Goal: Complete application form: Complete application form

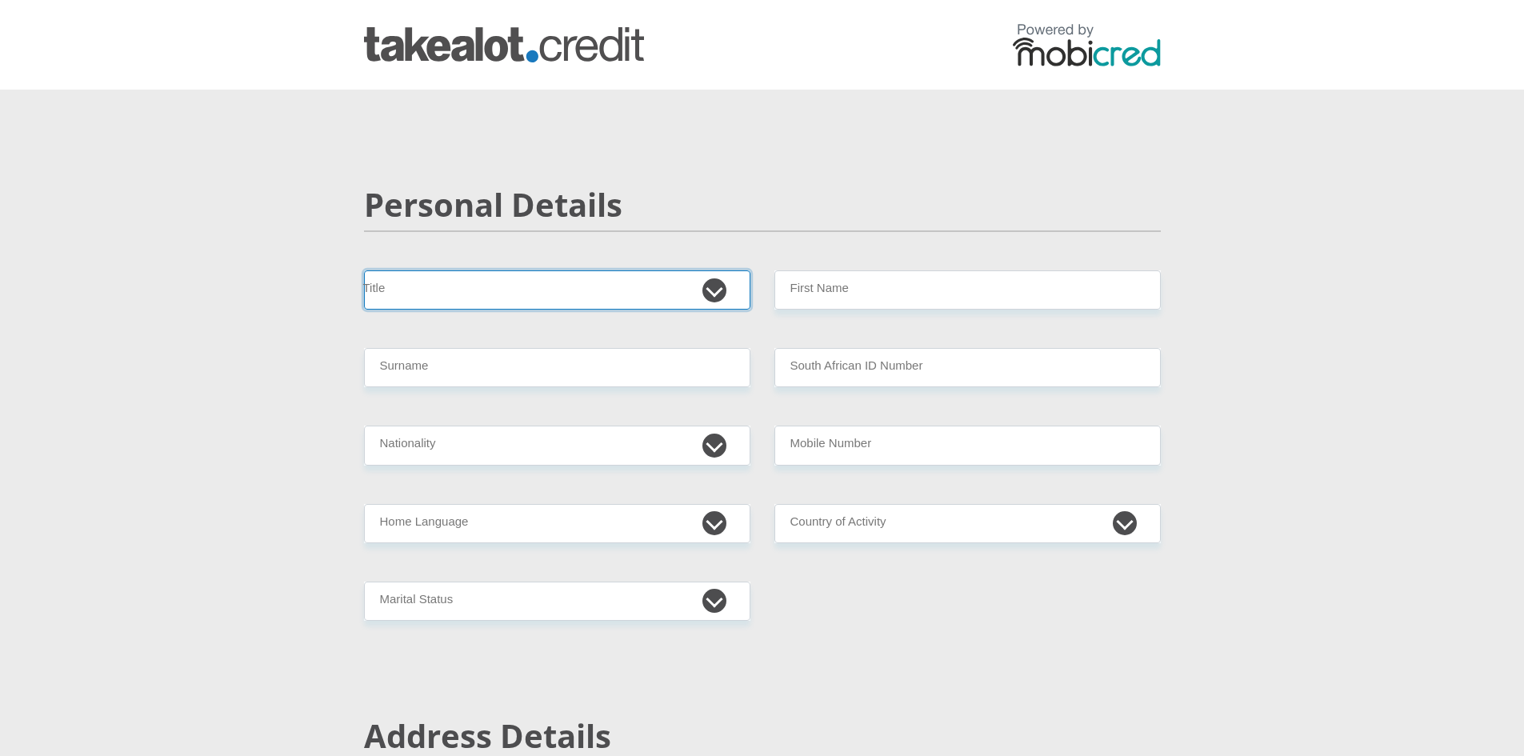
click at [535, 283] on select "Mr Ms Mrs Dr Other" at bounding box center [557, 289] width 387 height 39
select select "Mr"
click at [364, 270] on select "Mr Ms Mrs Dr Other" at bounding box center [557, 289] width 387 height 39
type input "Albie"
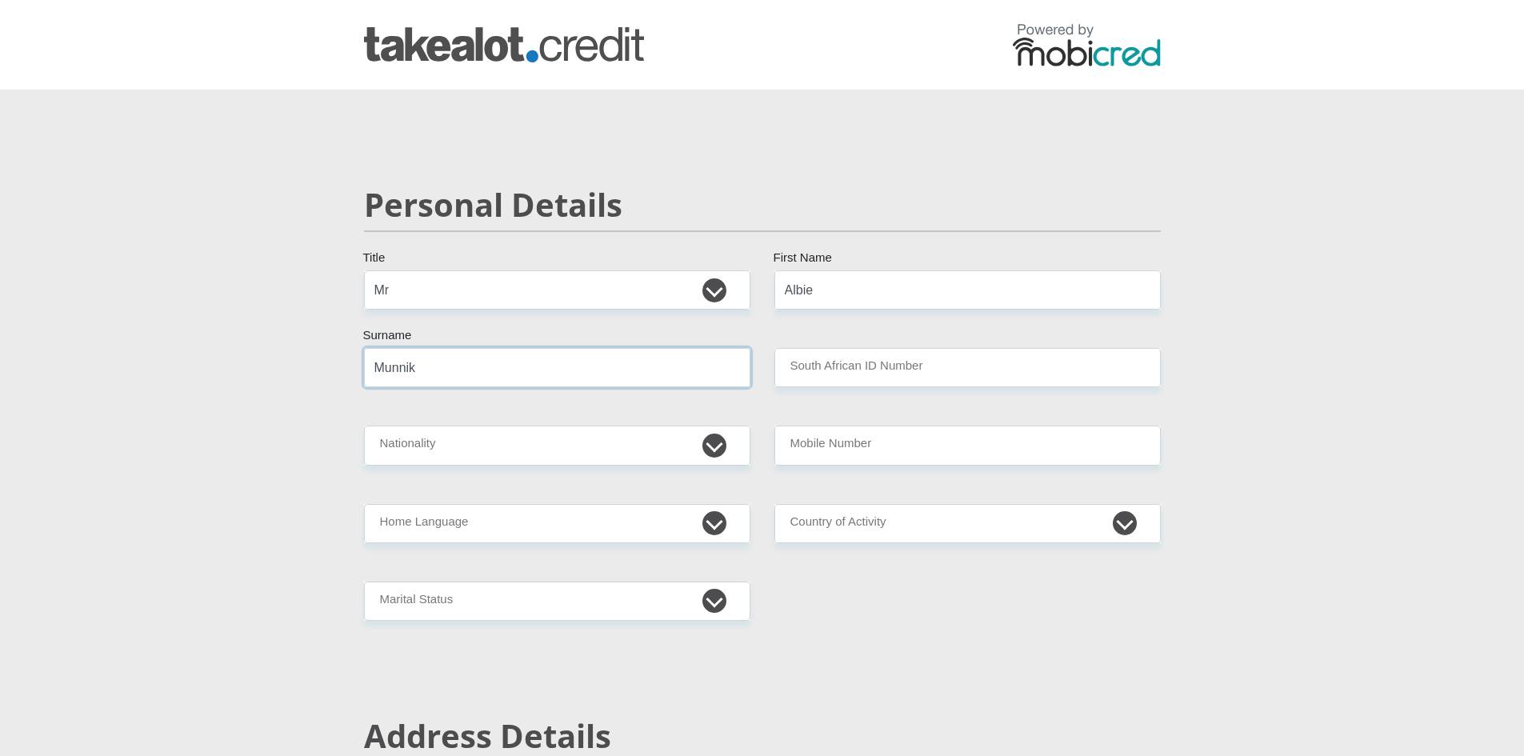
type input "Munnik"
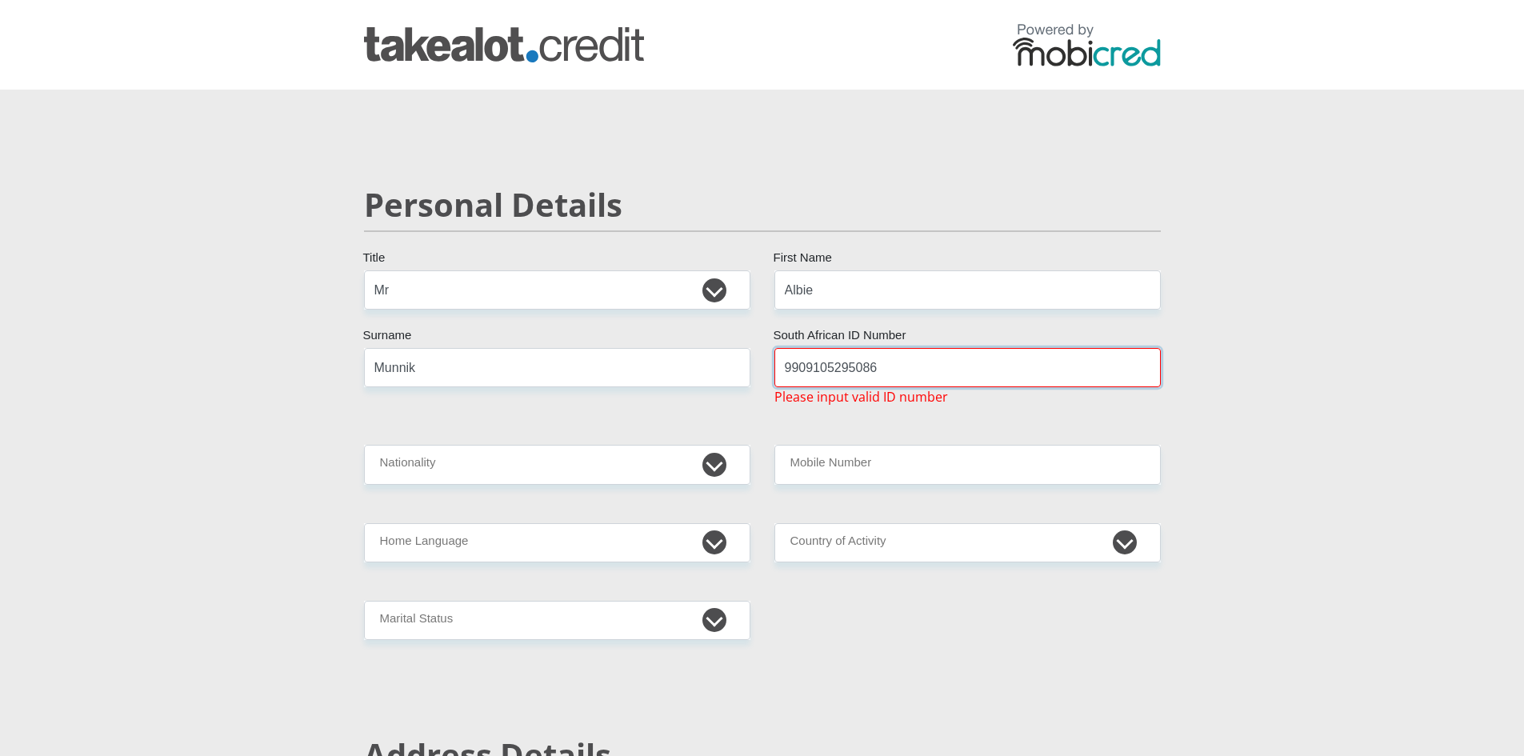
type input "9909105295086"
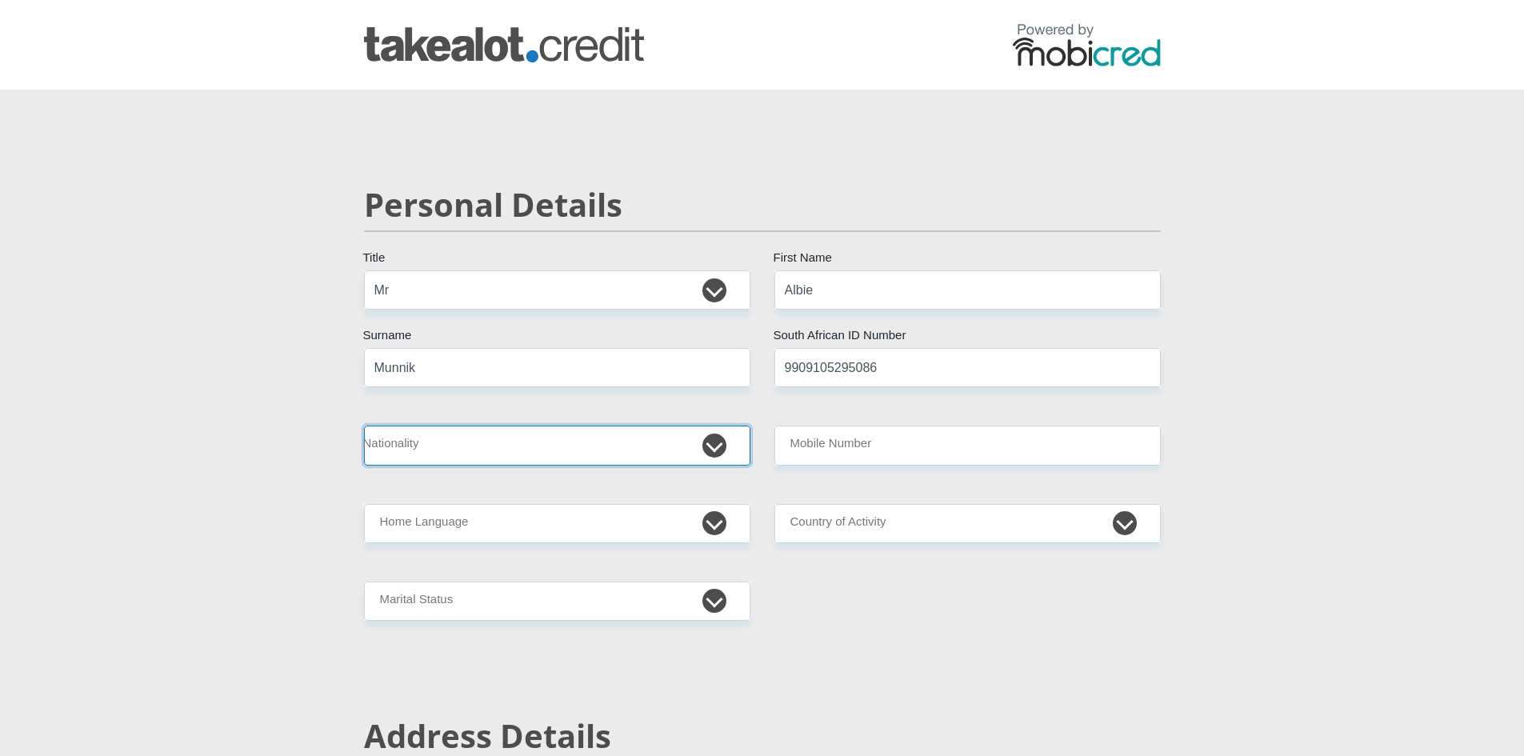
select select "ZAF"
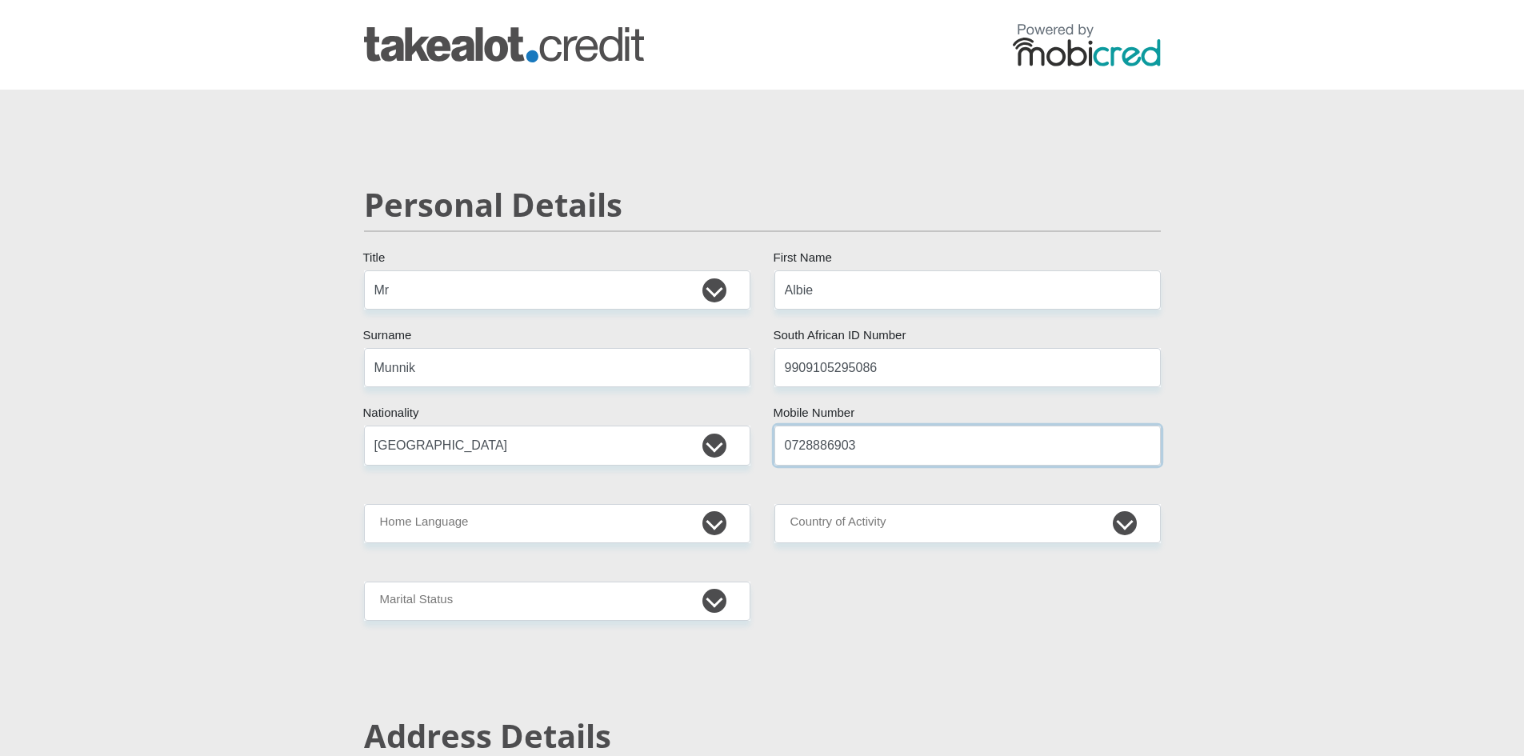
type input "0728886903"
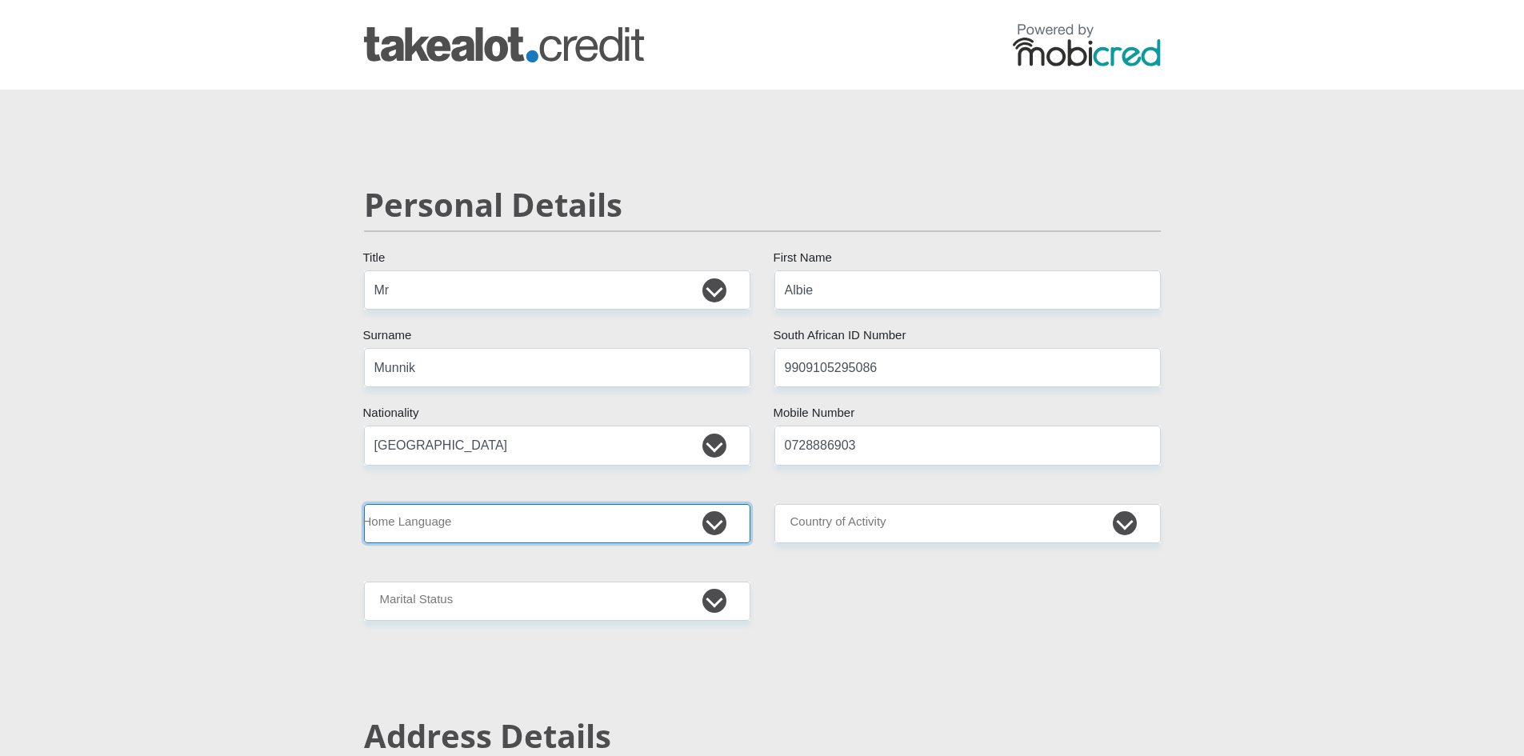
select select "afr"
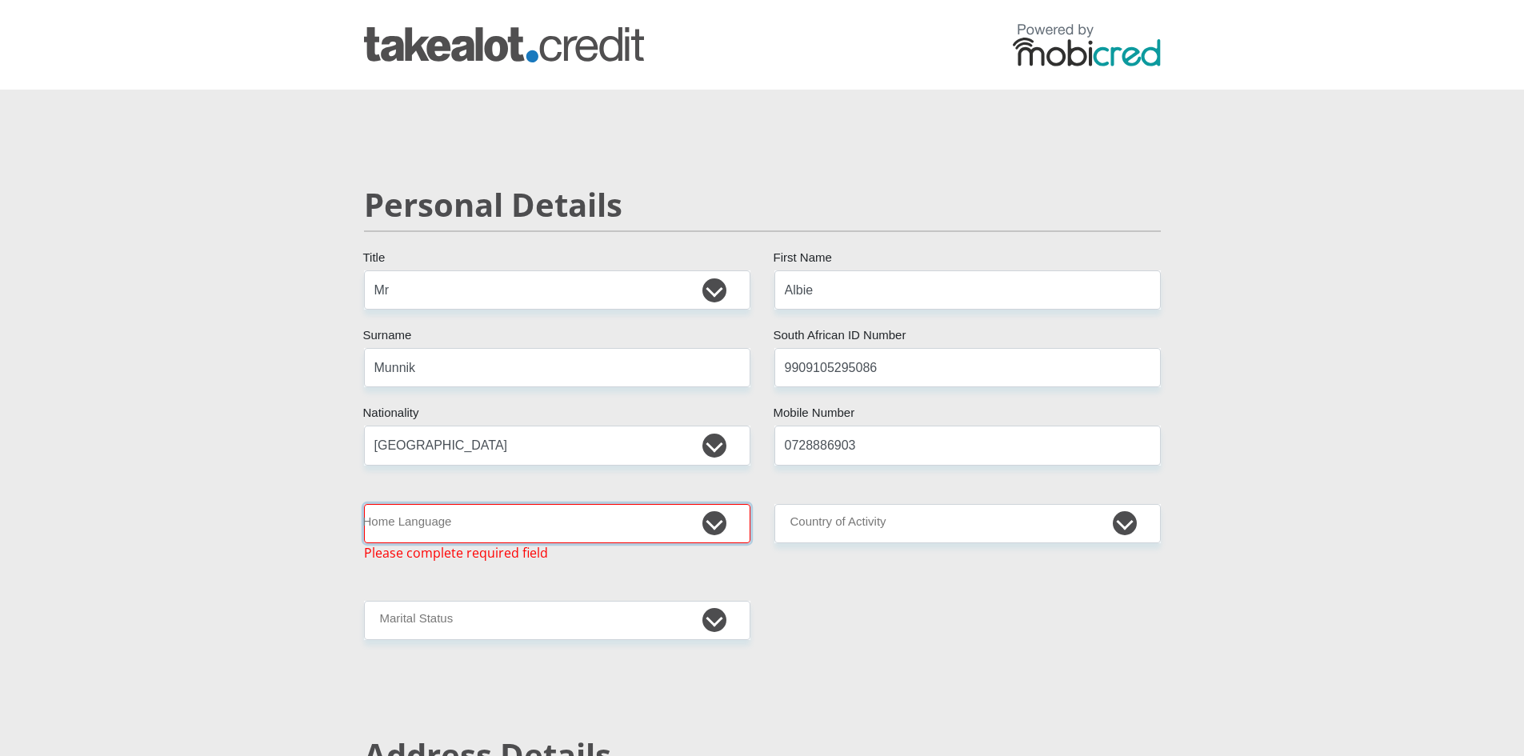
select select "afr"
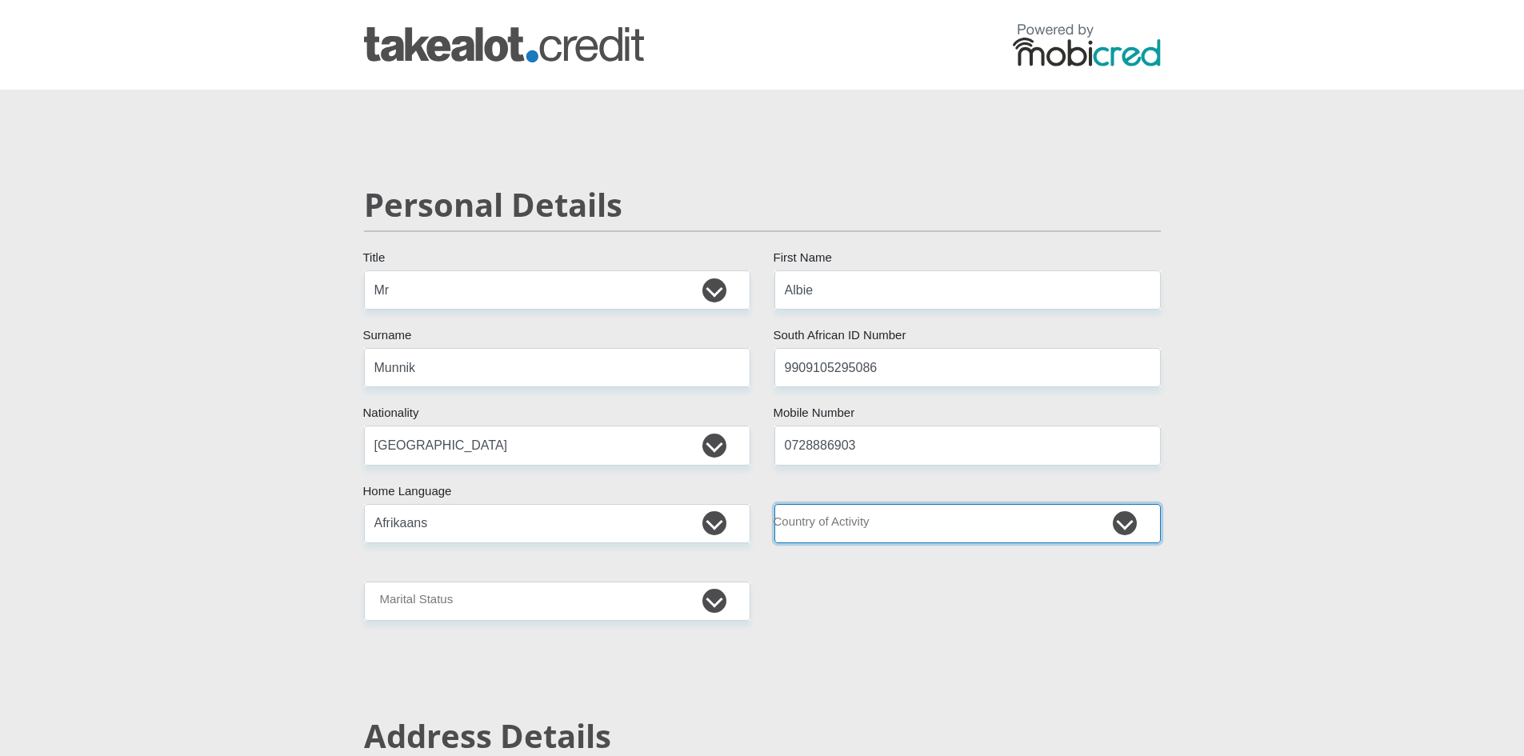
select select "ZAF"
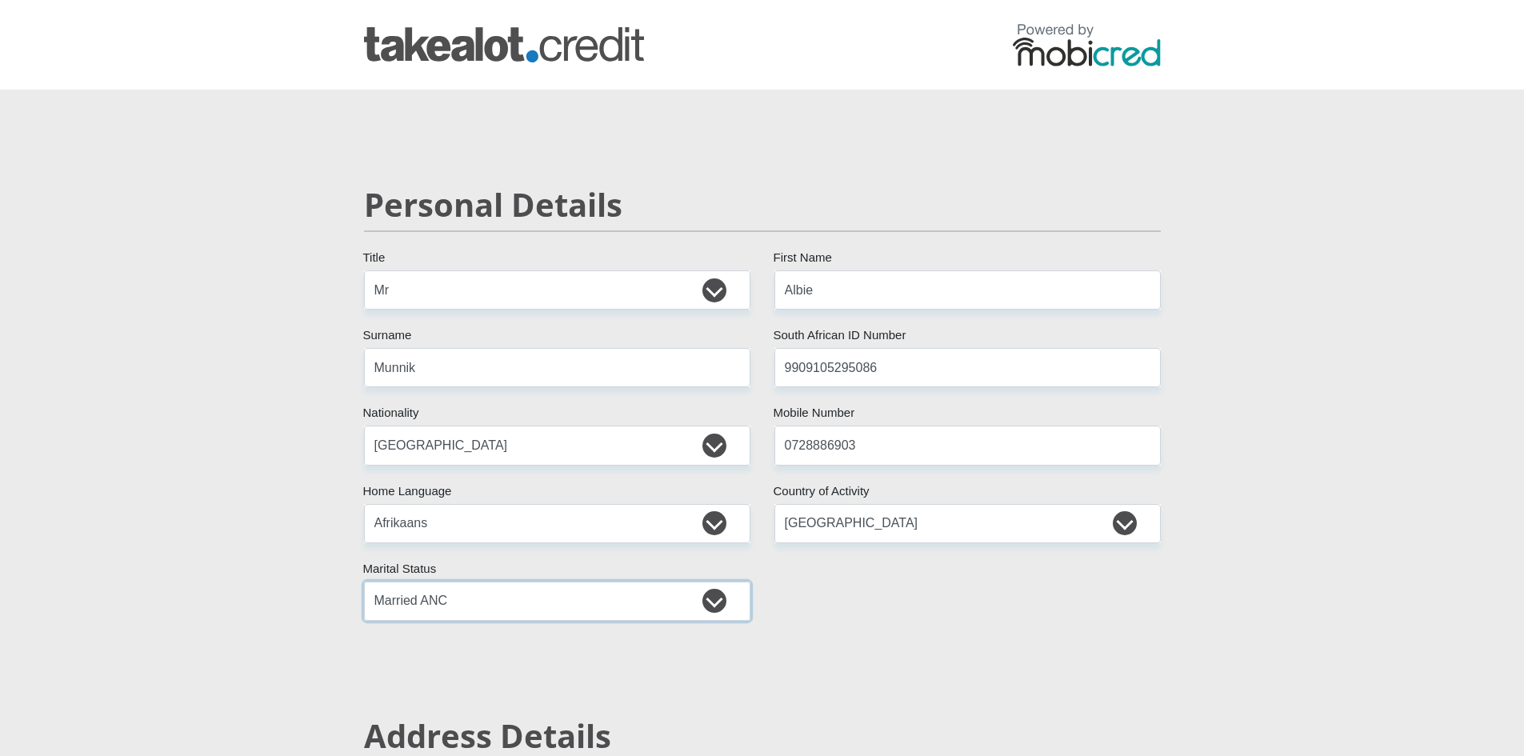
select select "2"
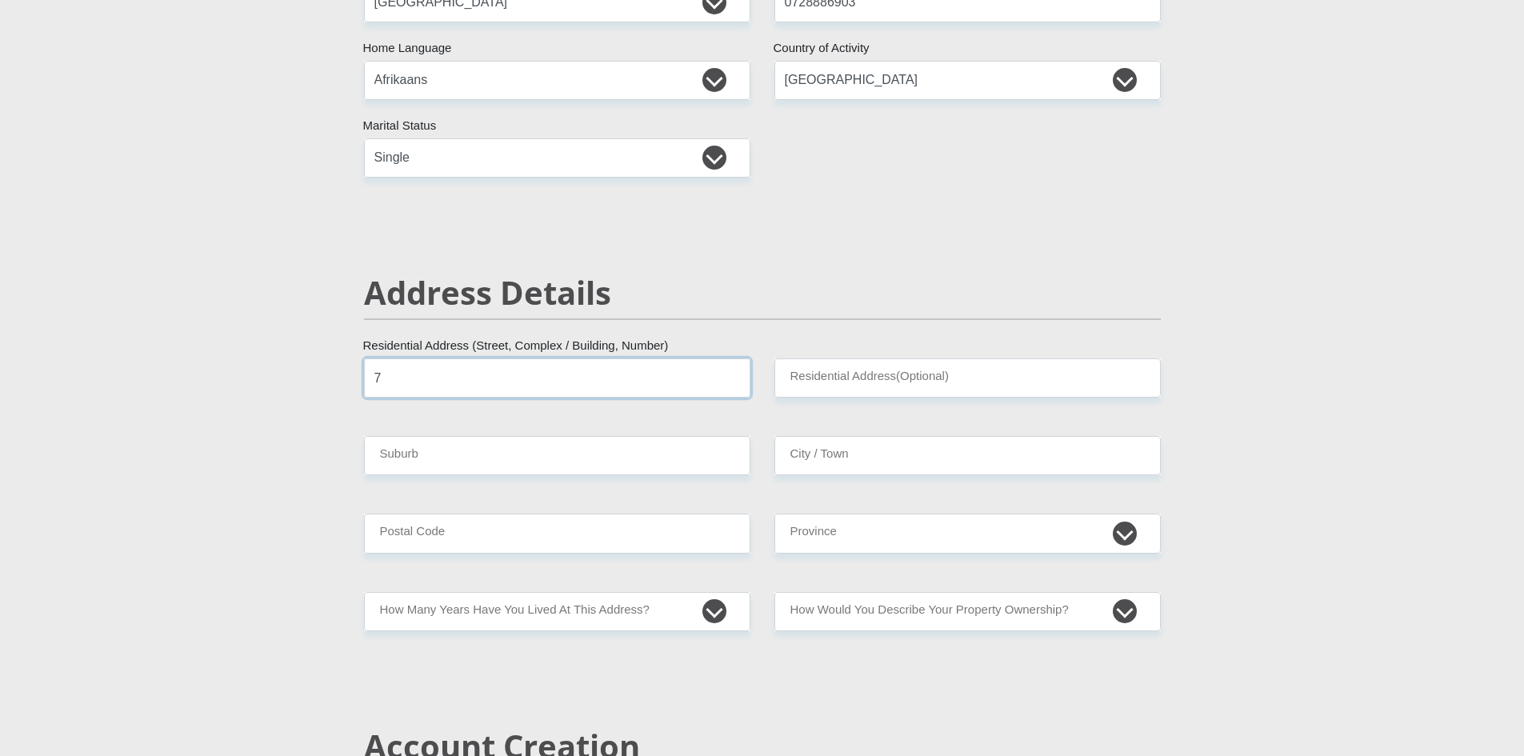
type input "7"
type input "V"
type input "7 Van der Merwe Street"
type input "F"
type input "Bergsig"
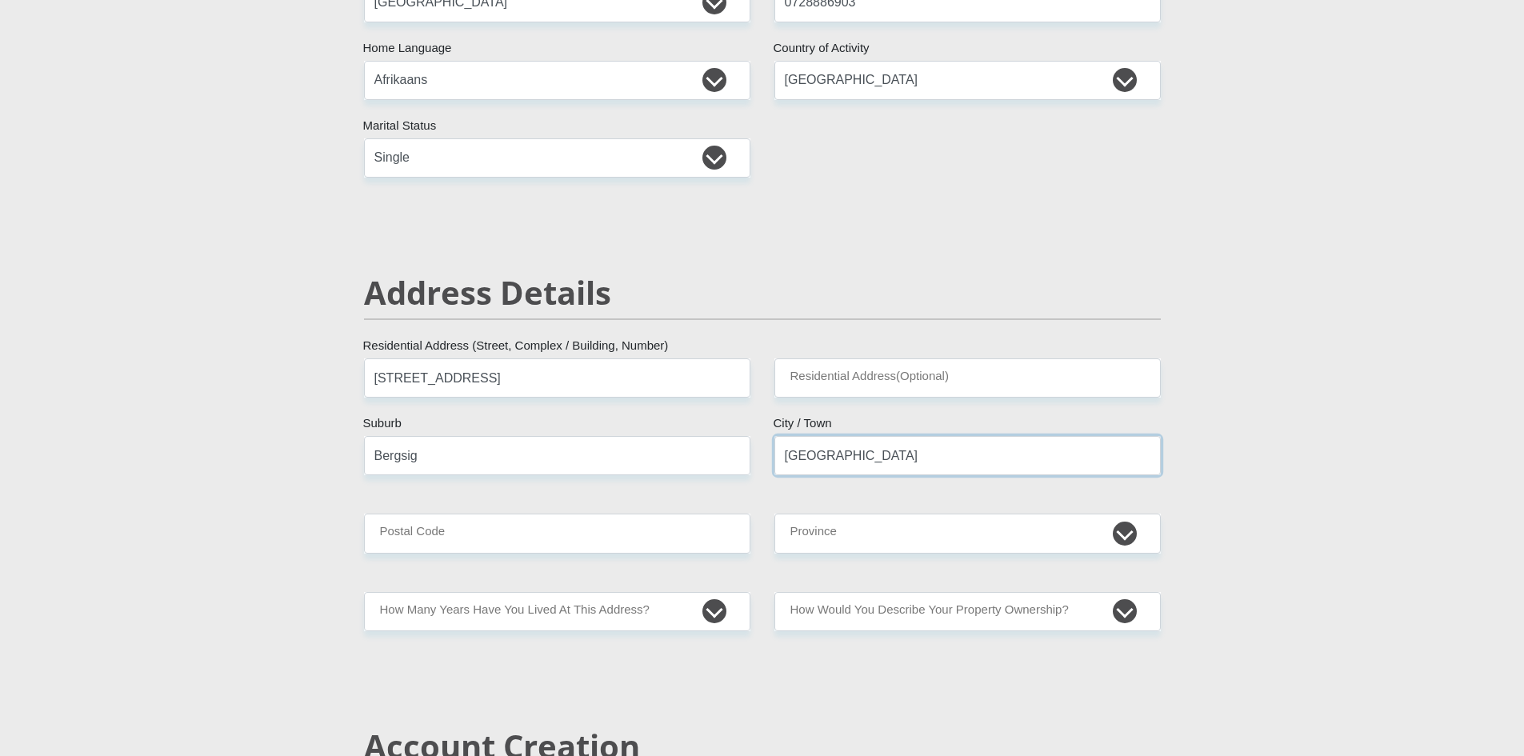
type input "Worcester"
type input "6850"
select select "Eastern Cape"
select select "Western Cape"
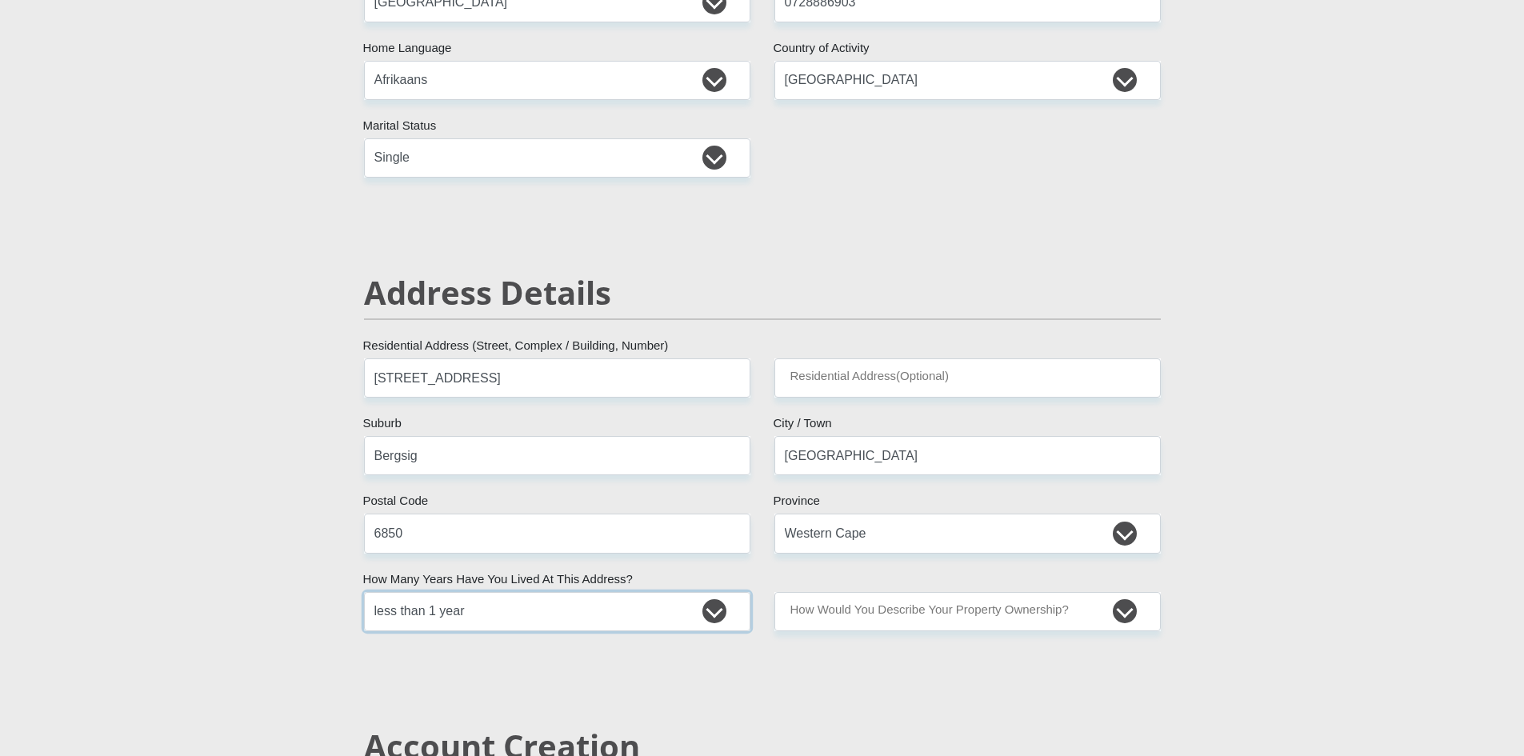
select select "2"
select select "Rented"
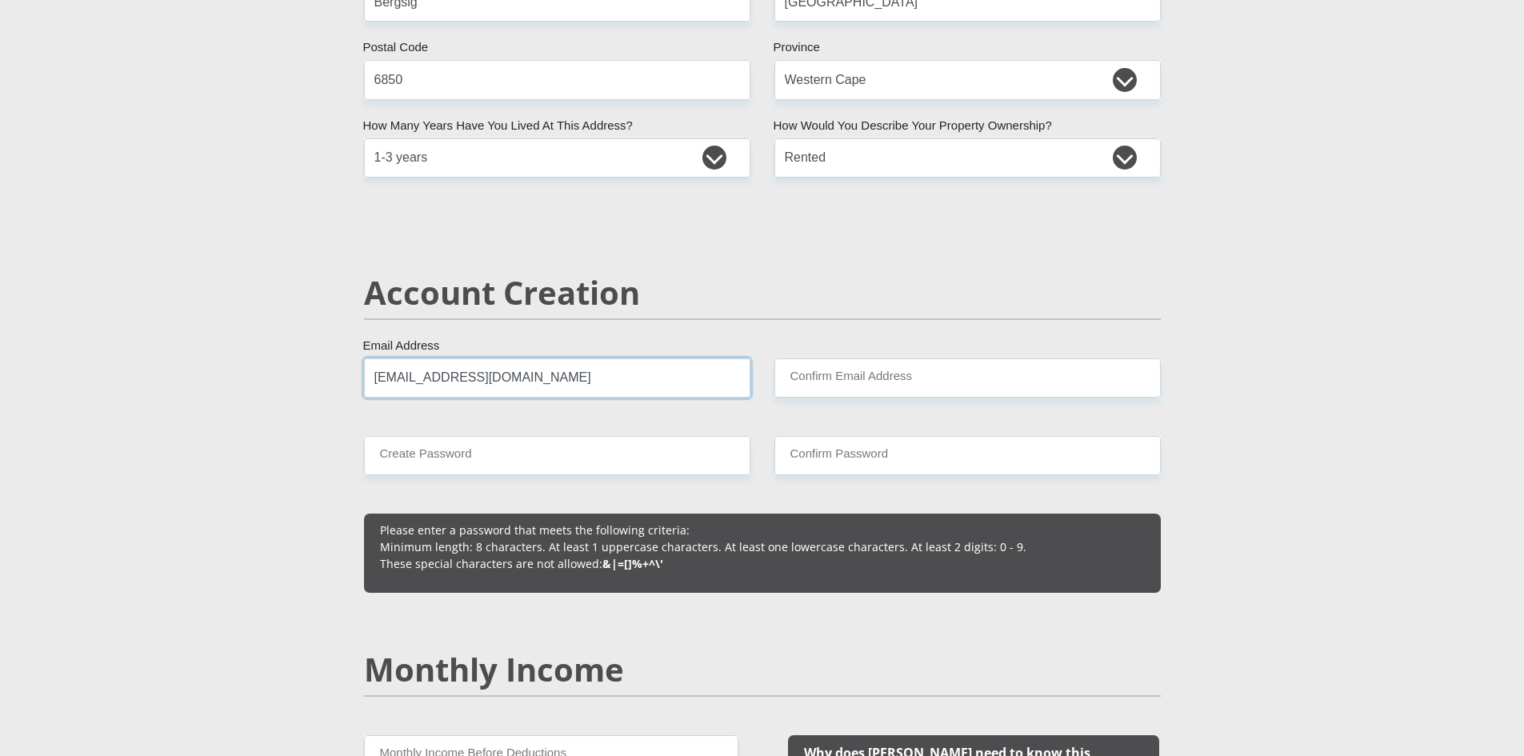
type input "munnikalbie987@gmail.com"
paste input "munnikalbie987@gmail.com"
type input "munnikalbie987@gmail.com"
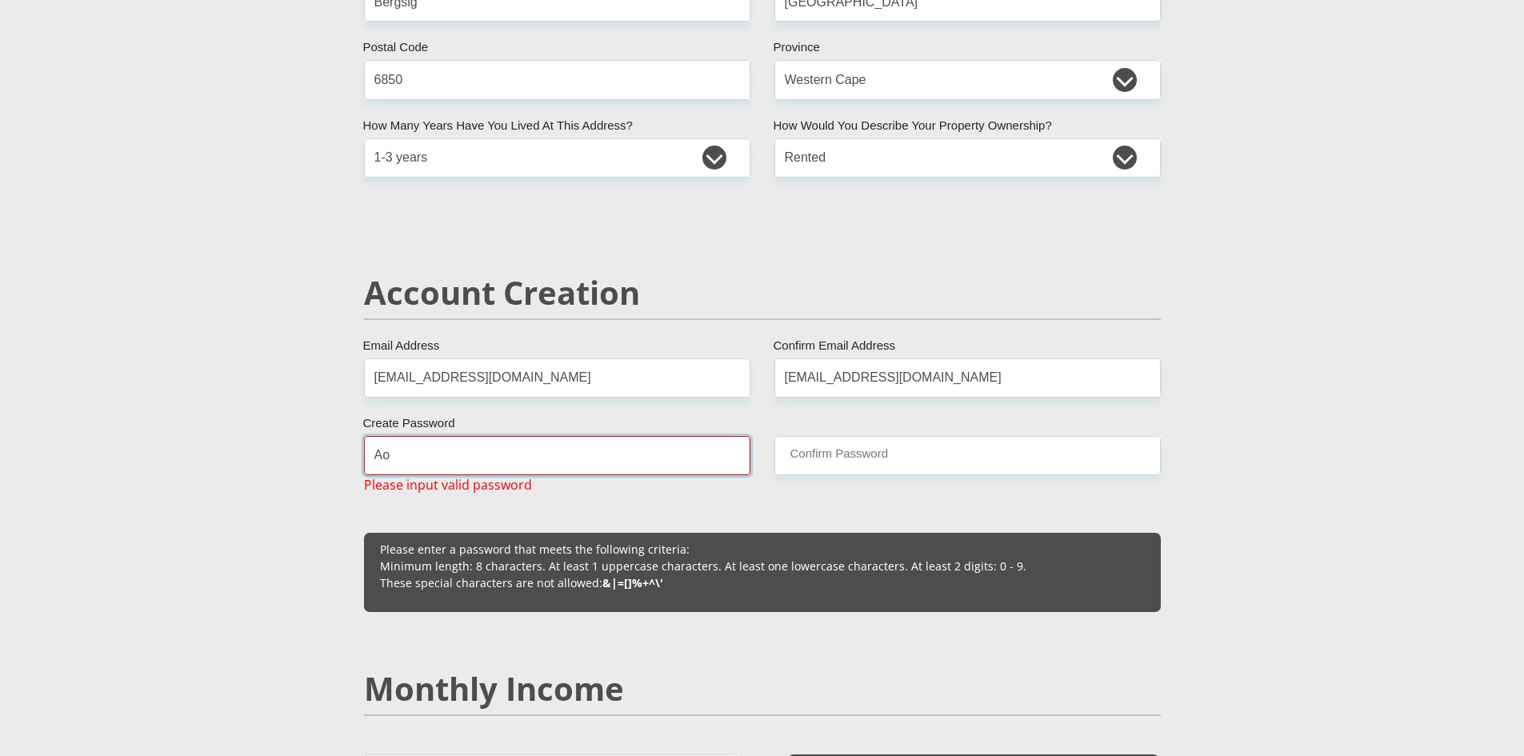
type input "A"
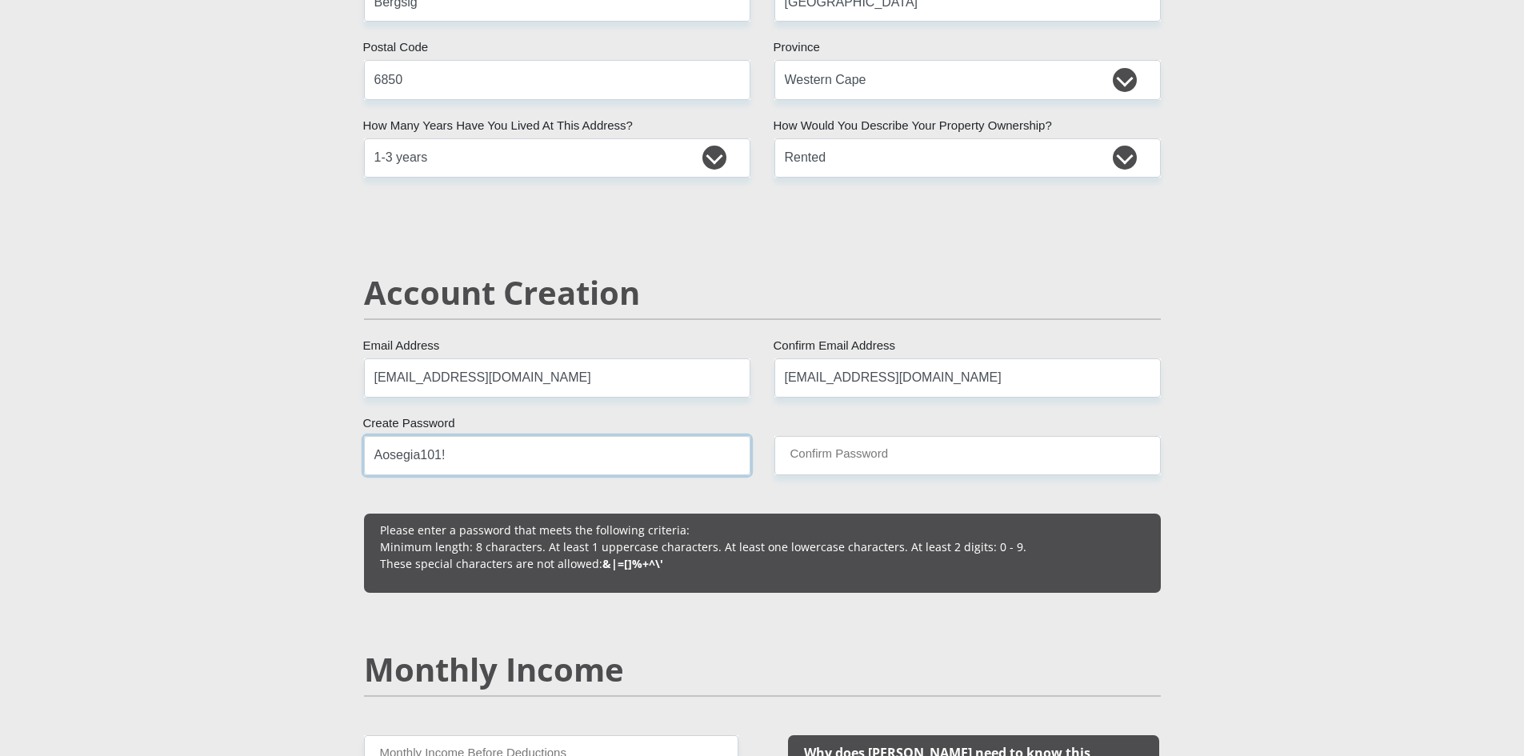
type input "Aosegia101!"
paste input "Aosegia101!"
type input "Aosegia101!"
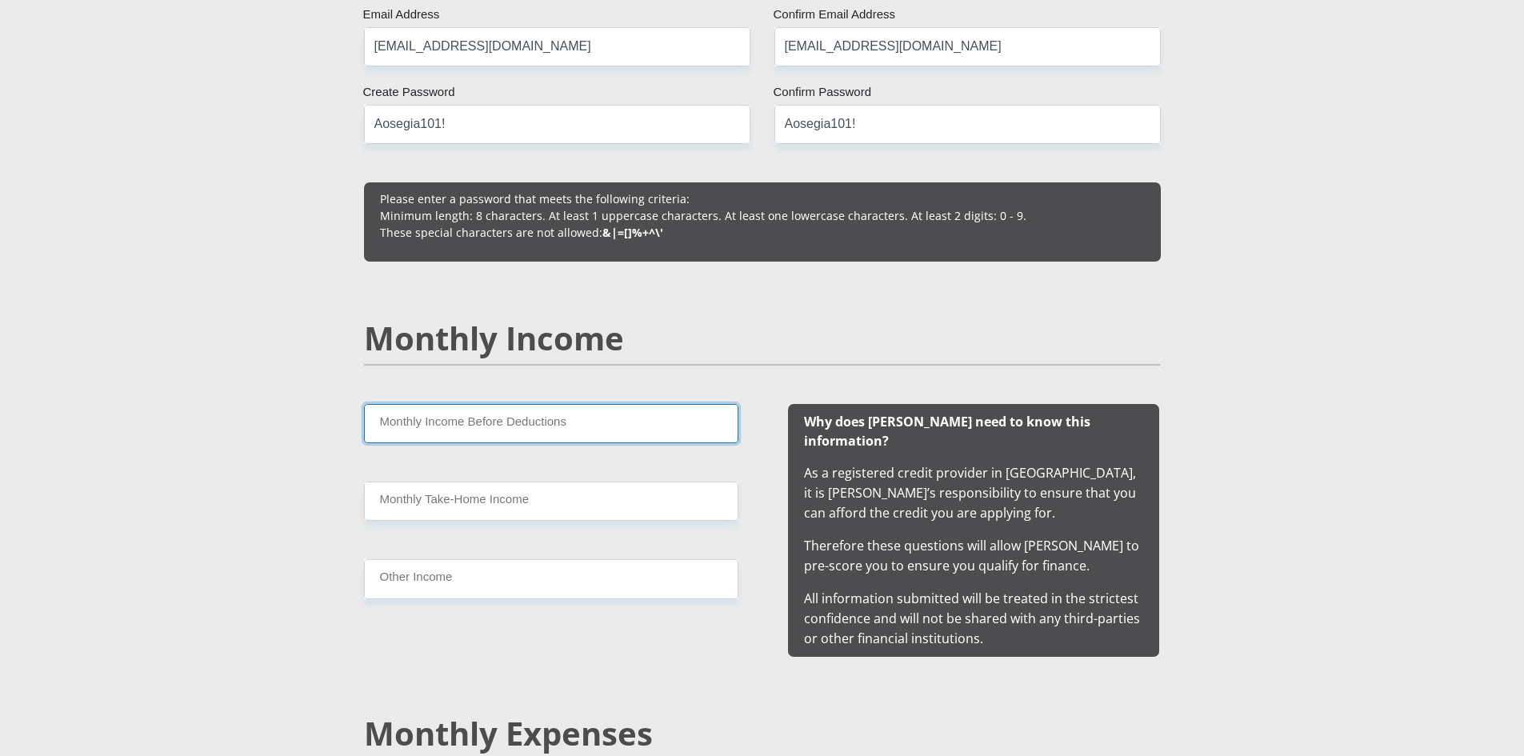
scroll to position [1236, 0]
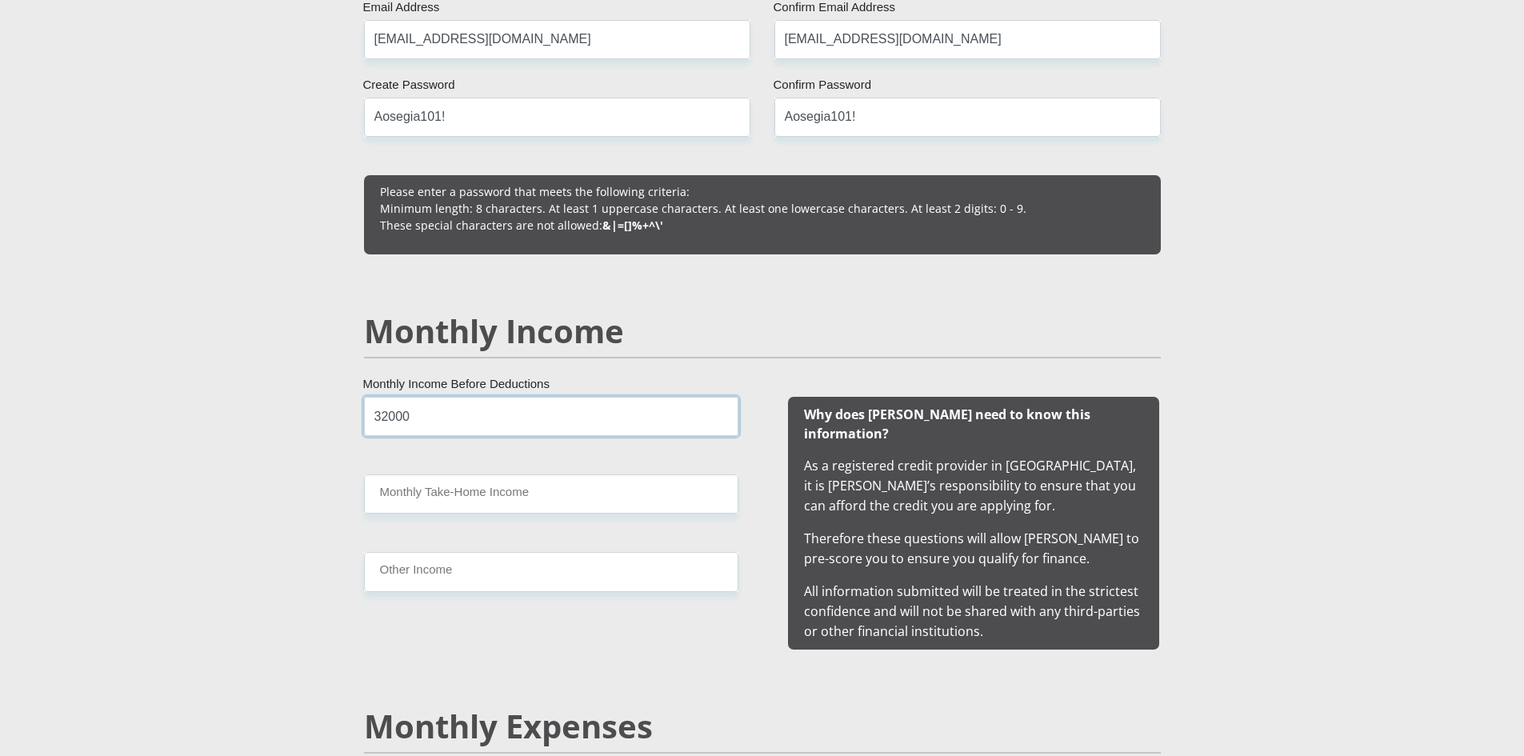
type input "32000"
type input "26500"
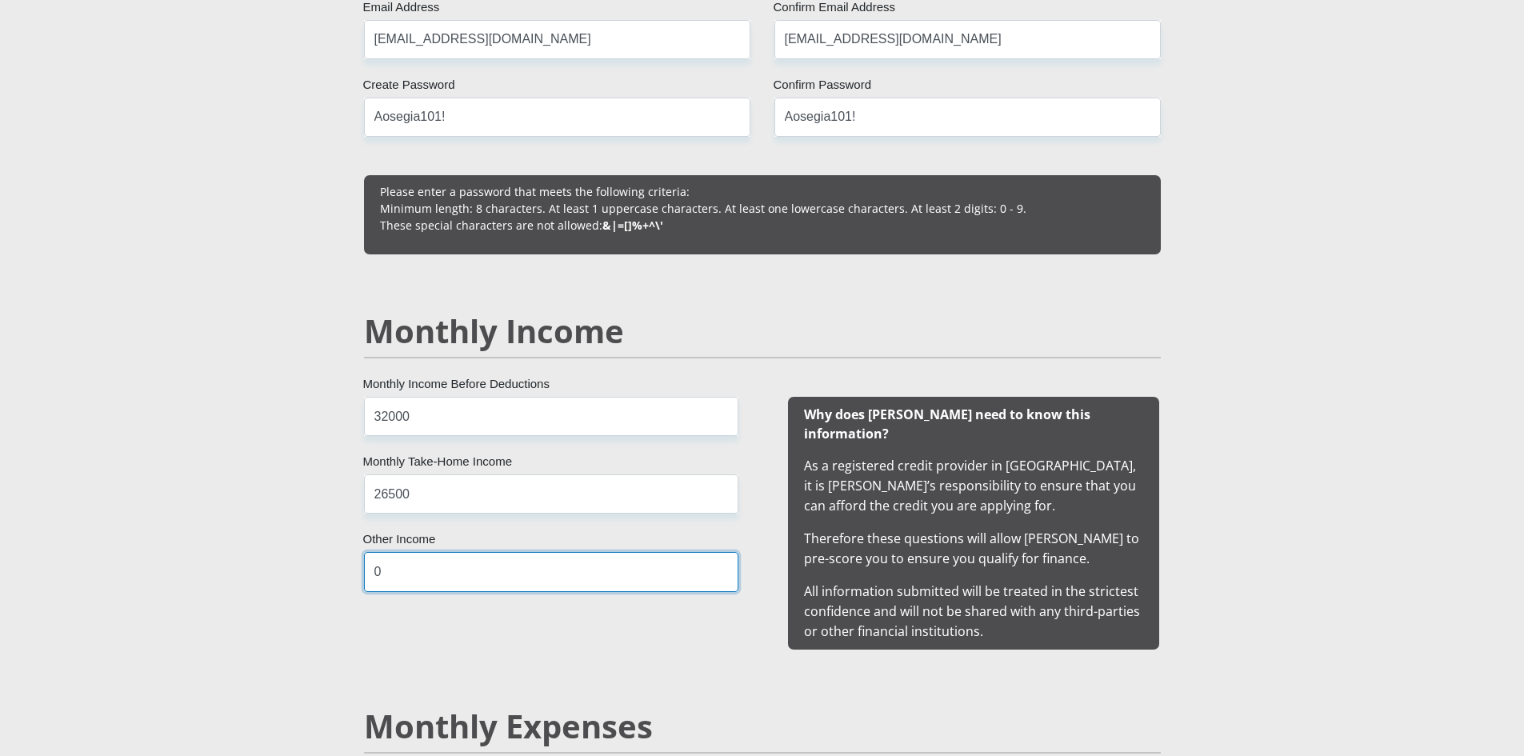
type input "0"
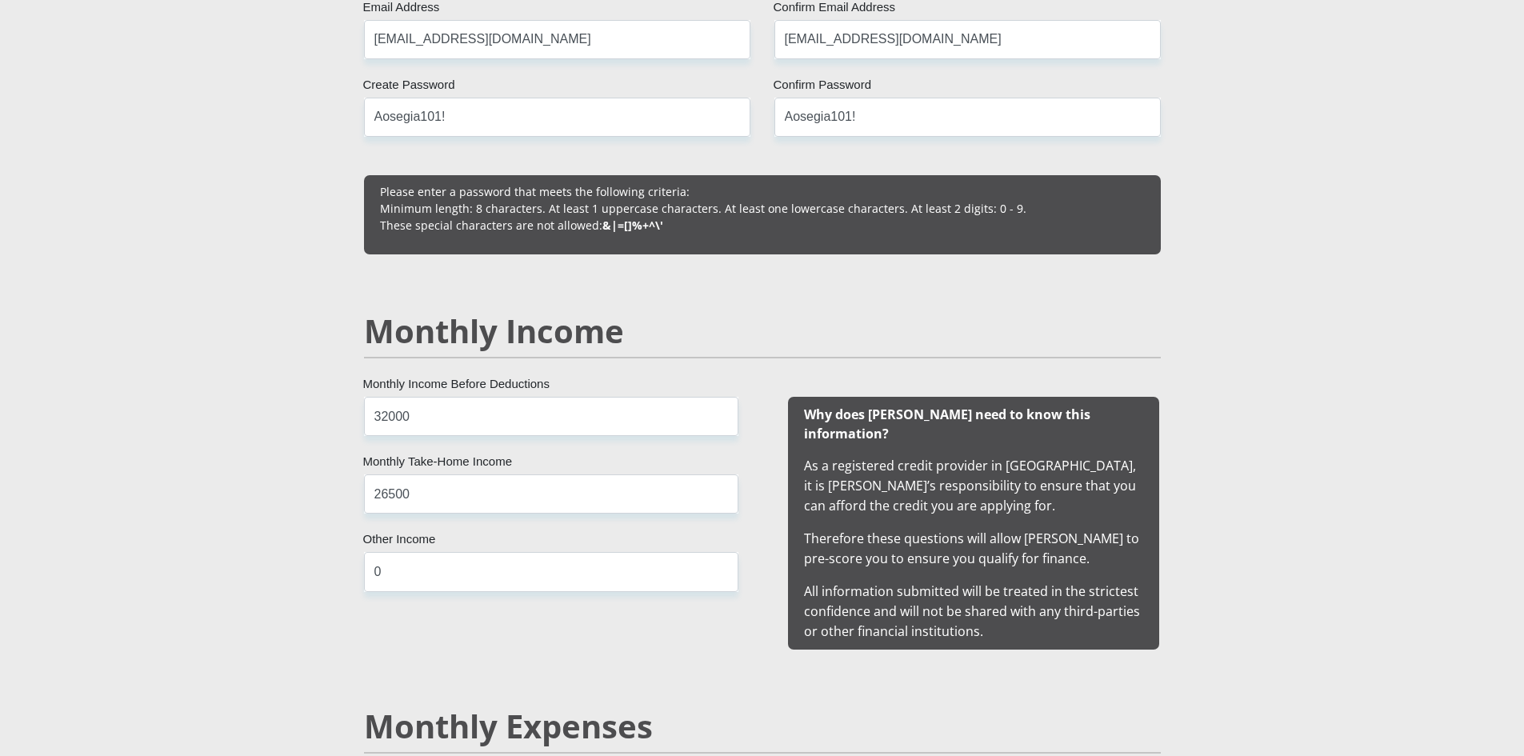
scroll to position [1650, 0]
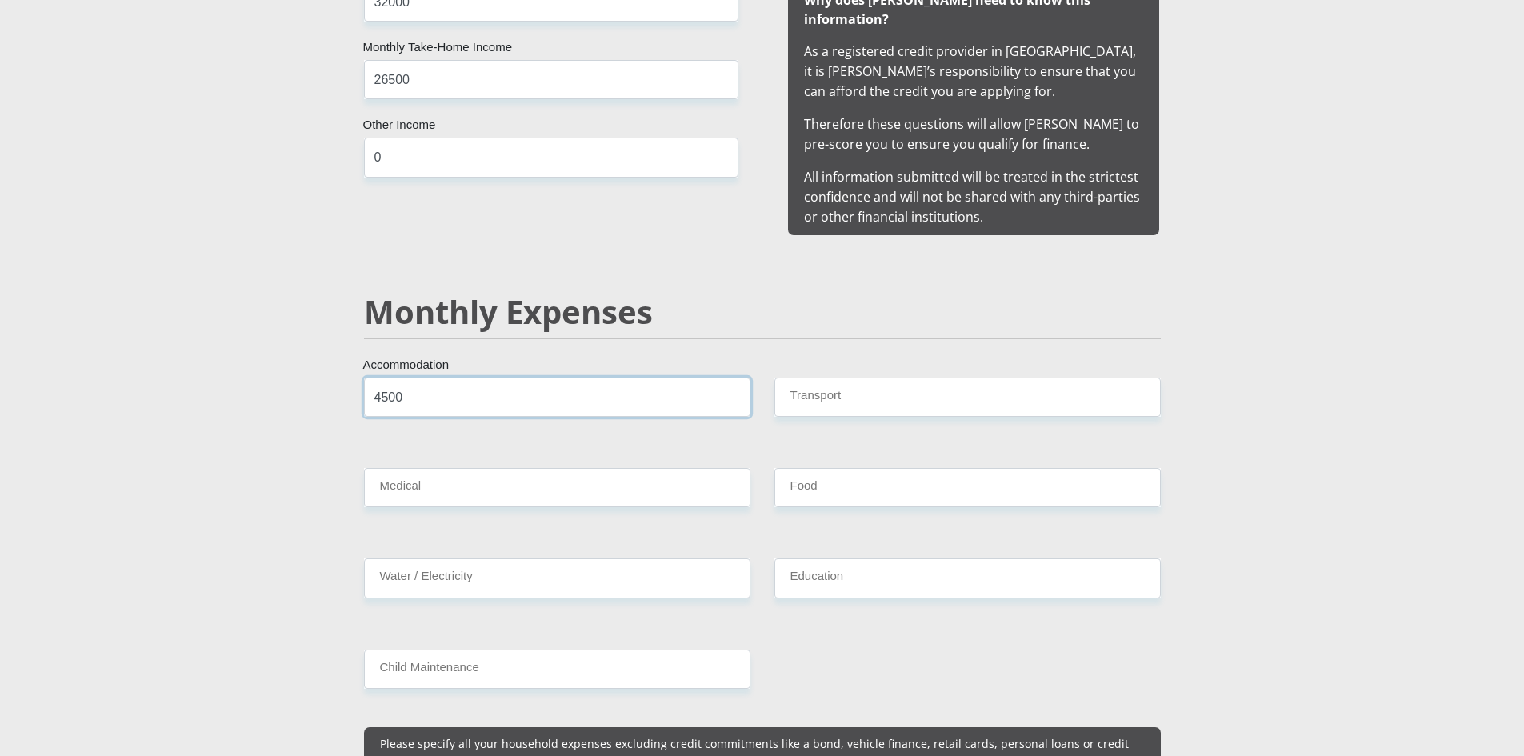
type input "4500"
type input "1500"
type input "500"
type input "3000"
type input "5"
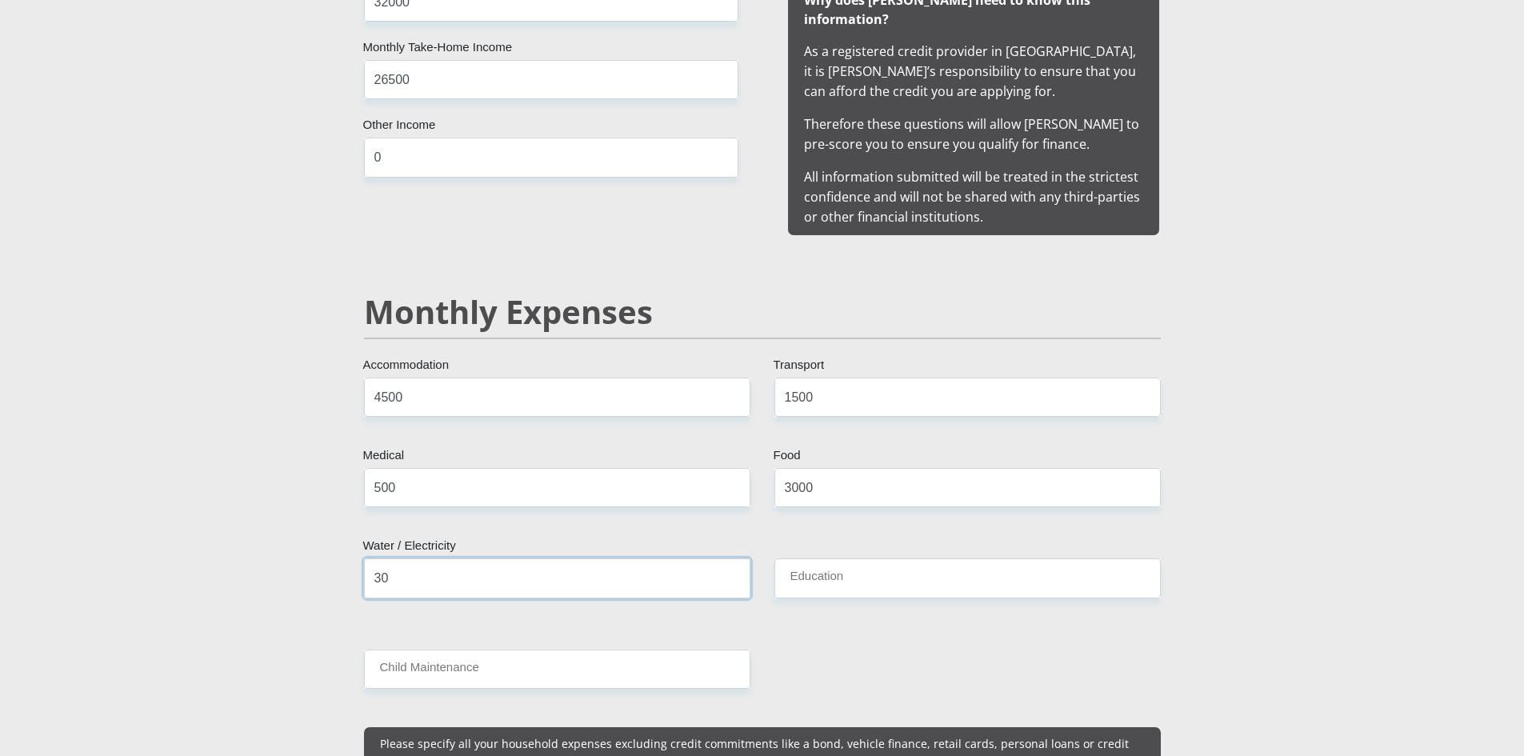
type input "3"
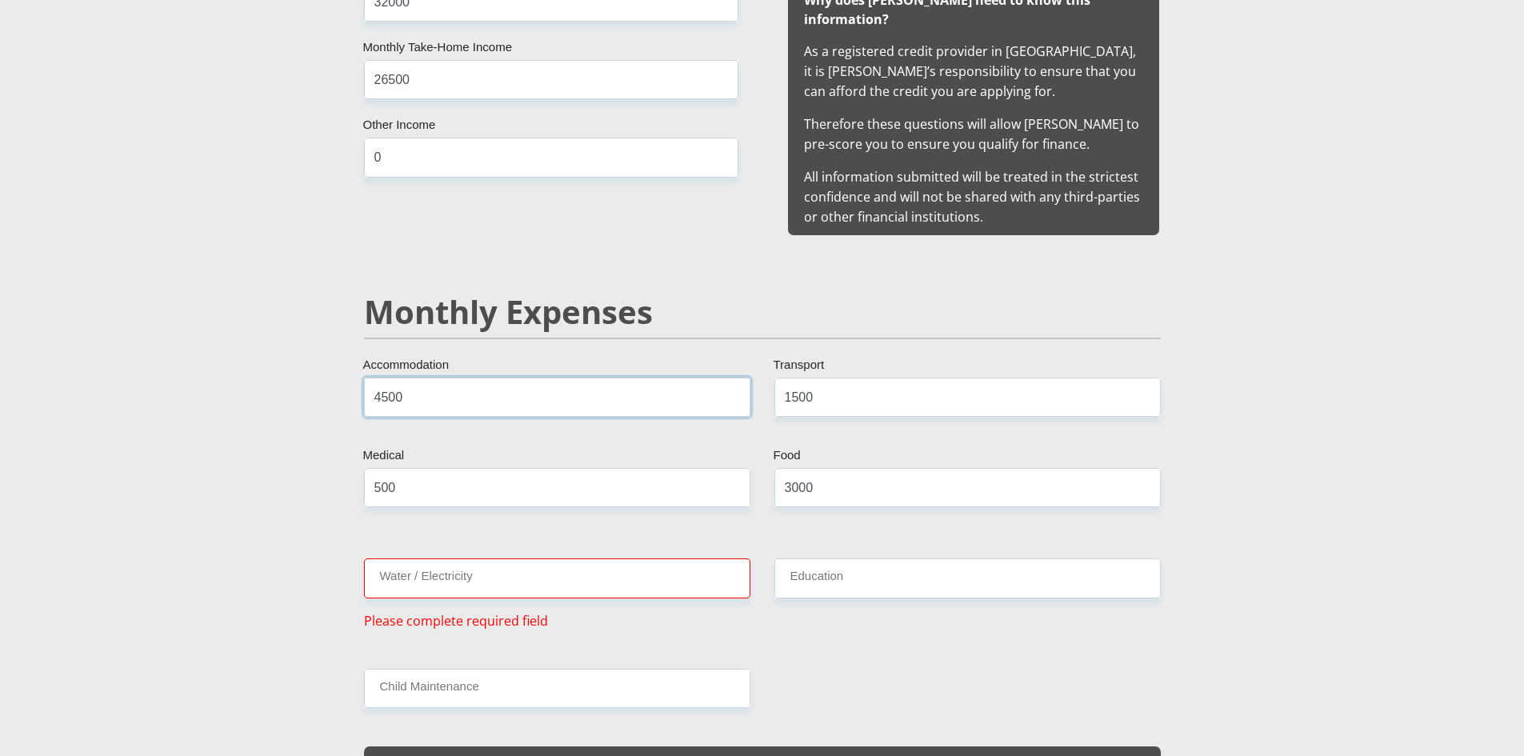
drag, startPoint x: 393, startPoint y: 373, endPoint x: 403, endPoint y: 384, distance: 15.3
click at [392, 378] on input "4500" at bounding box center [557, 397] width 387 height 39
type input "4200"
click at [408, 559] on input "Water / Electricity" at bounding box center [557, 578] width 387 height 39
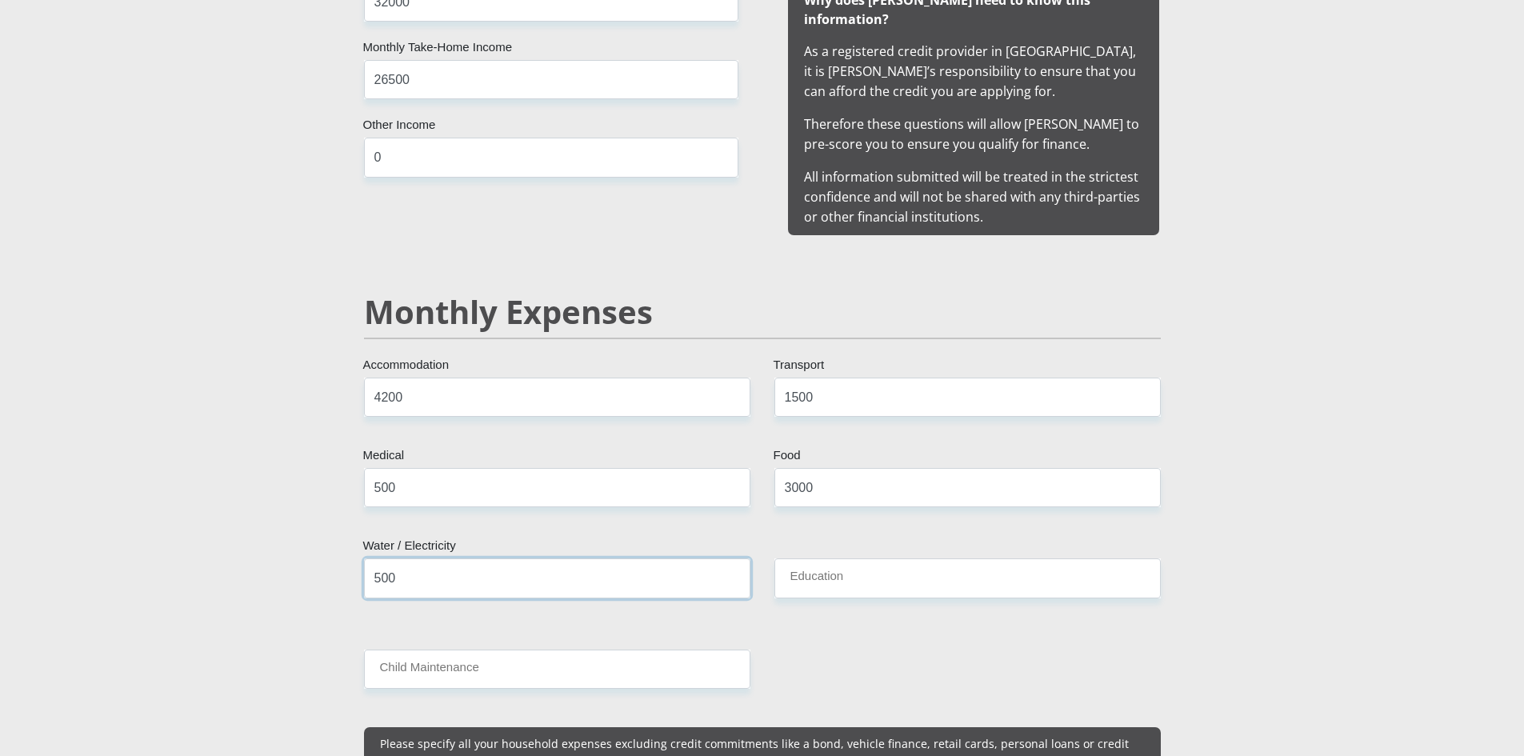
type input "500"
type input "0"
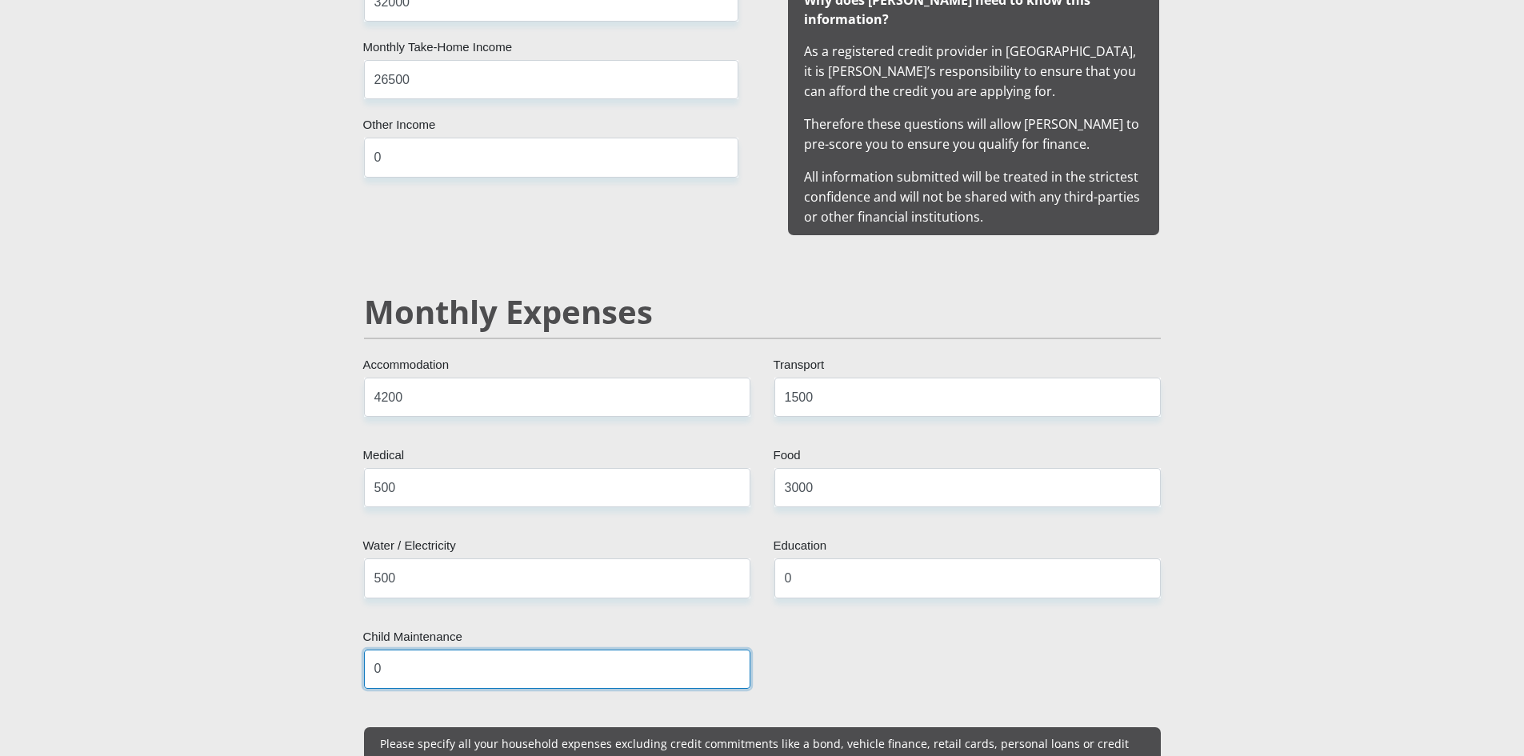
type input "0"
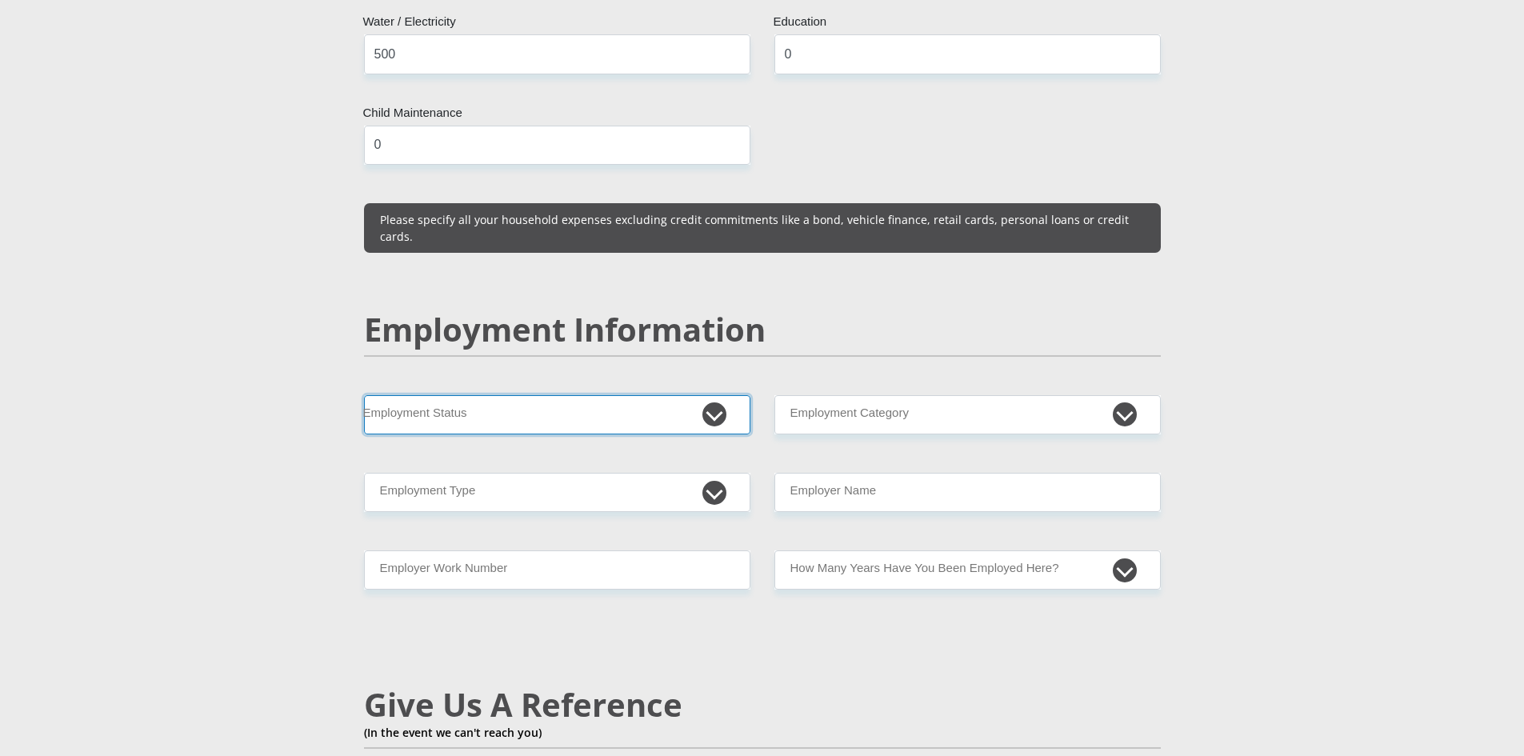
select select "1"
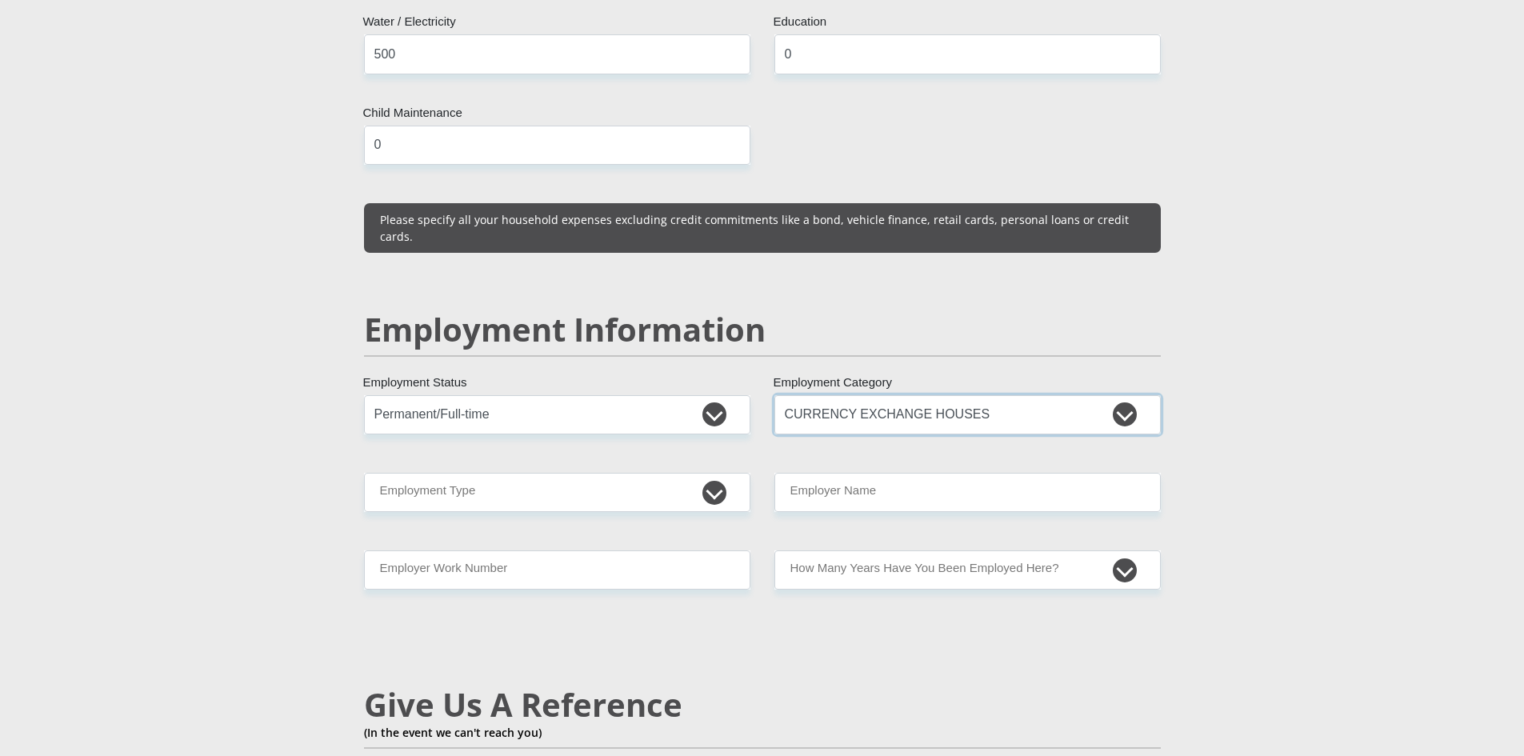
select select "17"
select select "Manager"
drag, startPoint x: 920, startPoint y: 642, endPoint x: 896, endPoint y: 541, distance: 103.6
click at [918, 642] on div "Mr Ms Mrs Dr Other Title Albie First Name Munnik Surname 9909105295086 South Af…" at bounding box center [762, 378] width 821 height 4564
click at [868, 473] on input "Initium" at bounding box center [968, 492] width 387 height 39
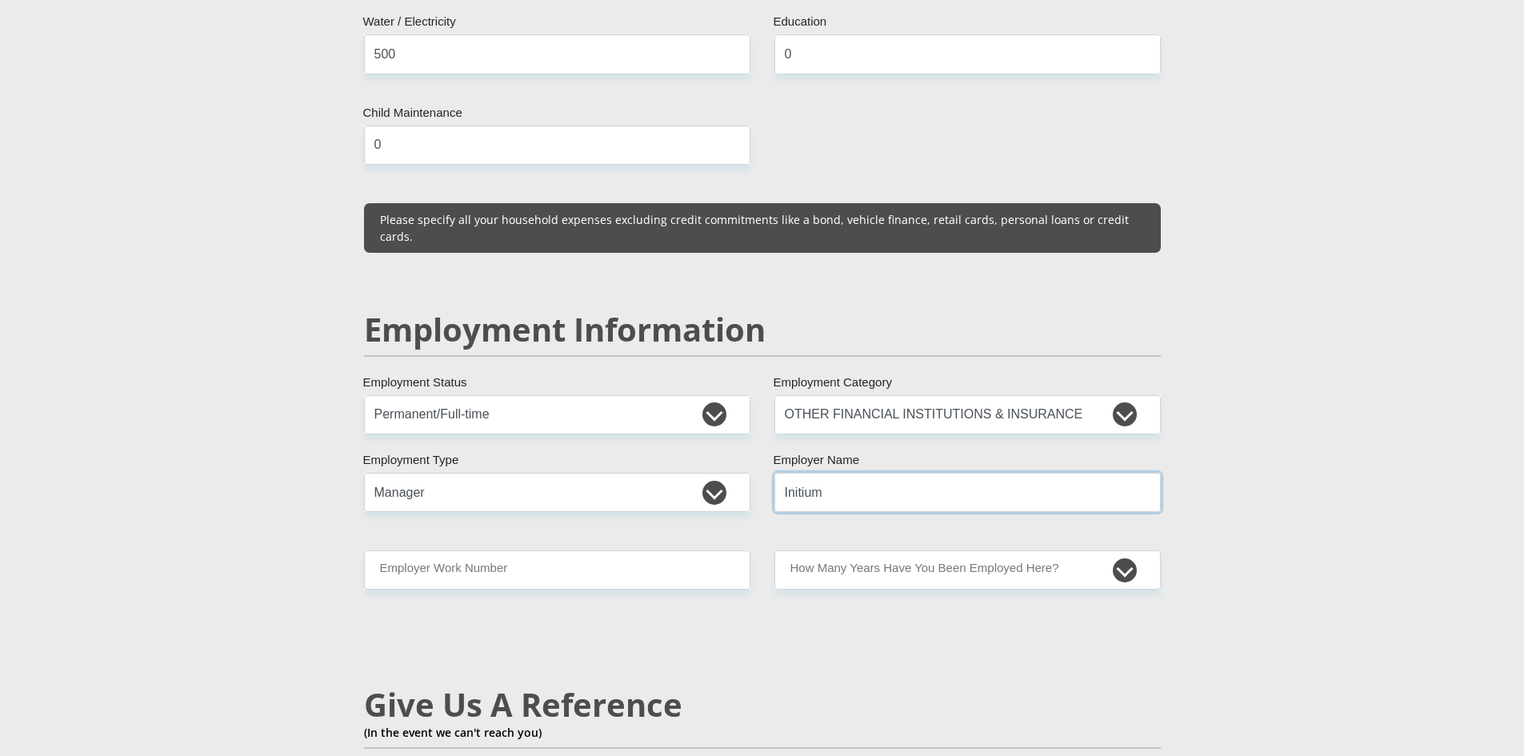
type input "Initium"
click at [799, 627] on div "Mr Ms Mrs Dr Other Title Albie First Name Munnik Surname 9909105295086 South Af…" at bounding box center [762, 378] width 821 height 4564
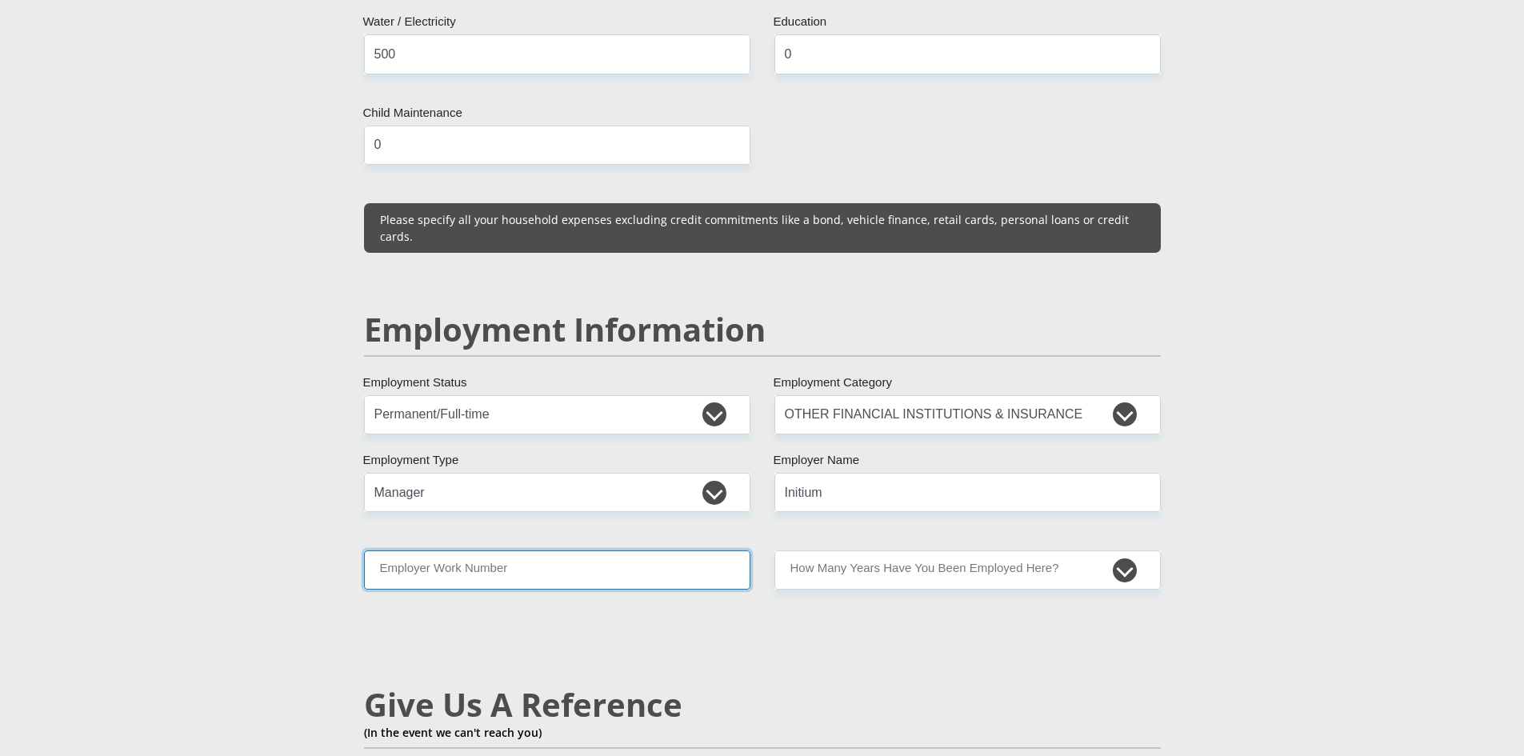
click at [618, 551] on input "Employer Work Number" at bounding box center [557, 570] width 387 height 39
type input "0233474000"
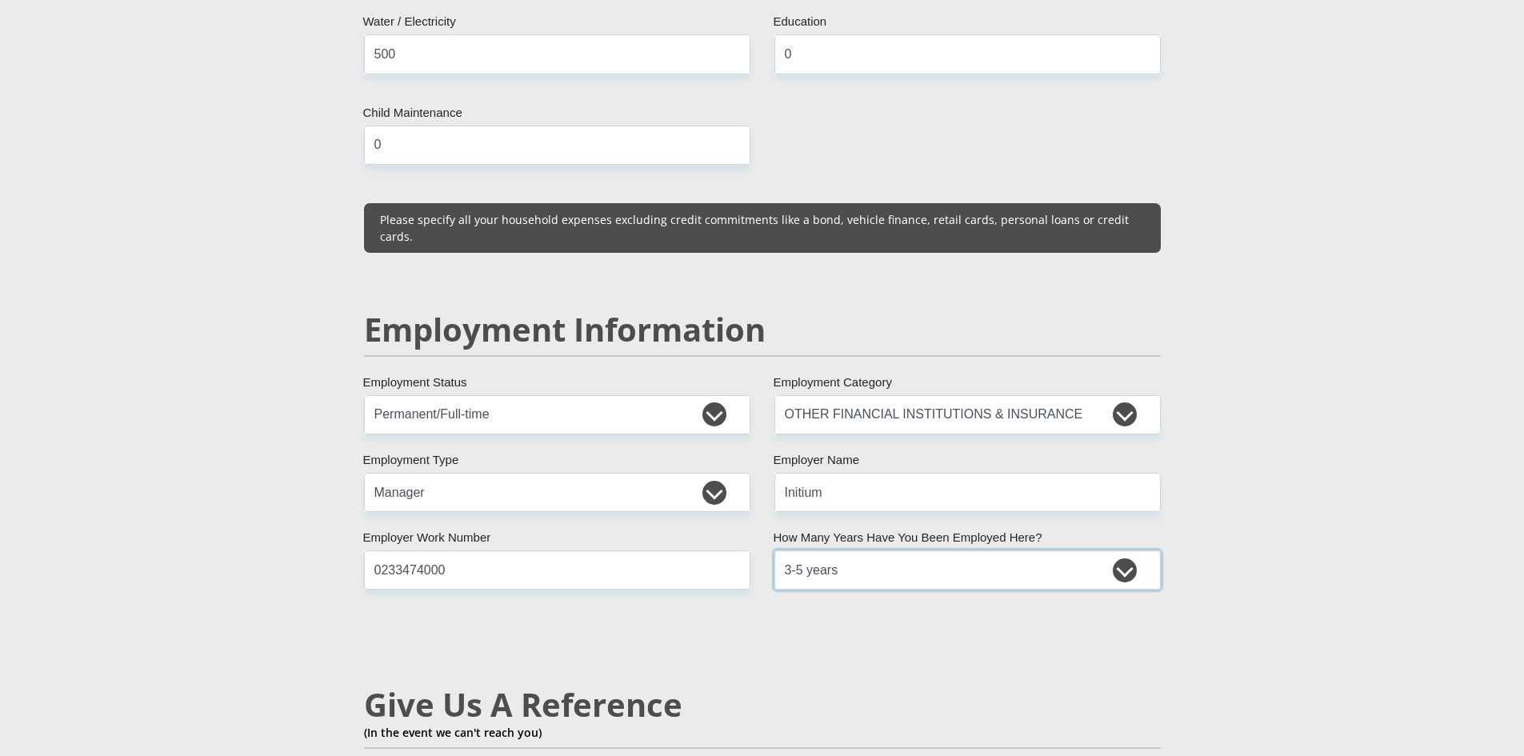
select select "60"
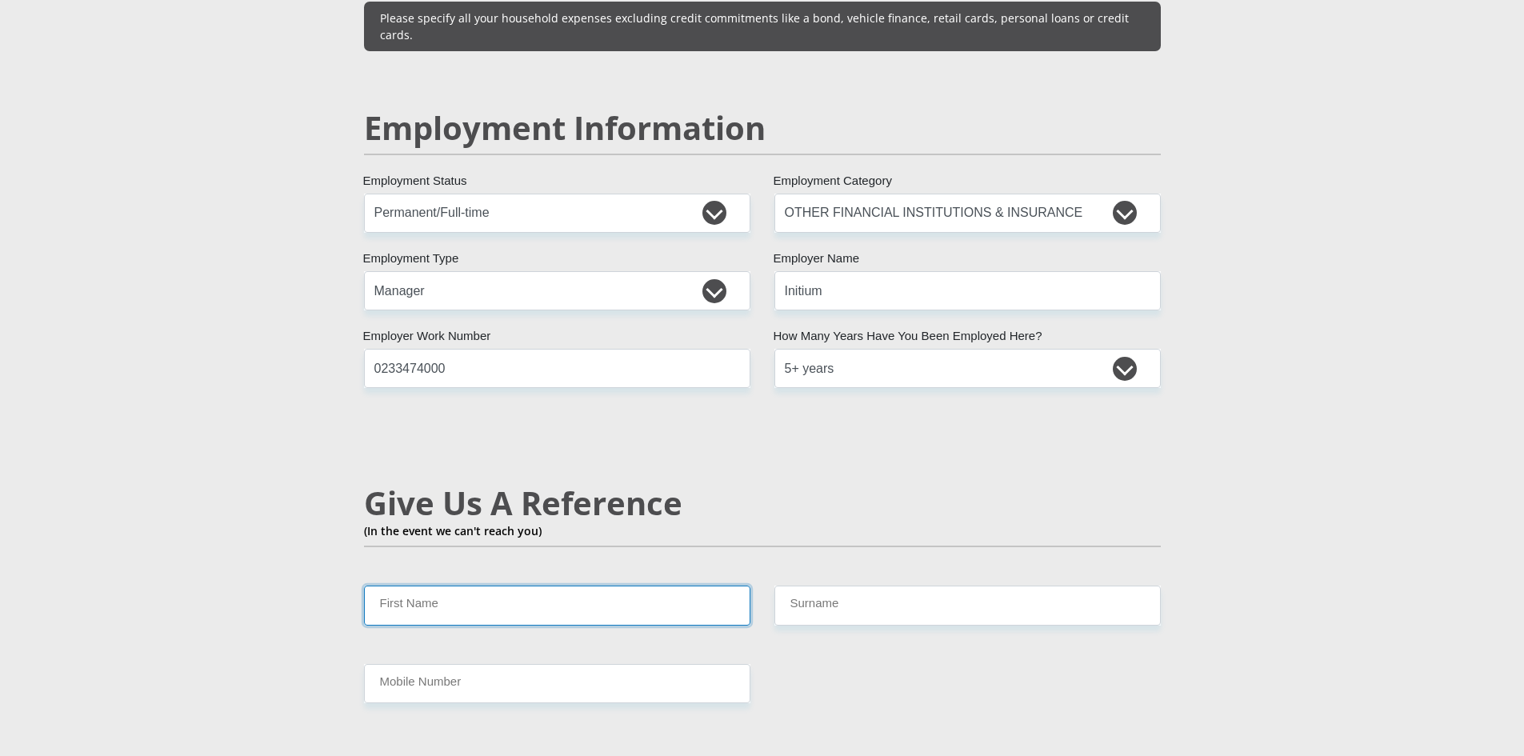
scroll to position [2529, 0]
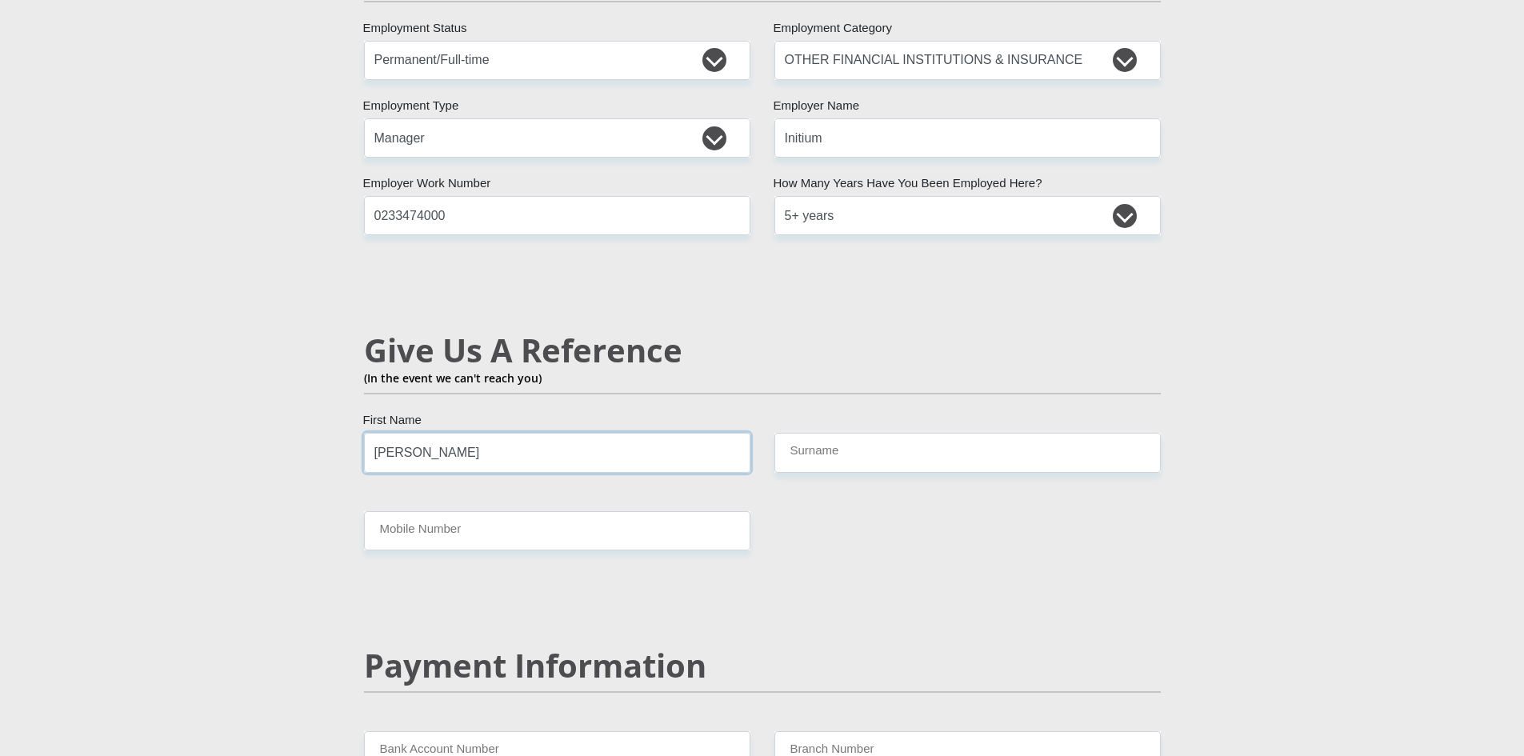
type input "Robert"
type input "Munnik"
type input "0760274553"
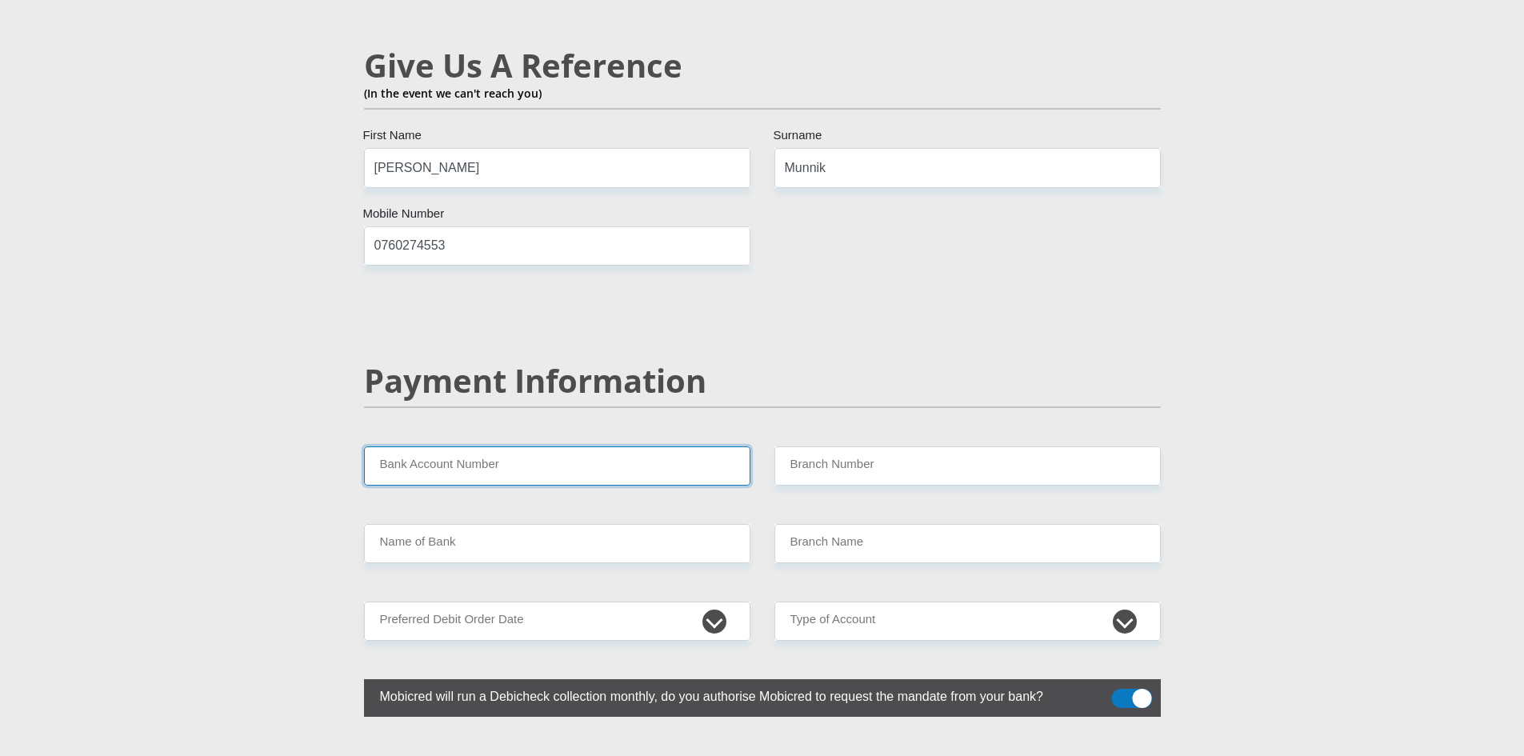
scroll to position [2929, 0]
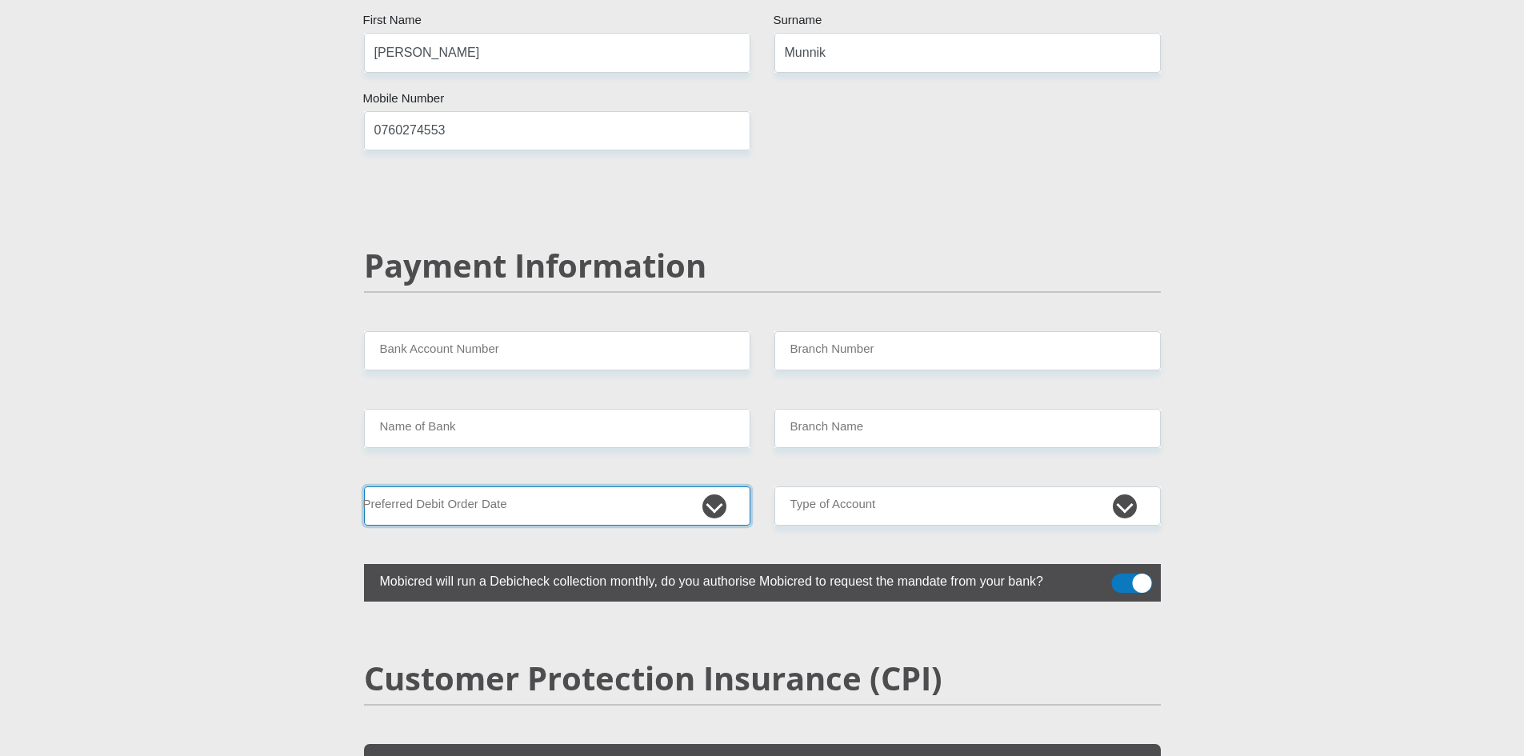
click at [544, 487] on select "1st 2nd 3rd 4th 5th 7th 18th 19th 20th 21st 22nd 23rd 24th 25th 26th 27th 28th …" at bounding box center [557, 506] width 387 height 39
select select "25"
click at [364, 487] on select "1st 2nd 3rd 4th 5th 7th 18th 19th 20th 21st 22nd 23rd 24th 25th 26th 27th 28th …" at bounding box center [557, 506] width 387 height 39
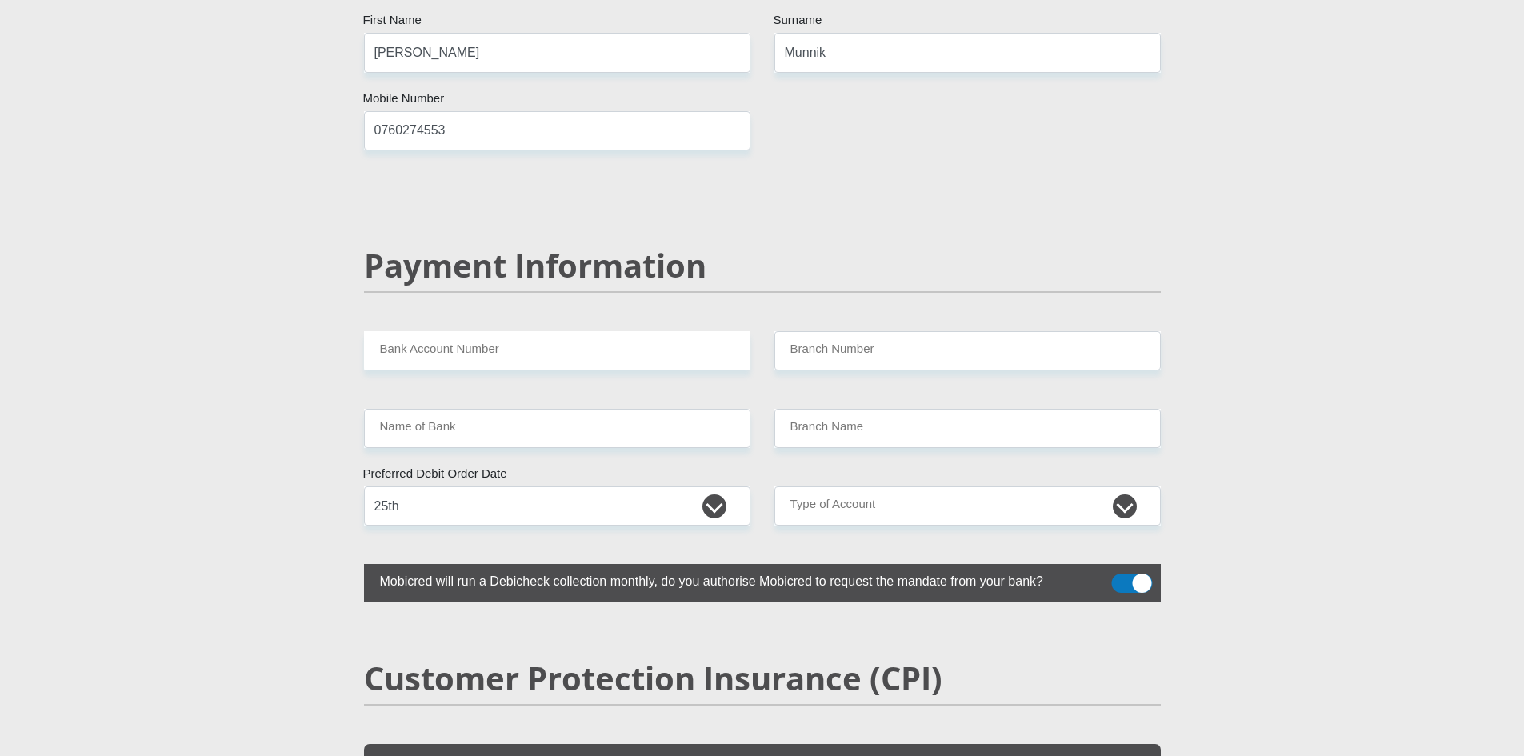
drag, startPoint x: 820, startPoint y: 467, endPoint x: 831, endPoint y: 455, distance: 15.8
click at [819, 487] on select "Cheque Savings" at bounding box center [968, 506] width 387 height 39
select select "CUR"
click at [775, 487] on select "Cheque Savings" at bounding box center [968, 506] width 387 height 39
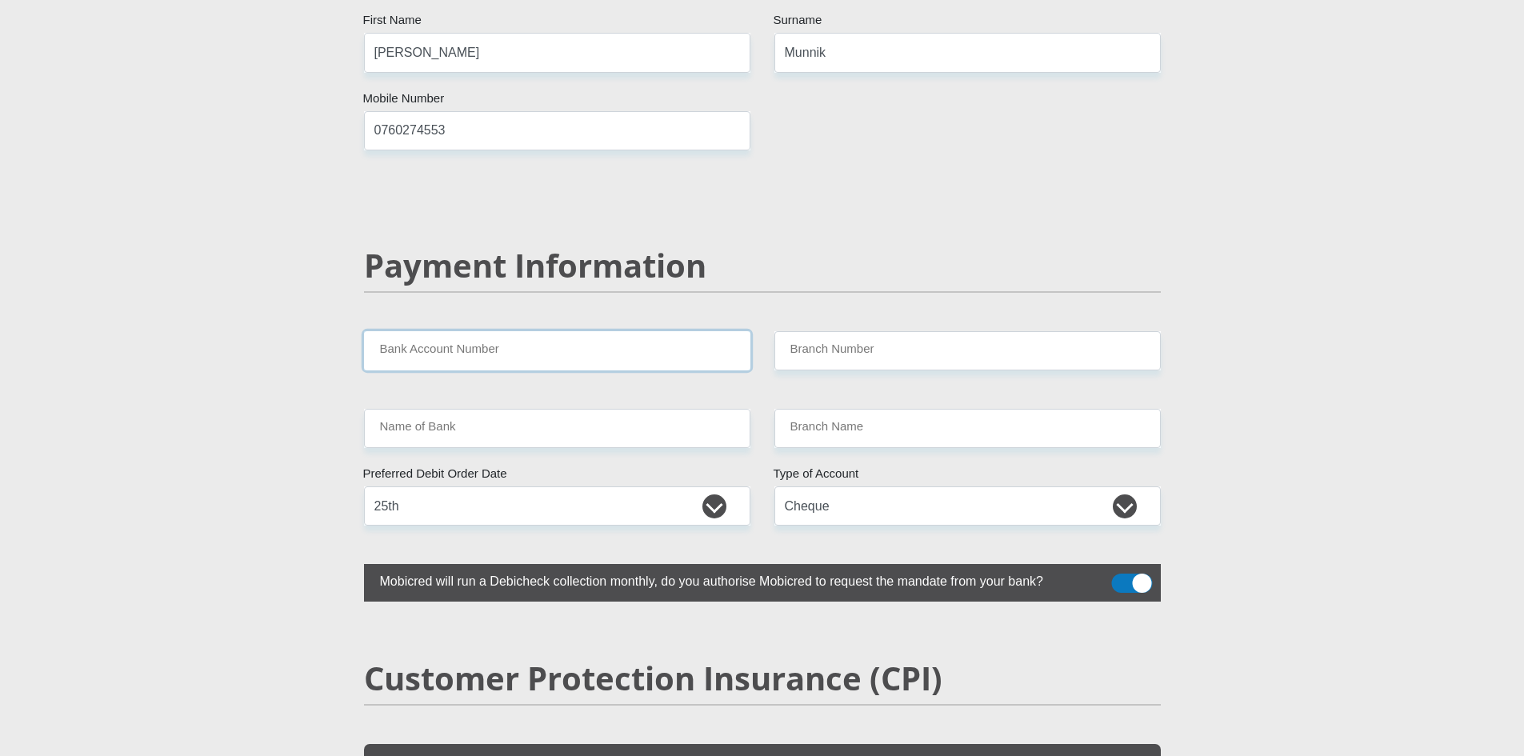
click at [626, 331] on input "Bank Account Number" at bounding box center [557, 350] width 387 height 39
type input "1216265011"
type input "987001"
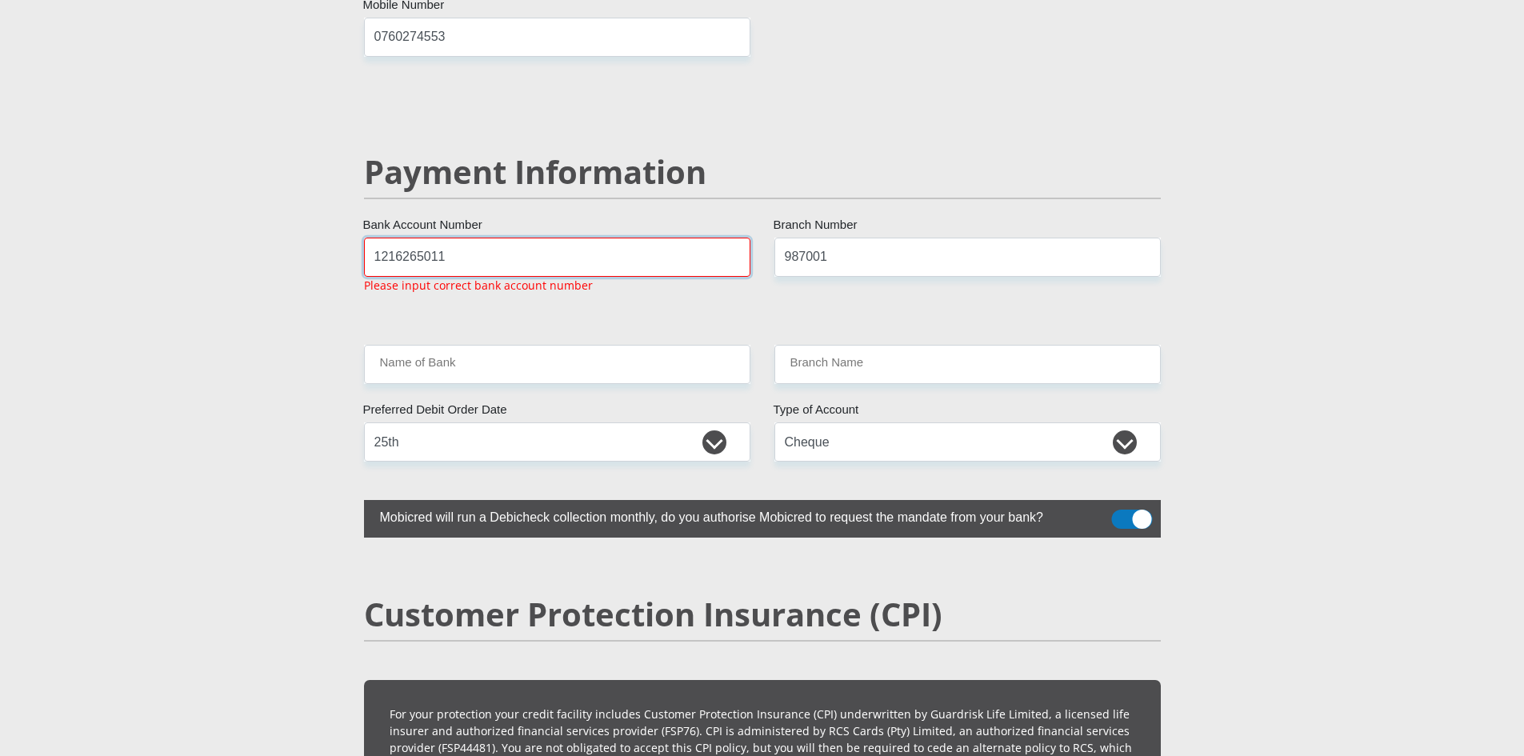
scroll to position [3023, 0]
click at [488, 237] on input "1216265011" at bounding box center [557, 256] width 387 height 39
click at [451, 344] on input "Name of Bank" at bounding box center [557, 363] width 387 height 39
click at [479, 344] on input "Name of Bank" at bounding box center [557, 363] width 387 height 39
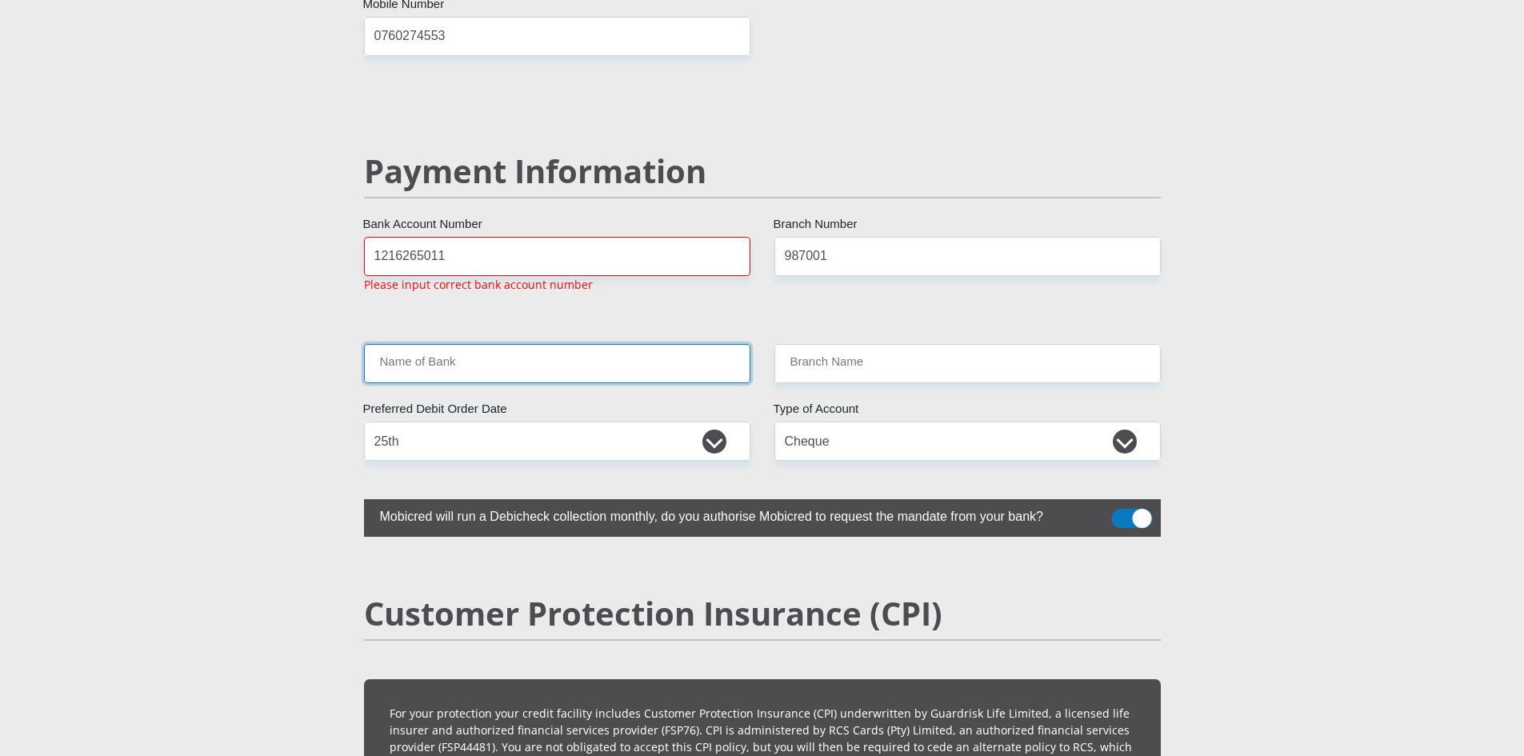
click at [488, 344] on input "Name of Bank" at bounding box center [557, 363] width 387 height 39
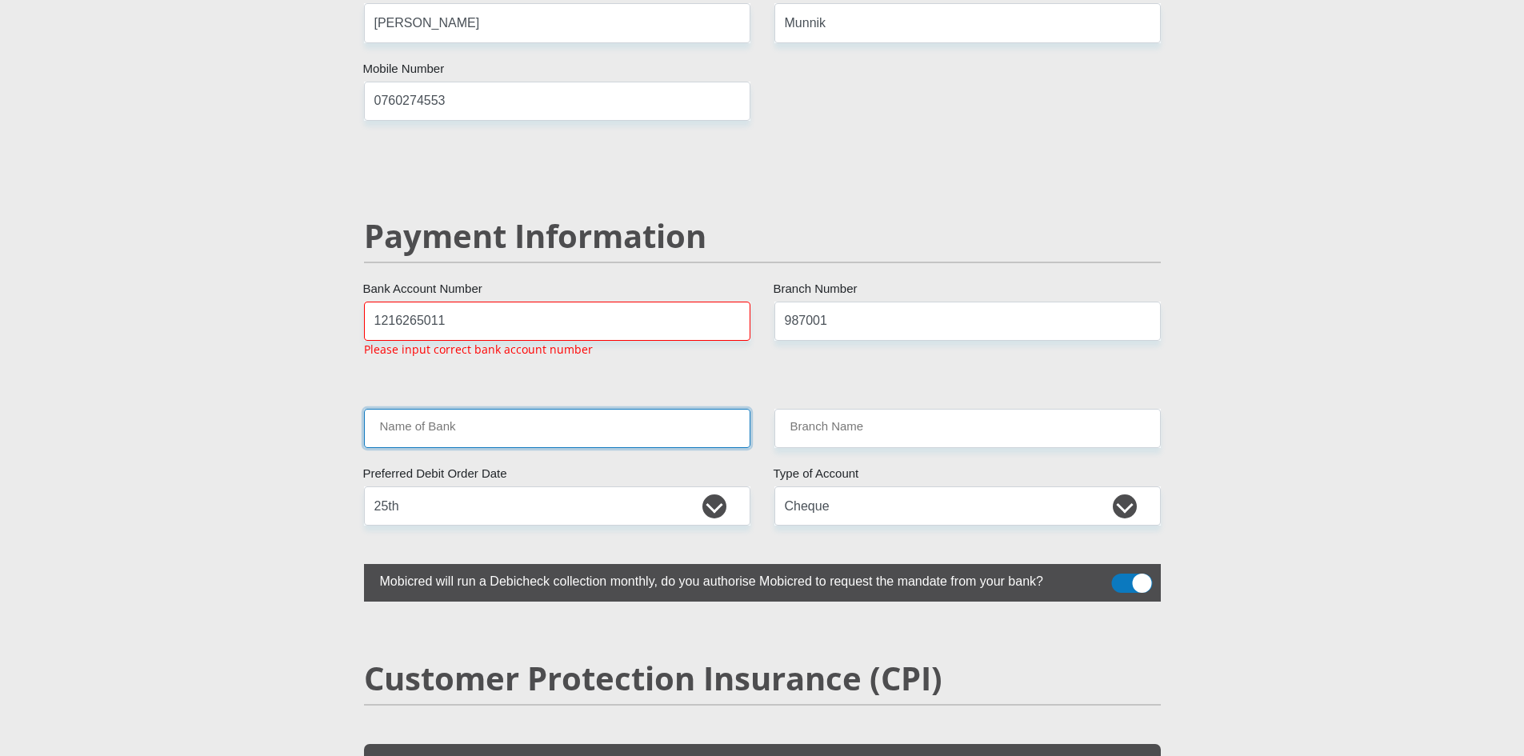
scroll to position [2943, 0]
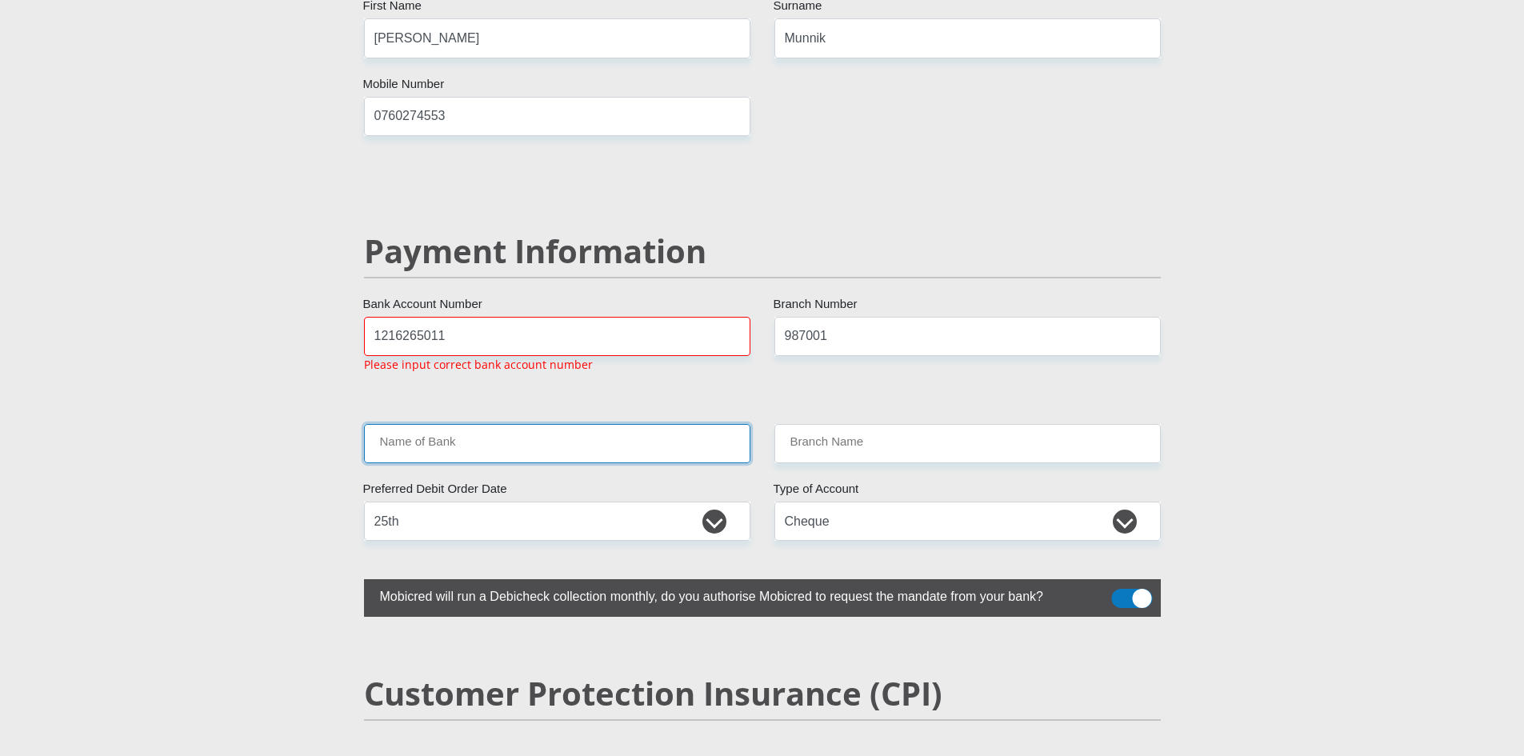
click at [457, 424] on input "Name of Bank" at bounding box center [557, 443] width 387 height 39
click at [439, 425] on input "Name of Bank" at bounding box center [557, 443] width 387 height 39
click at [655, 424] on input "Name of Bank" at bounding box center [557, 443] width 387 height 39
click at [652, 424] on input "Name of Bank" at bounding box center [557, 443] width 387 height 39
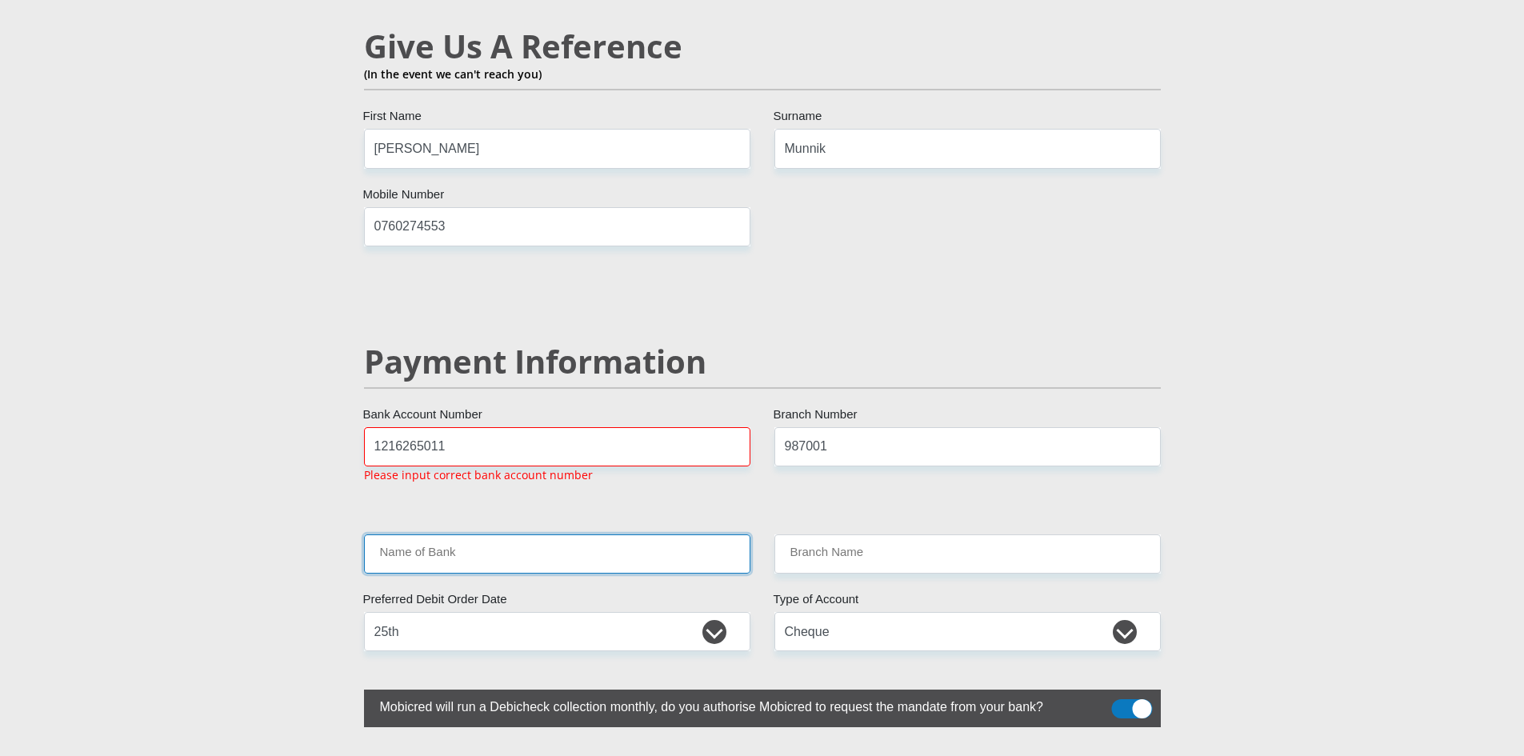
scroll to position [3002, 0]
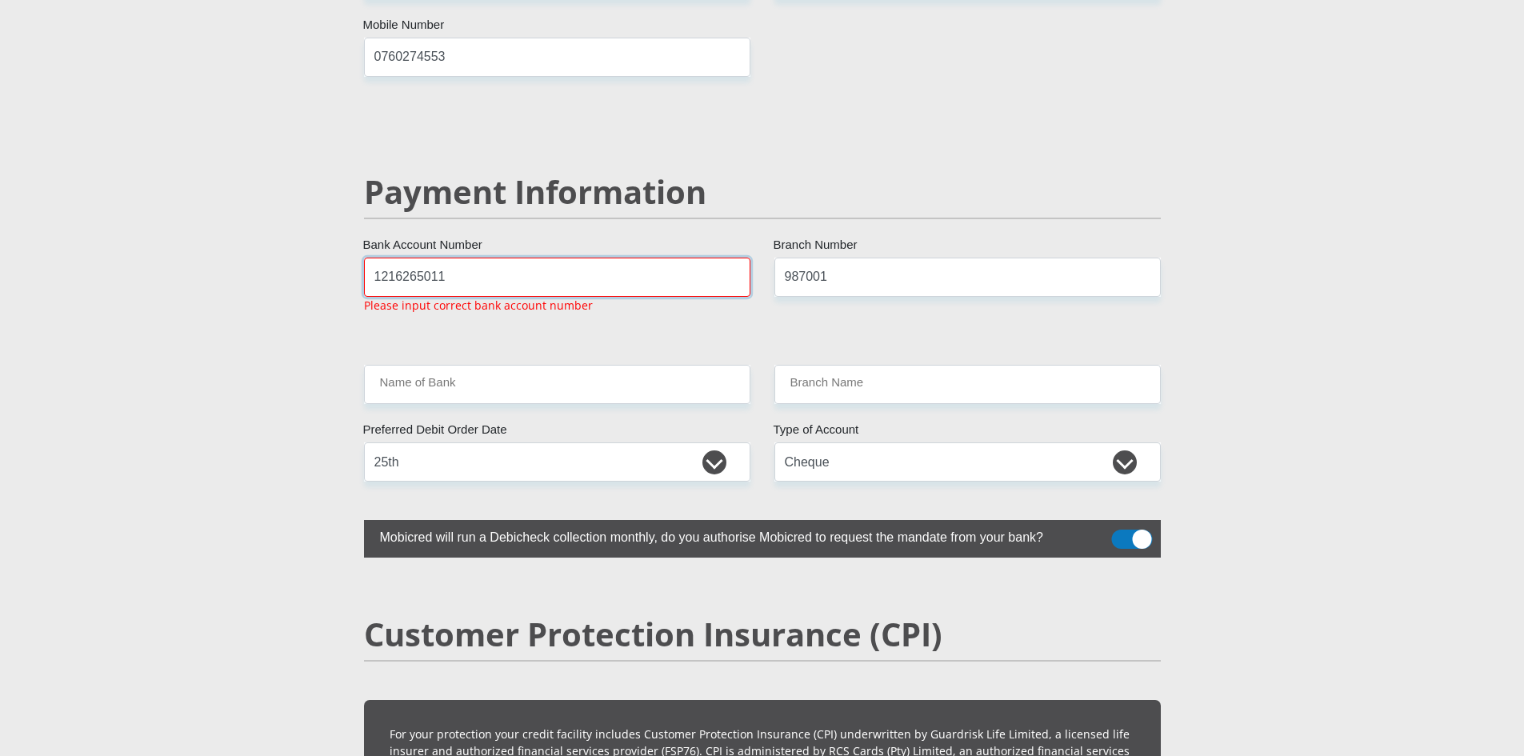
drag, startPoint x: 471, startPoint y: 234, endPoint x: 338, endPoint y: 249, distance: 134.5
type input "1216265011"
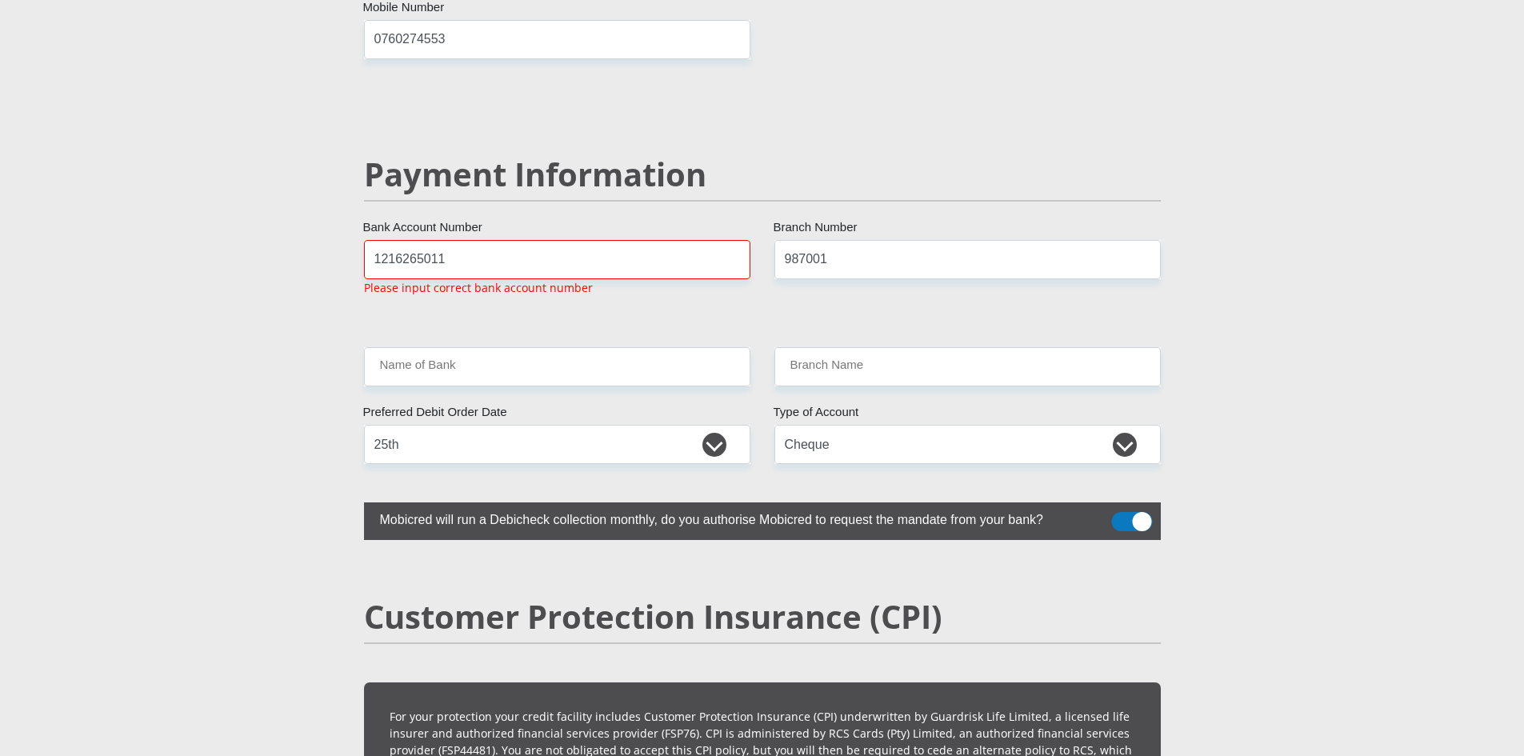
scroll to position [3023, 0]
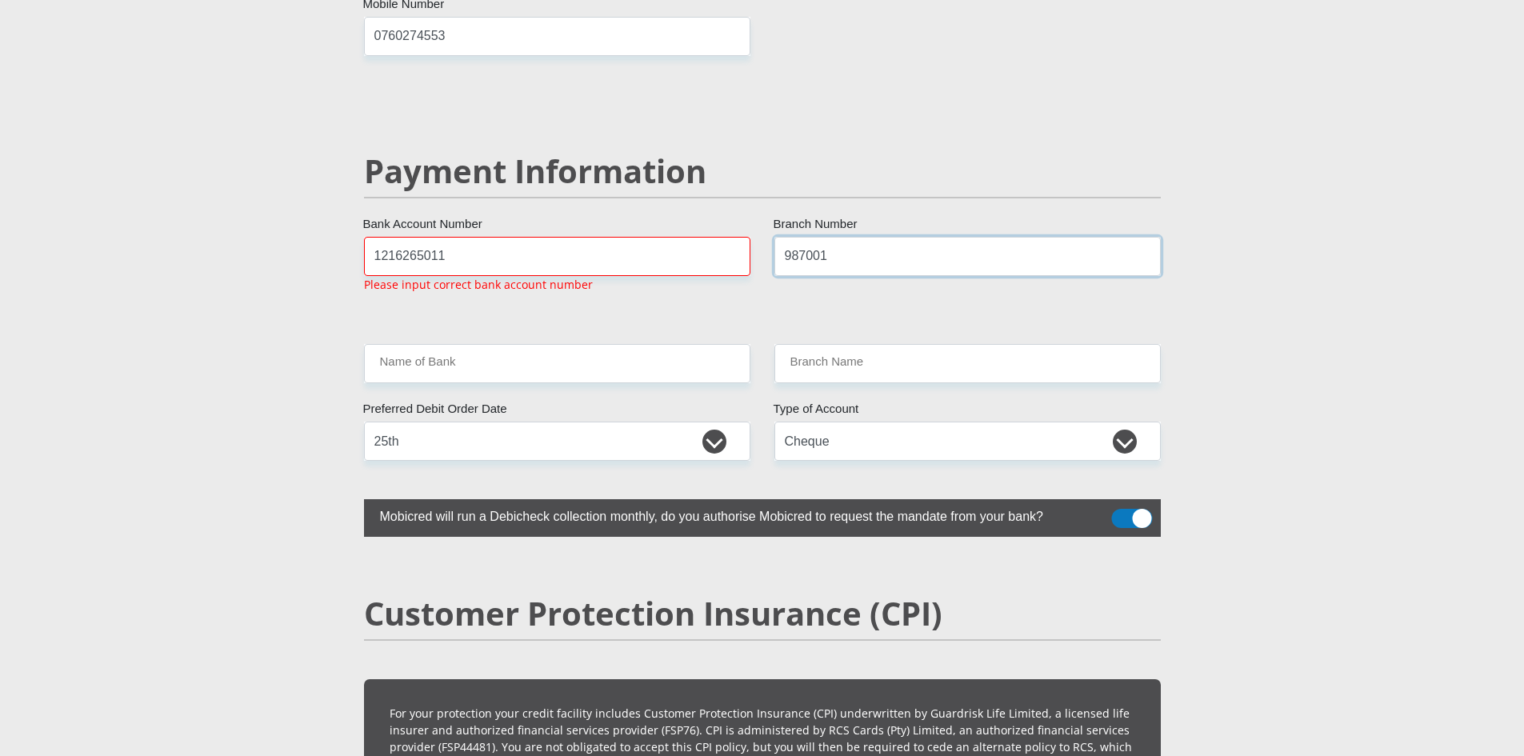
drag, startPoint x: 827, startPoint y: 216, endPoint x: 739, endPoint y: 208, distance: 88.4
paste input "198765"
type input "198765"
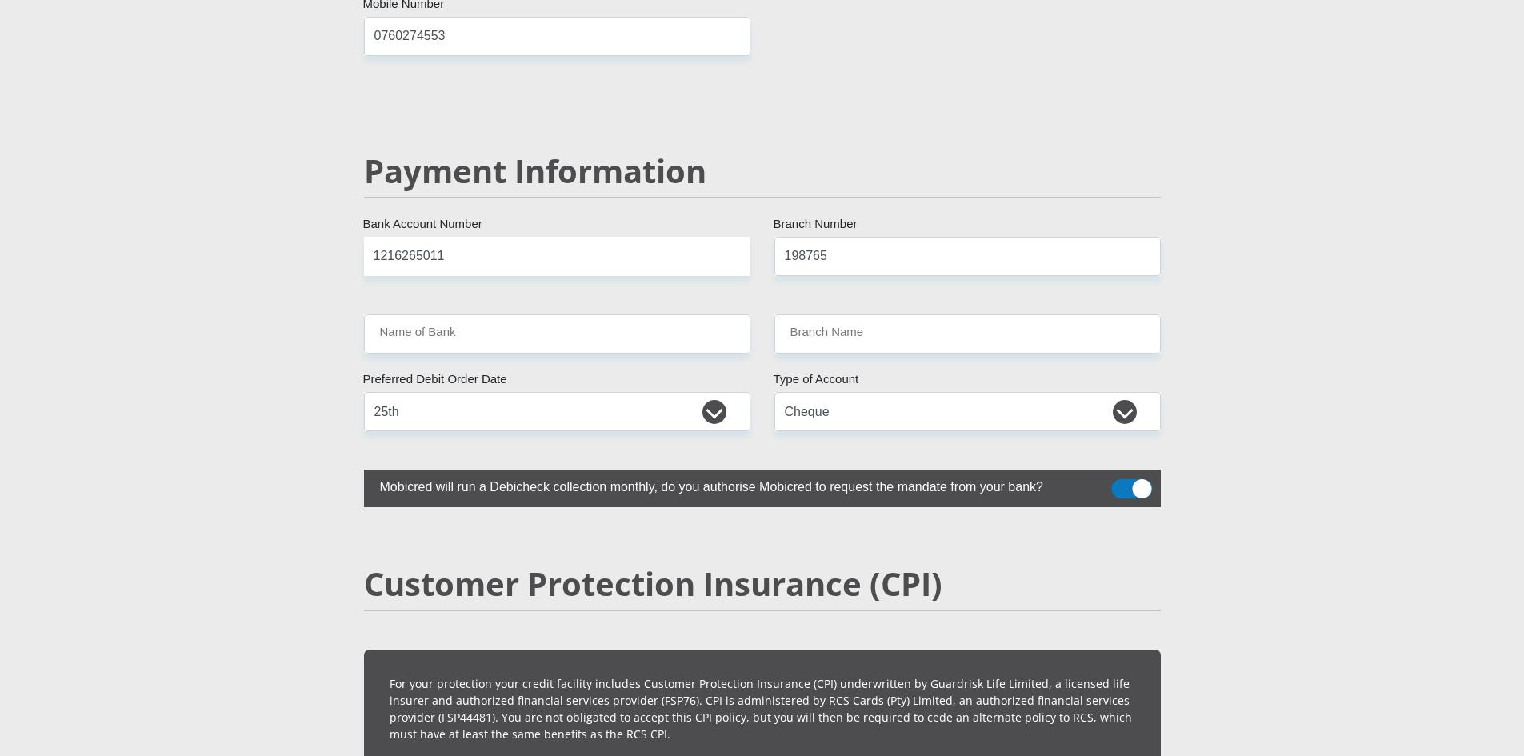
type input "NEDBANK"
type input "NEDBANK SOUTH AFRICA"
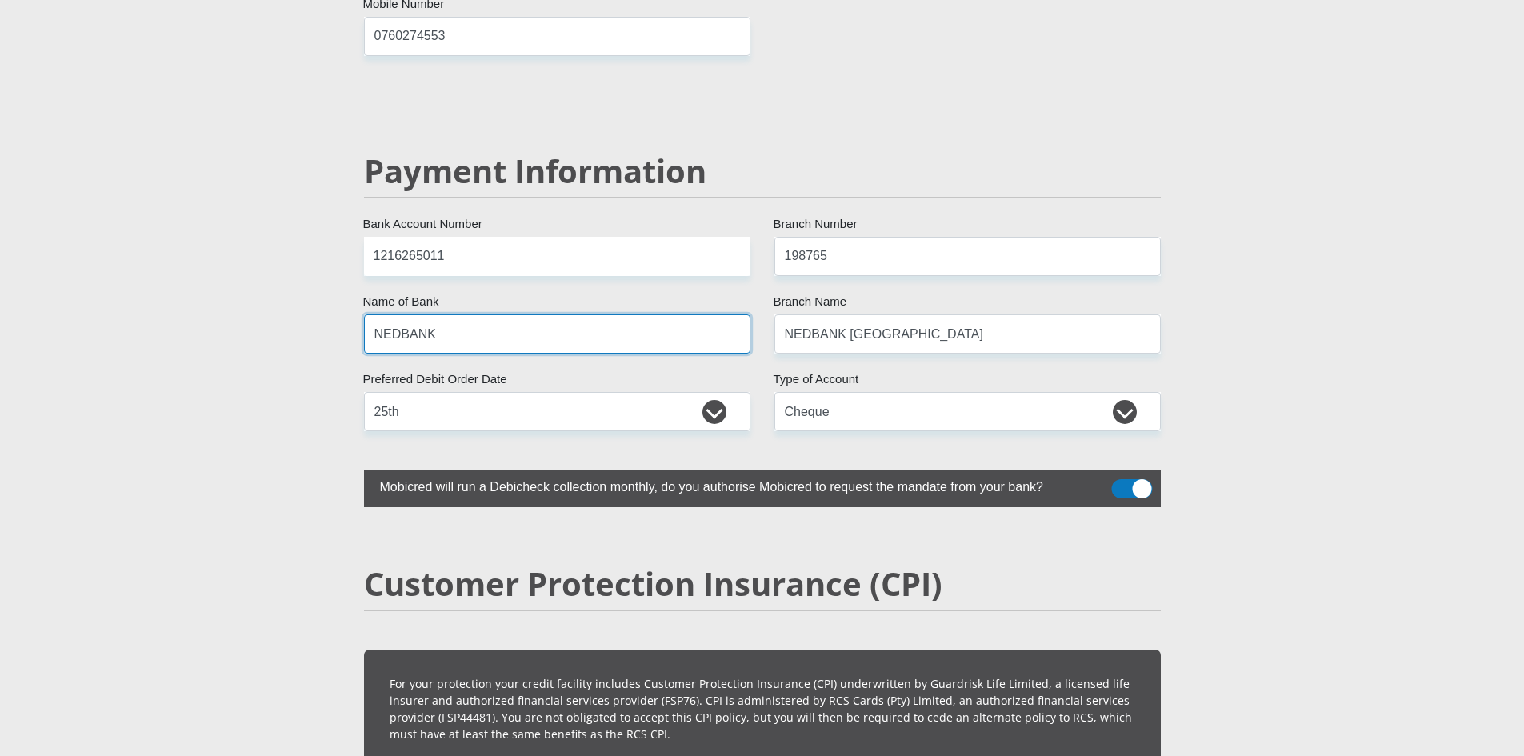
click at [583, 314] on input "NEDBANK" at bounding box center [557, 333] width 387 height 39
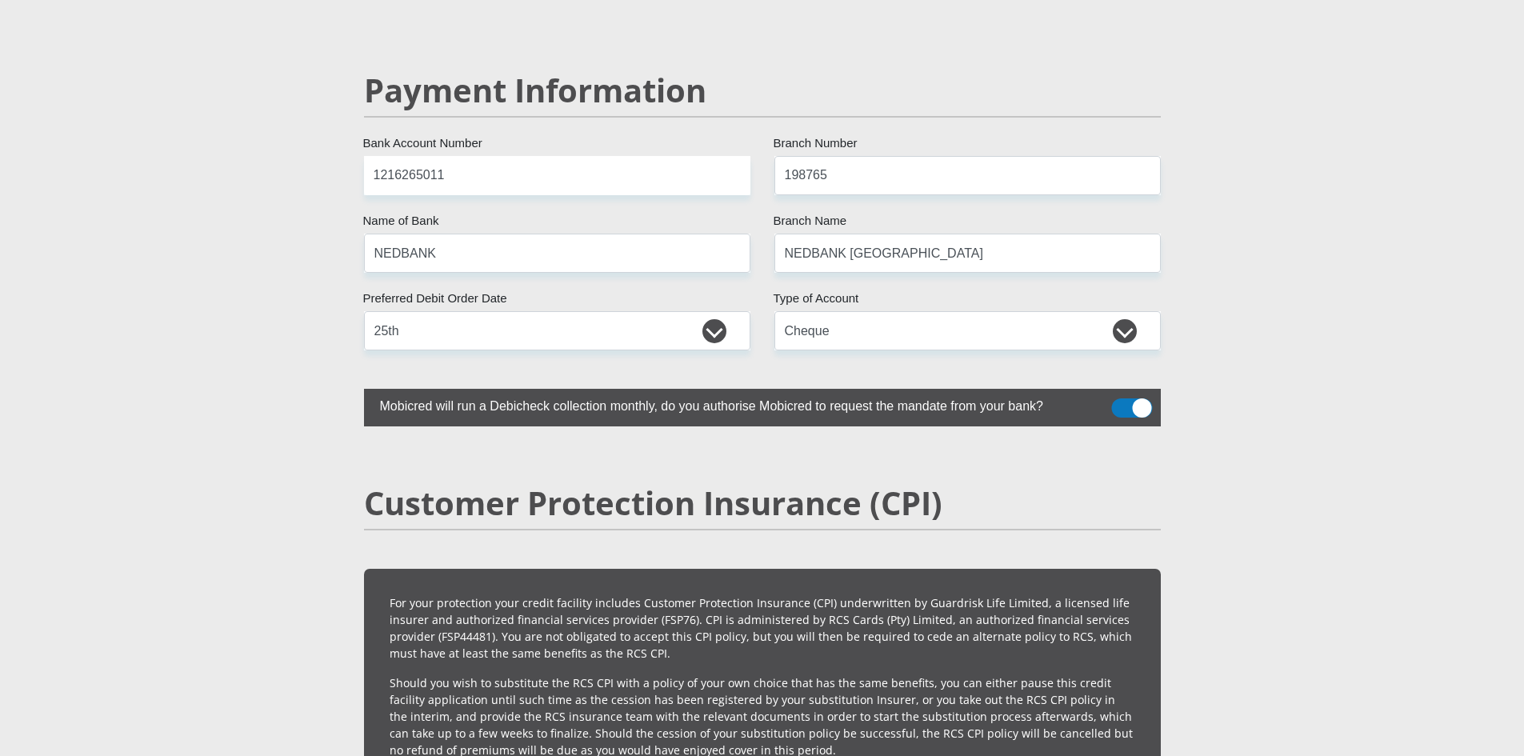
scroll to position [3263, 0]
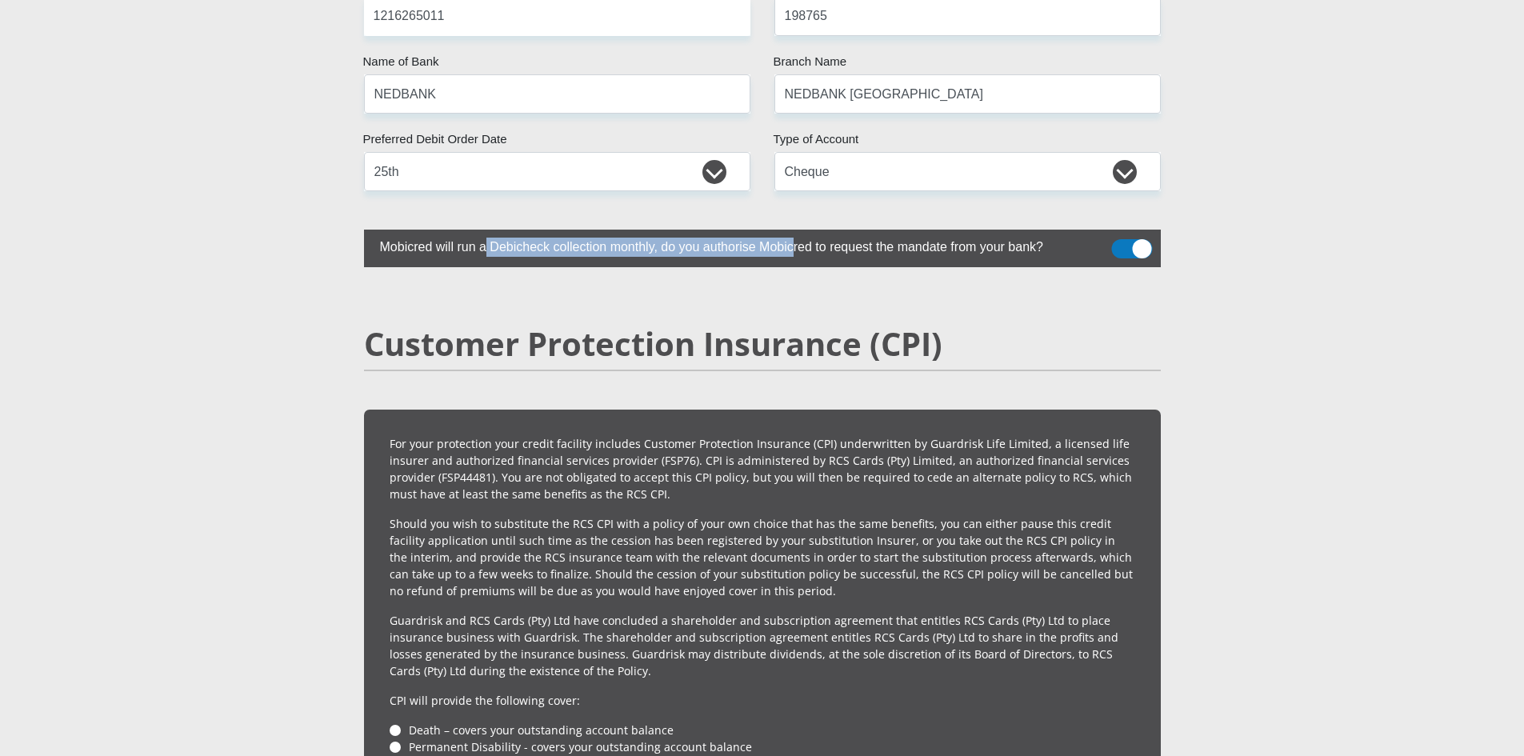
drag, startPoint x: 447, startPoint y: 210, endPoint x: 746, endPoint y: 212, distance: 298.5
click at [746, 230] on label "Mobicred will run a Debicheck collection monthly, do you authorise Mobicred to …" at bounding box center [722, 245] width 717 height 31
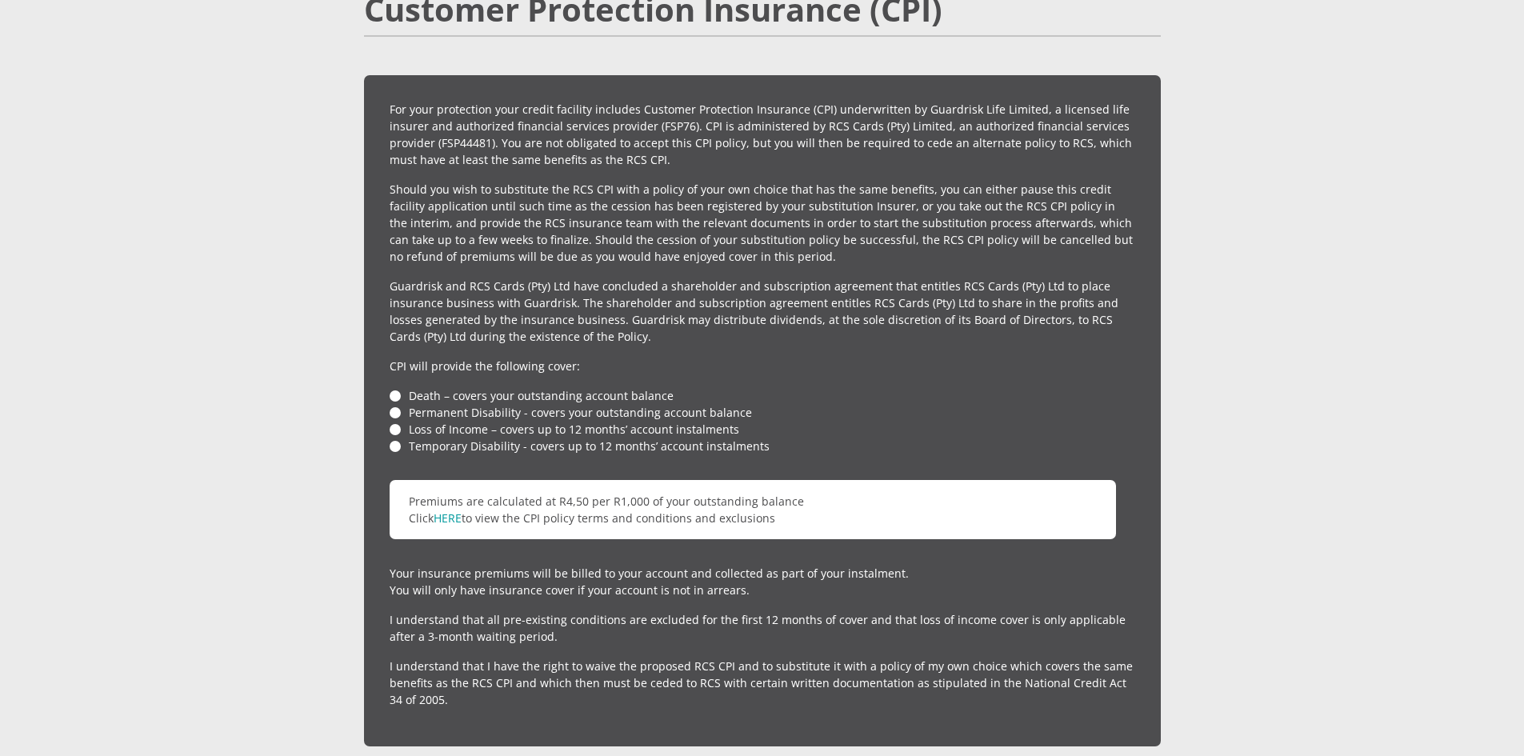
scroll to position [3583, 0]
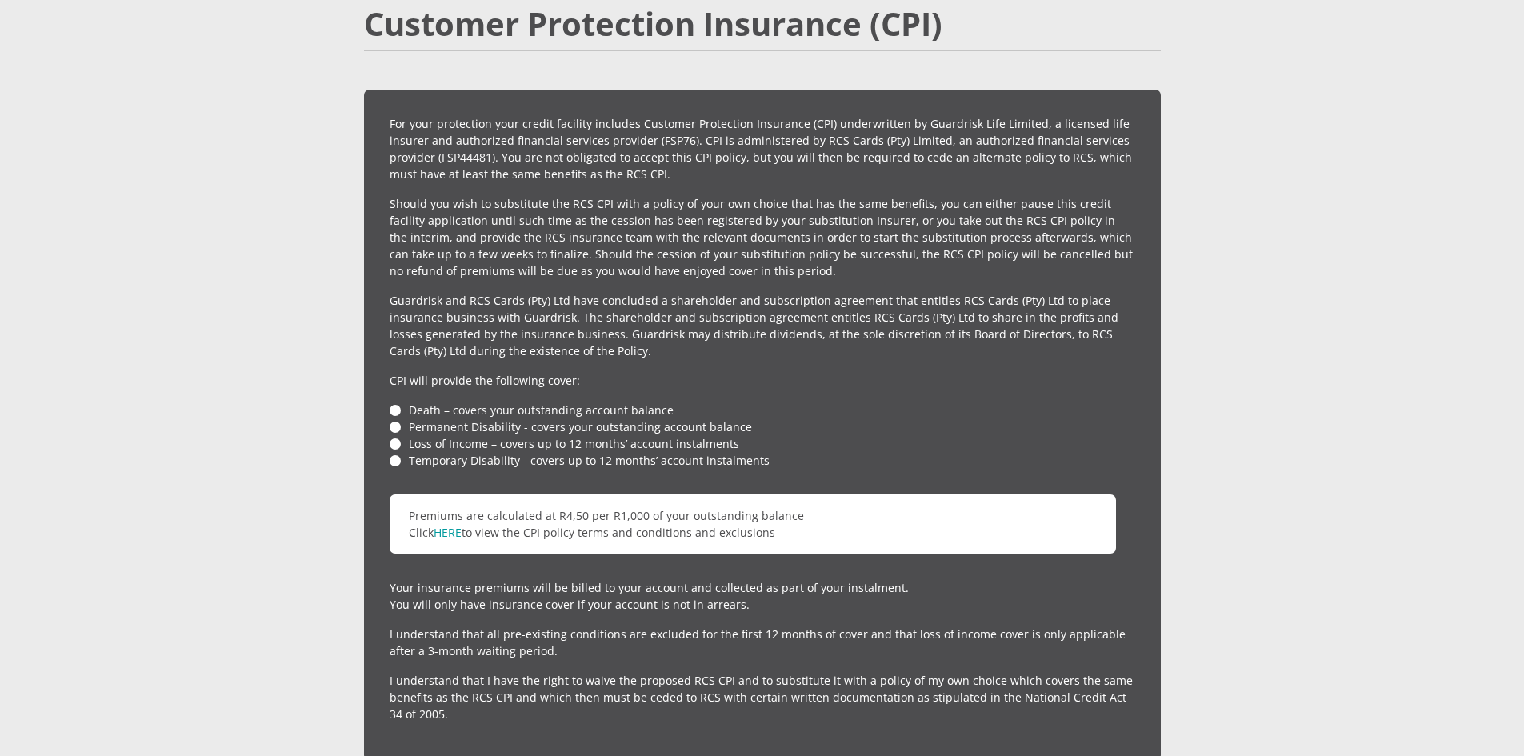
click at [394, 402] on li "Death – covers your outstanding account balance" at bounding box center [763, 410] width 746 height 17
click at [398, 419] on li "Permanent Disability - covers your outstanding account balance" at bounding box center [763, 427] width 746 height 17
click at [396, 402] on li "Death – covers your outstanding account balance" at bounding box center [763, 410] width 746 height 17
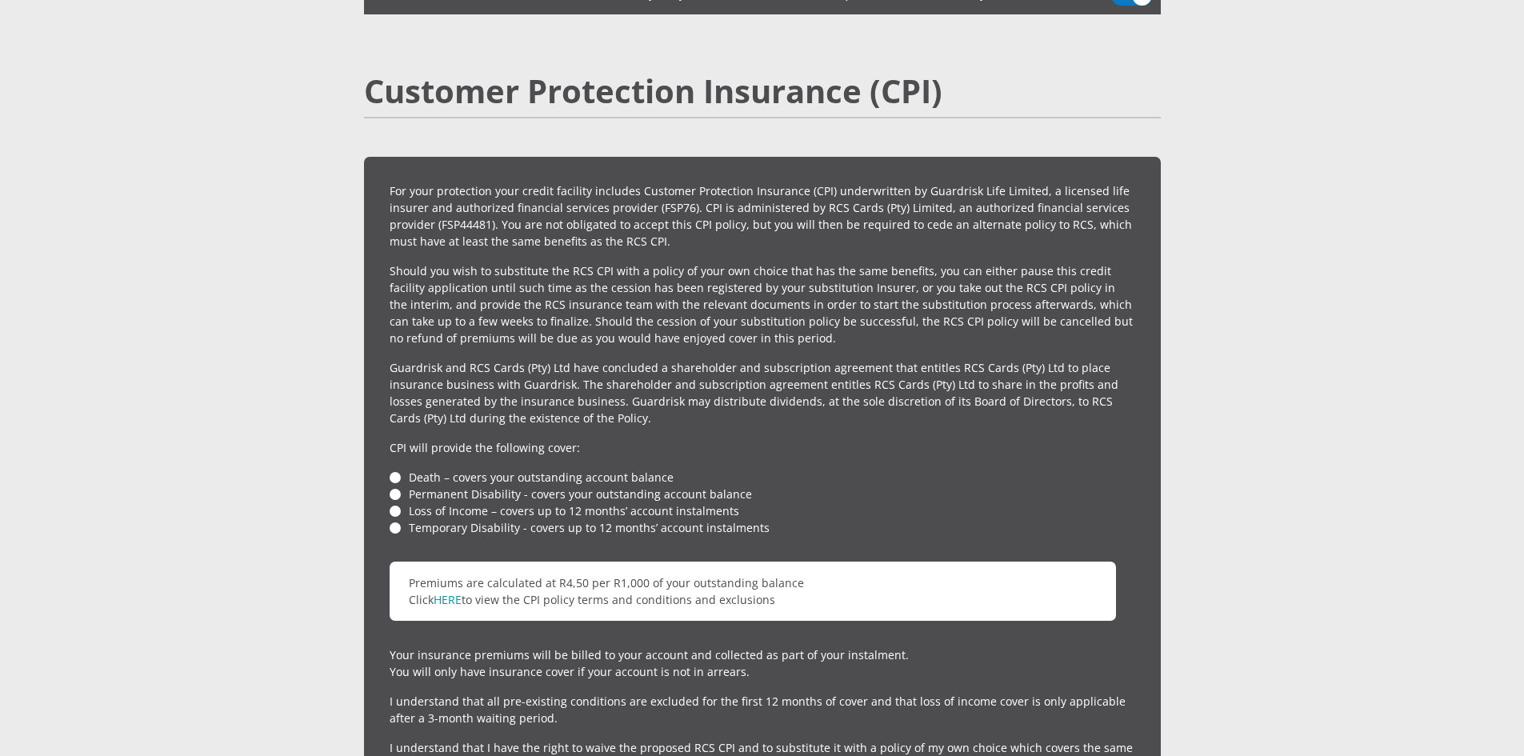
scroll to position [3423, 0]
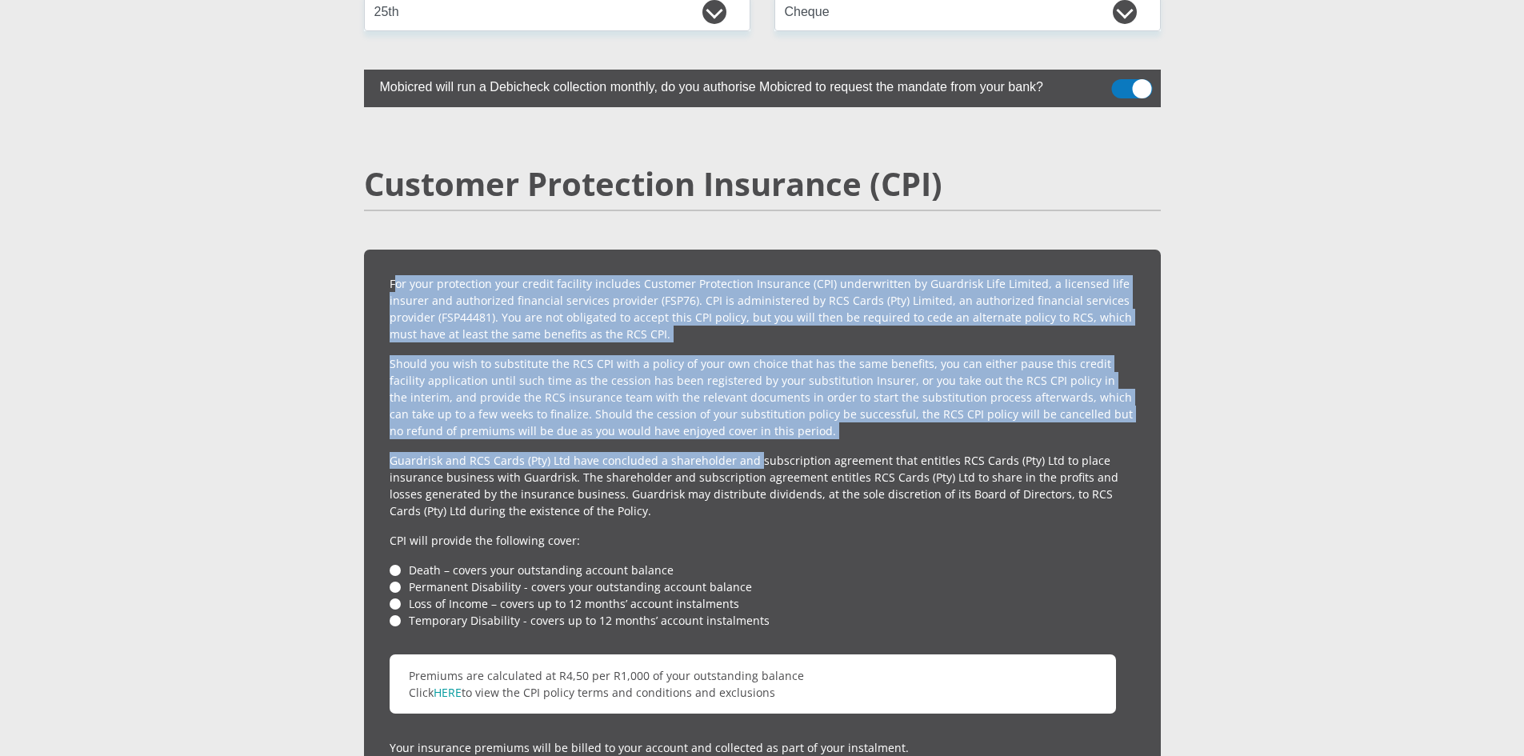
drag, startPoint x: 398, startPoint y: 252, endPoint x: 752, endPoint y: 418, distance: 391.3
click at [751, 416] on div "For your protection your credit facility includes Customer Protection Insurance…" at bounding box center [762, 585] width 797 height 671
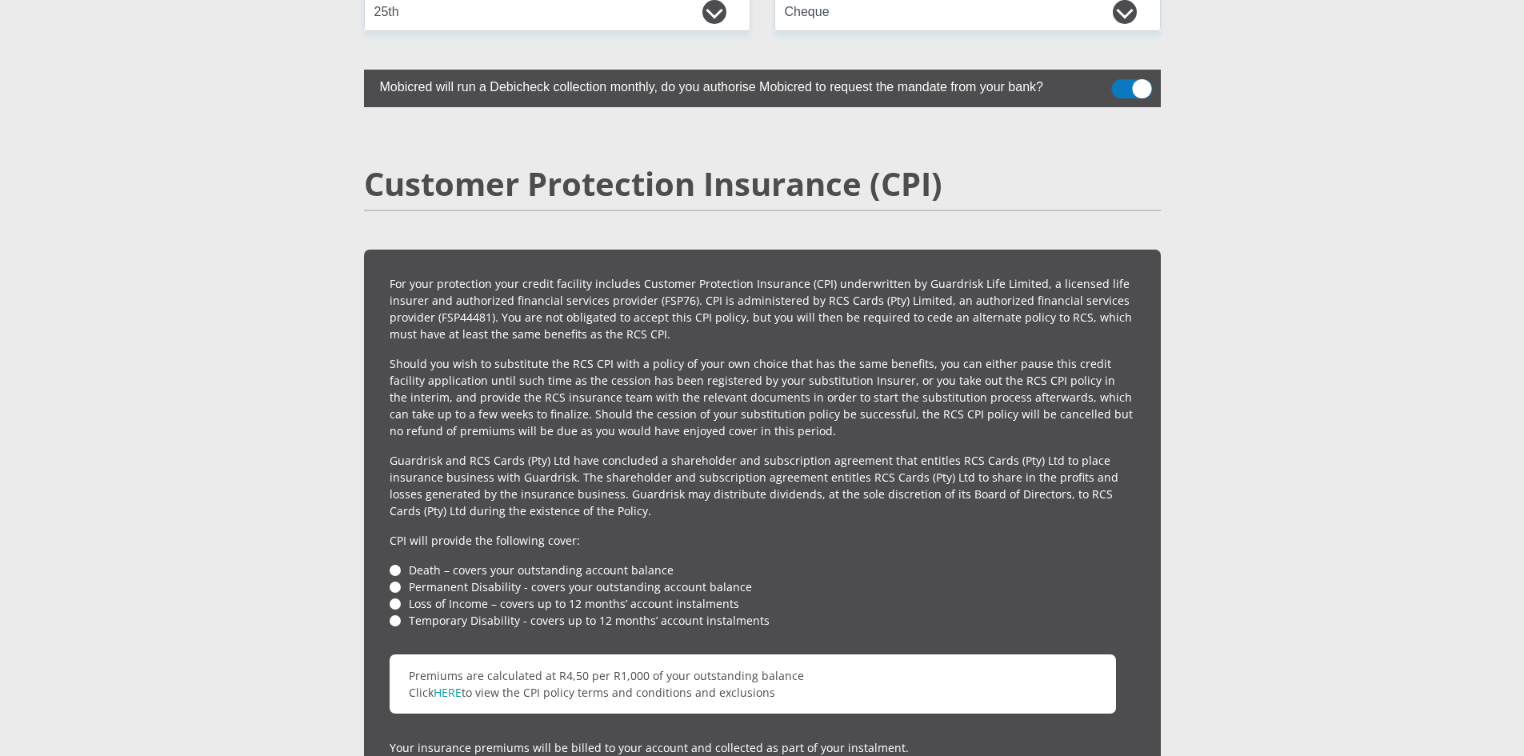
click at [757, 452] on p "Guardrisk and RCS Cards (Pty) Ltd have concluded a shareholder and subscription…" at bounding box center [763, 485] width 746 height 67
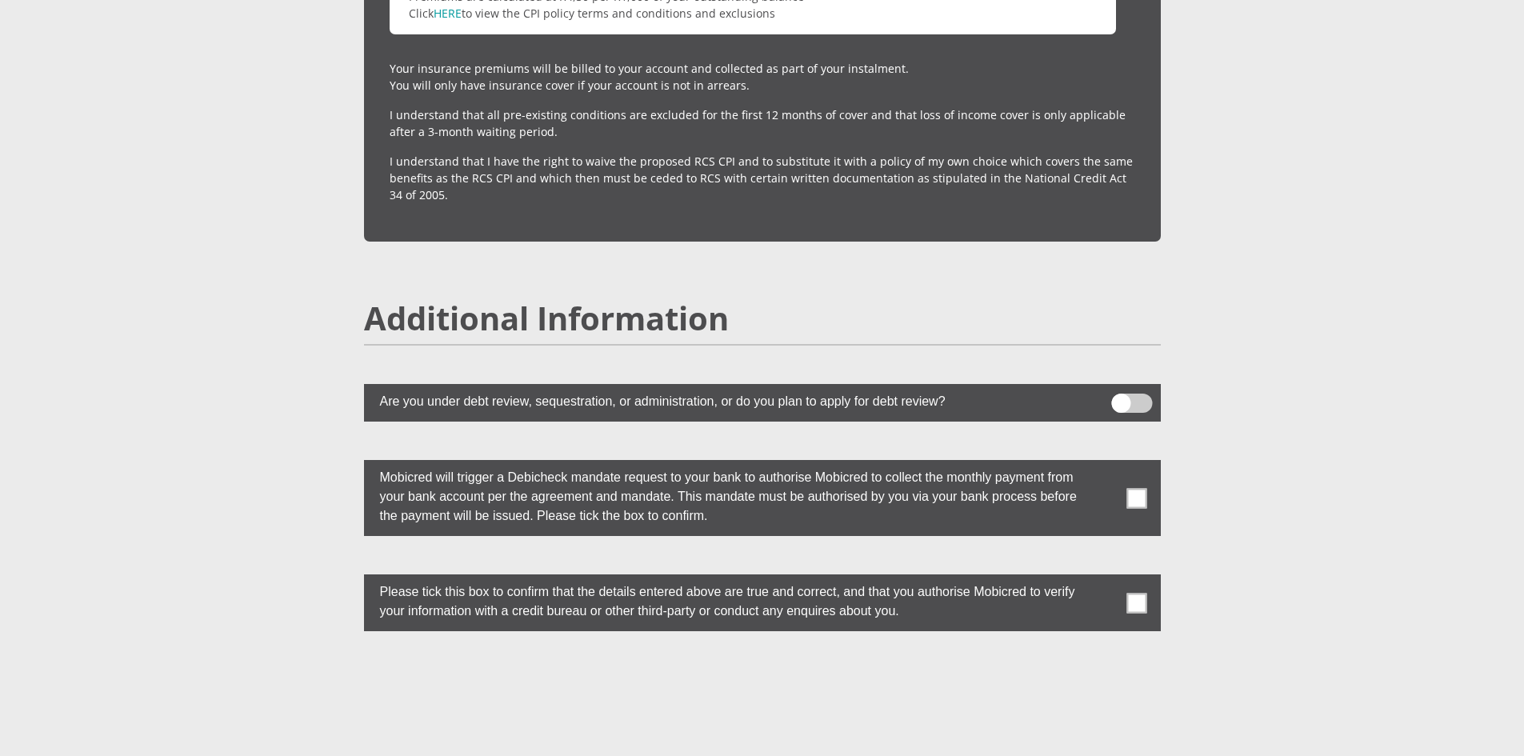
scroll to position [4144, 0]
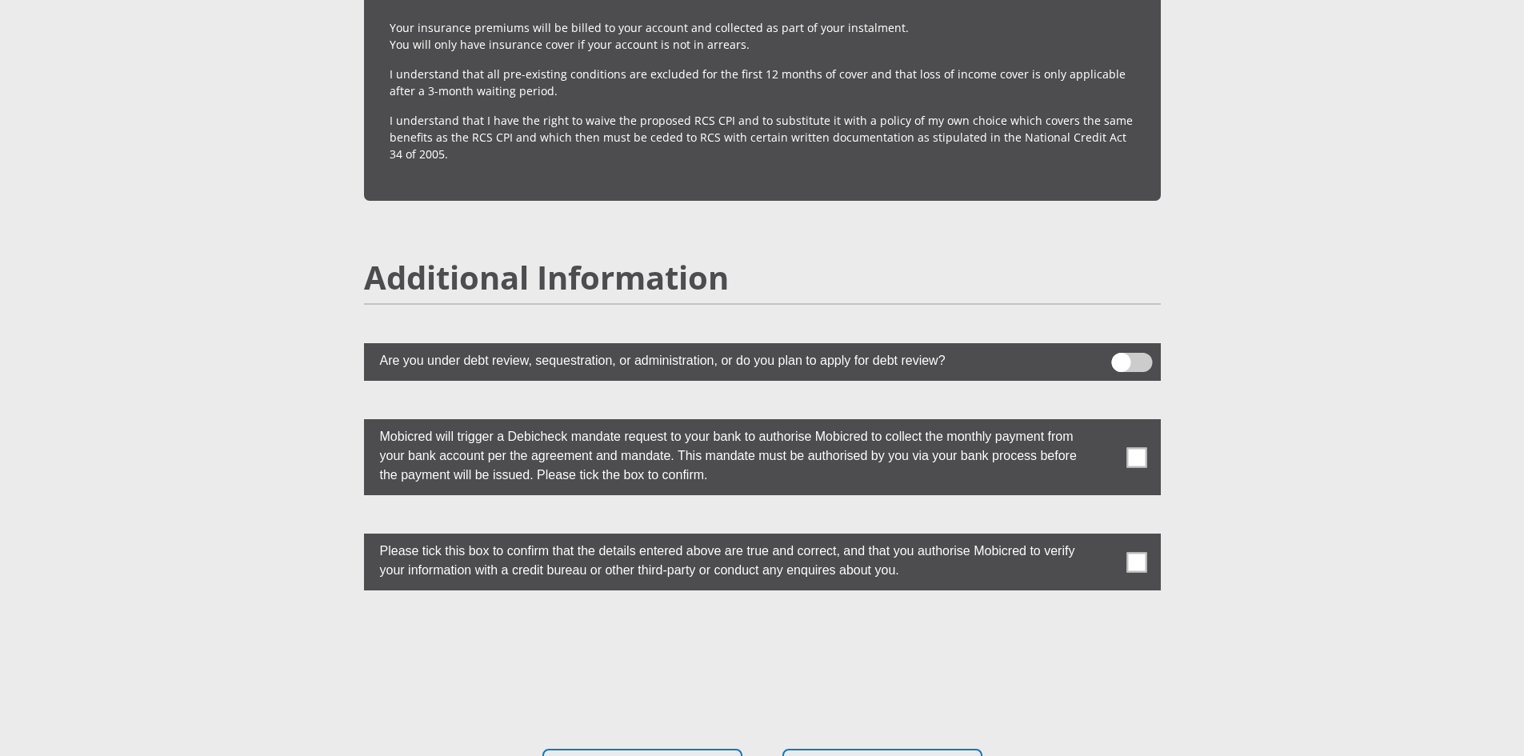
drag, startPoint x: 443, startPoint y: 398, endPoint x: 1104, endPoint y: 437, distance: 661.3
click at [1067, 451] on label "Mobicred will trigger a Debicheck mandate request to your bank to authorise Mob…" at bounding box center [722, 454] width 717 height 70
click at [1132, 447] on span at bounding box center [1137, 457] width 20 height 20
click at [1105, 423] on input "checkbox" at bounding box center [1105, 423] width 0 height 0
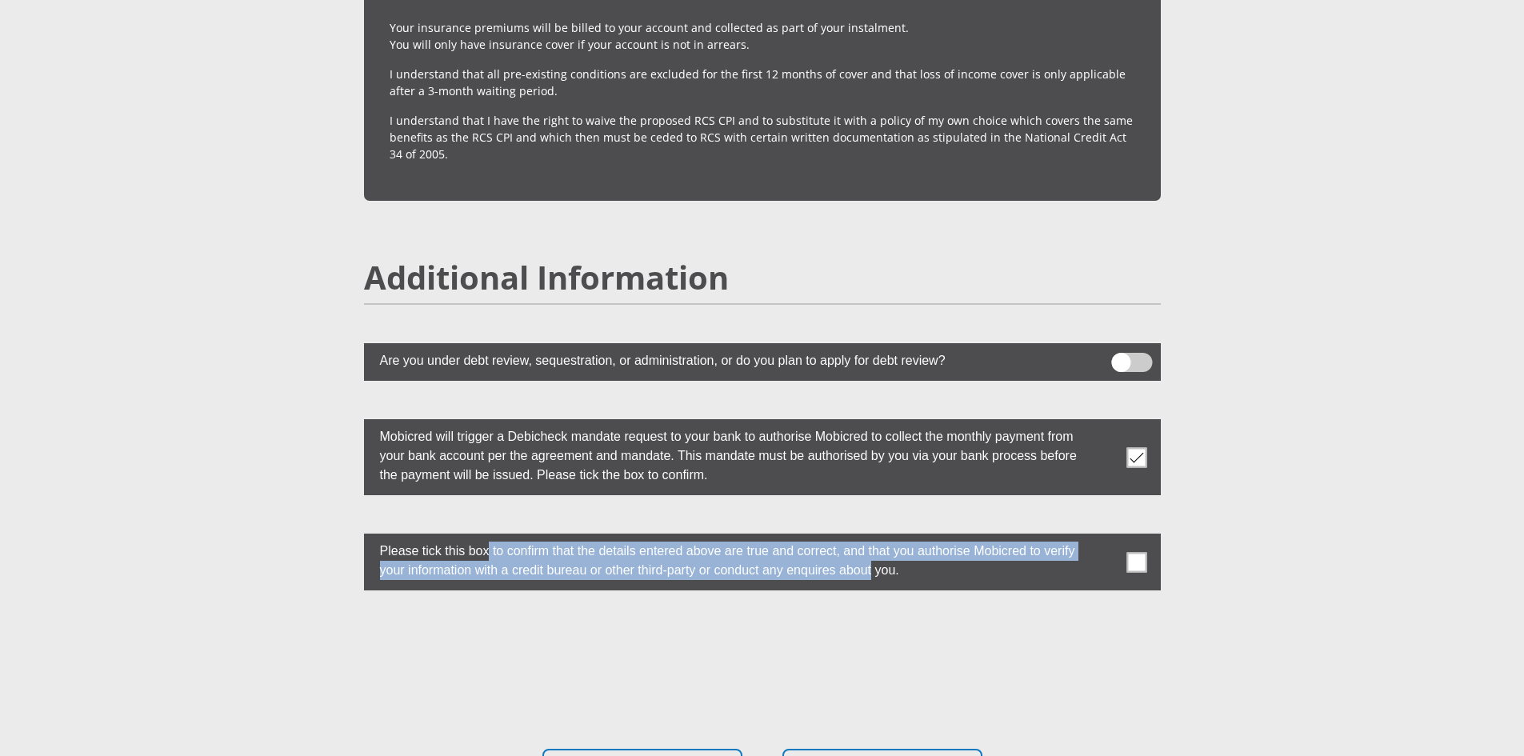
drag, startPoint x: 456, startPoint y: 509, endPoint x: 876, endPoint y: 537, distance: 421.1
click at [872, 537] on label "Please tick this box to confirm that the details entered above are true and cor…" at bounding box center [722, 559] width 717 height 50
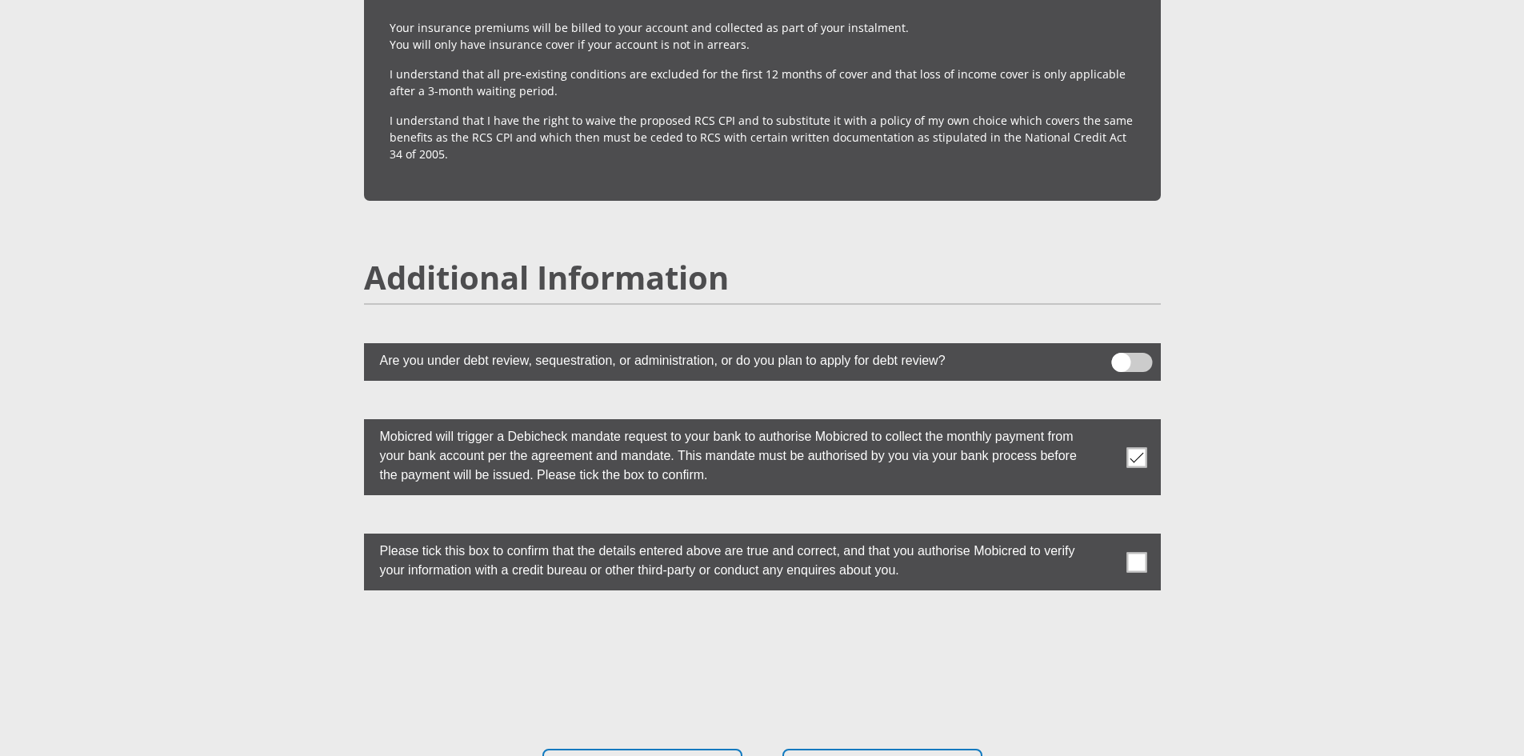
click at [882, 539] on label "Please tick this box to confirm that the details entered above are true and cor…" at bounding box center [722, 559] width 717 height 50
click at [1137, 552] on span at bounding box center [1137, 562] width 20 height 20
click at [1105, 538] on input "checkbox" at bounding box center [1105, 538] width 0 height 0
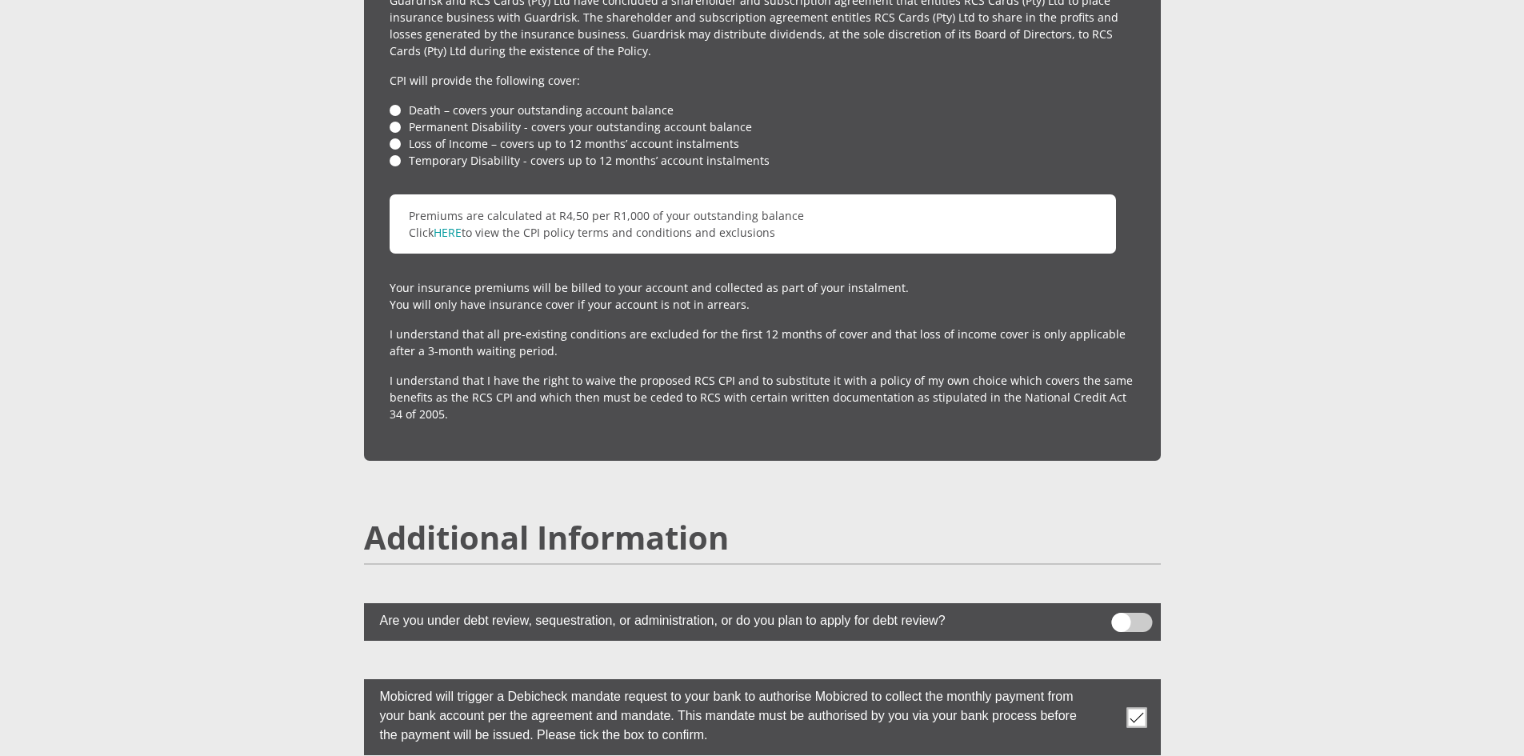
scroll to position [3885, 0]
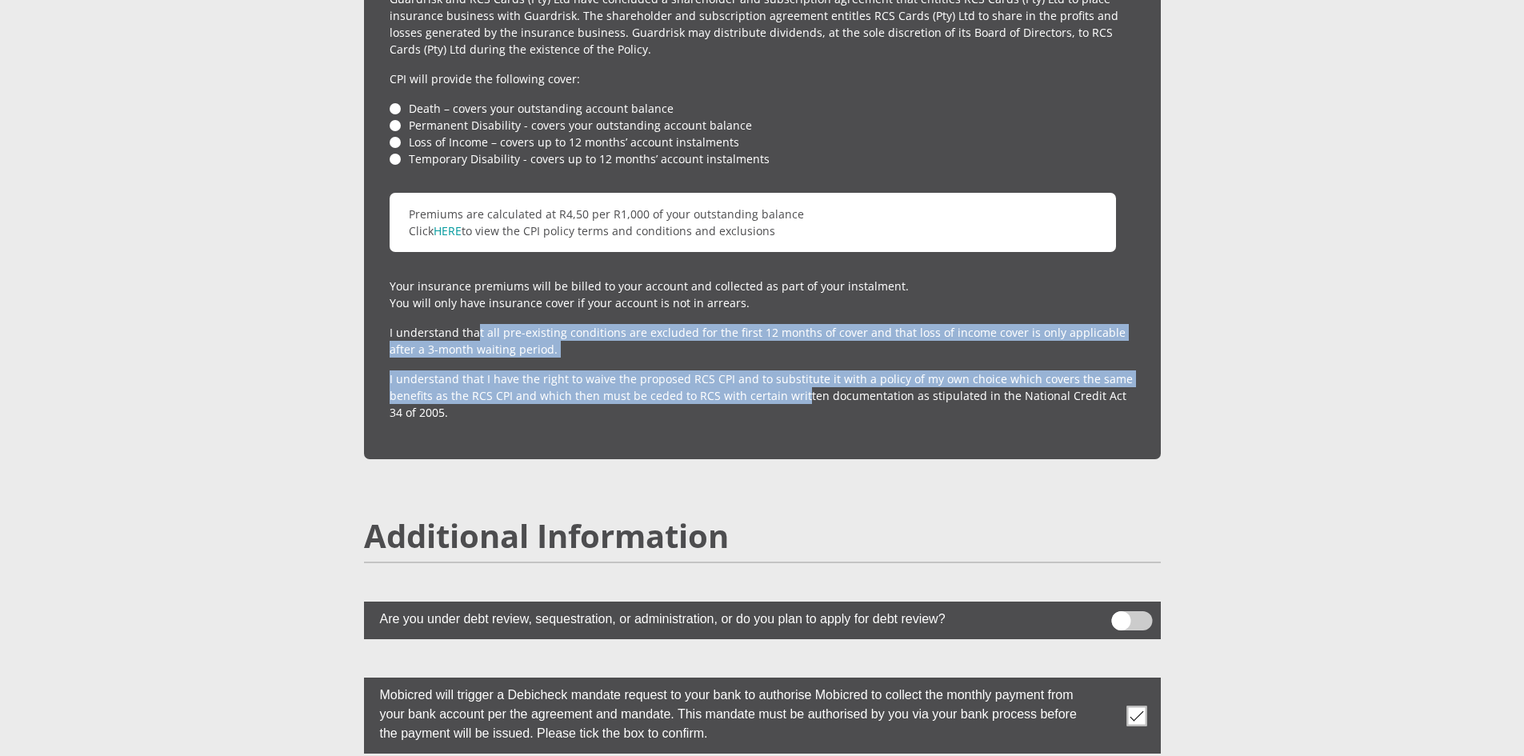
drag, startPoint x: 403, startPoint y: 297, endPoint x: 747, endPoint y: 366, distance: 350.1
click at [747, 366] on div "For your protection your credit facility includes Customer Protection Insurance…" at bounding box center [762, 123] width 797 height 671
click at [750, 371] on p "I understand that I have the right to waive the proposed RCS CPI and to substit…" at bounding box center [763, 396] width 746 height 50
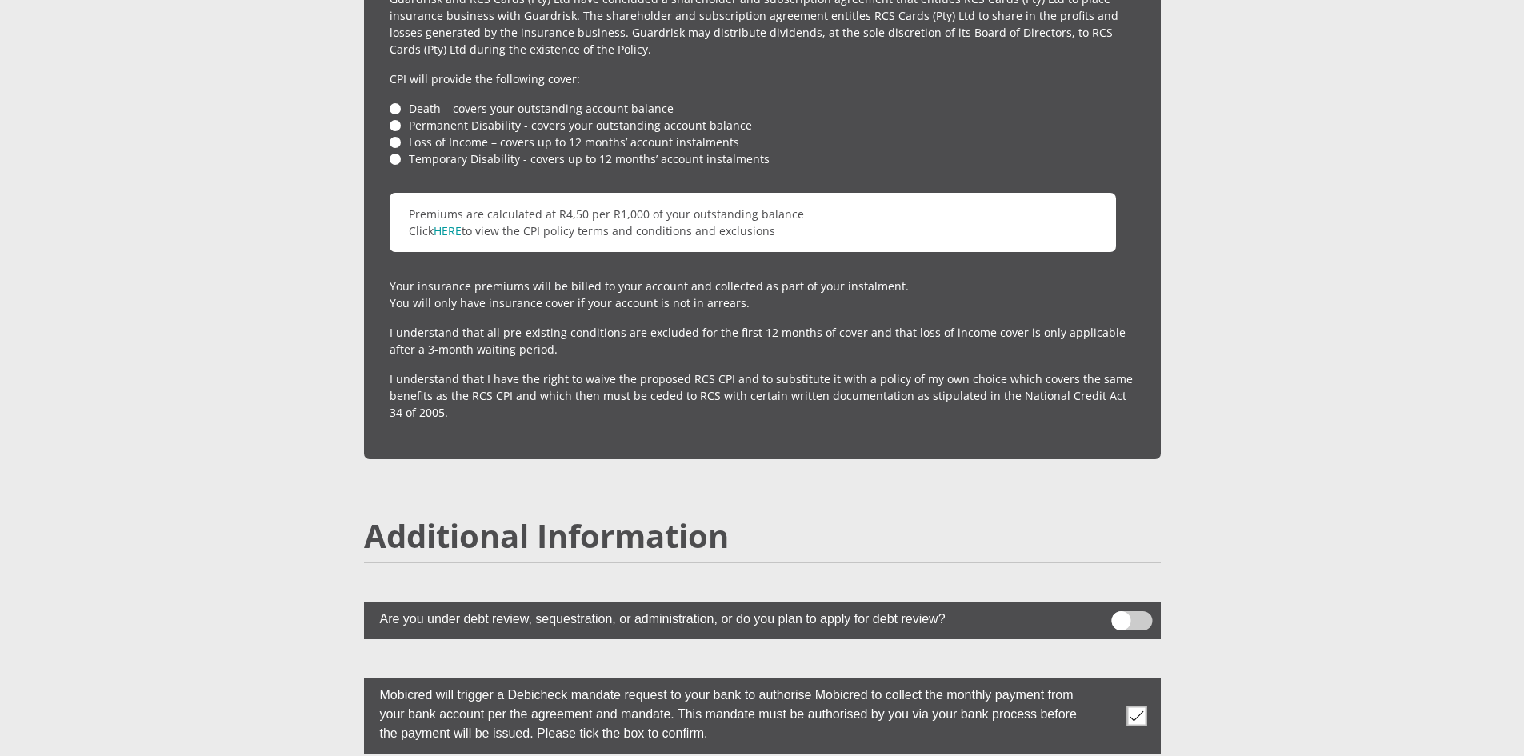
click at [750, 371] on p "I understand that I have the right to waive the proposed RCS CPI and to substit…" at bounding box center [763, 396] width 746 height 50
drag, startPoint x: 842, startPoint y: 317, endPoint x: 1126, endPoint y: 309, distance: 284.2
click at [1126, 324] on p "I understand that all pre-existing conditions are excluded for the first 12 mon…" at bounding box center [763, 341] width 746 height 34
click at [1116, 324] on p "I understand that all pre-existing conditions are excluded for the first 12 mon…" at bounding box center [763, 341] width 746 height 34
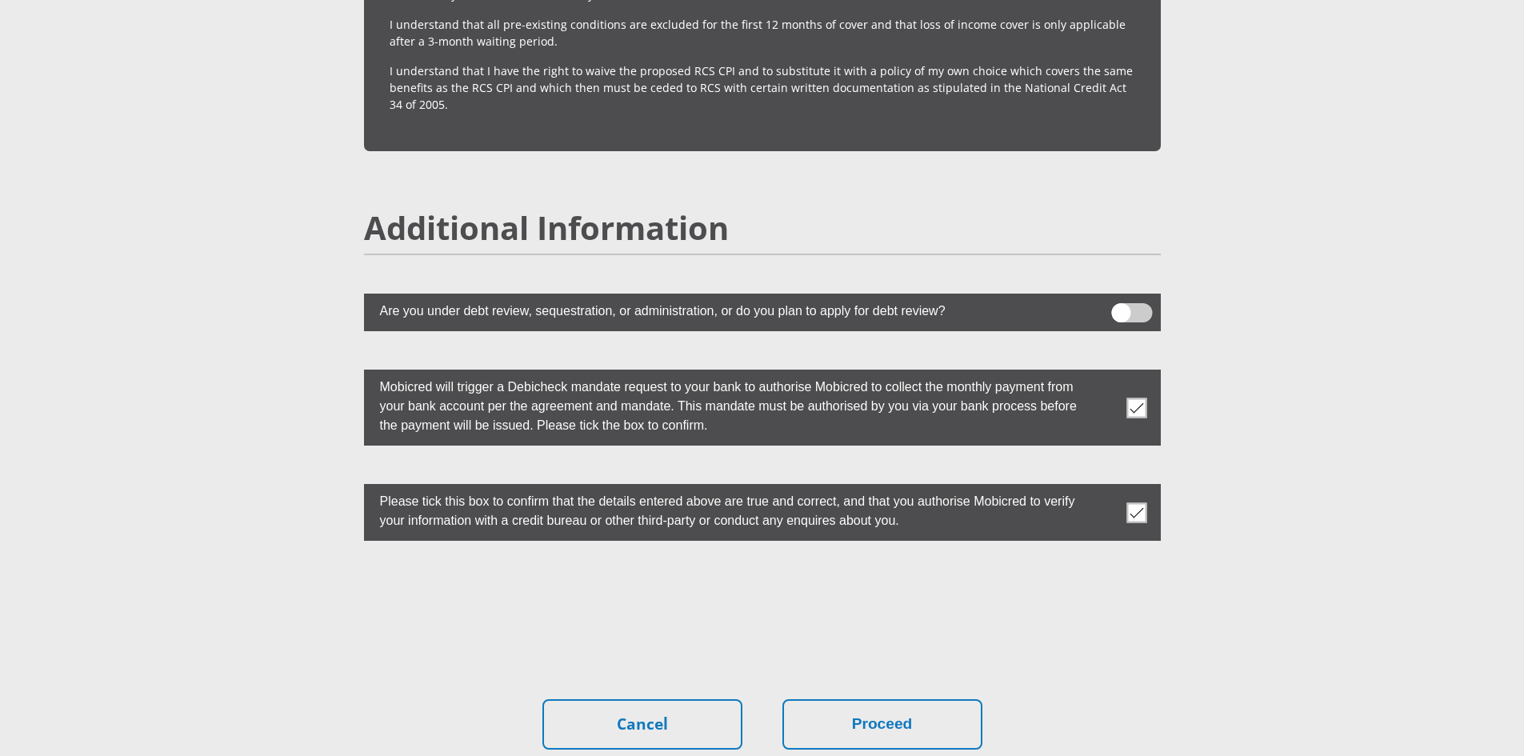
scroll to position [4285, 0]
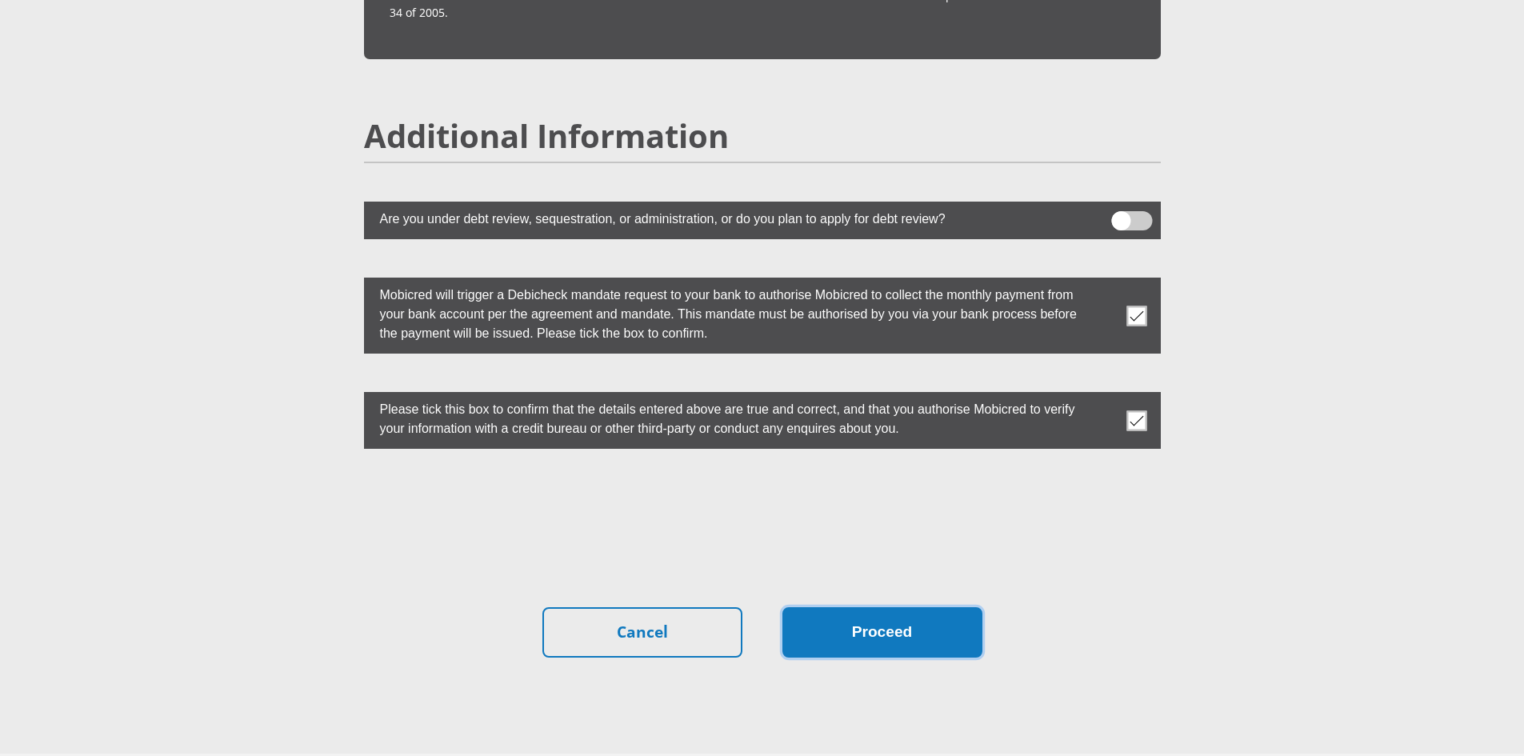
click at [874, 610] on button "Proceed" at bounding box center [883, 632] width 200 height 50
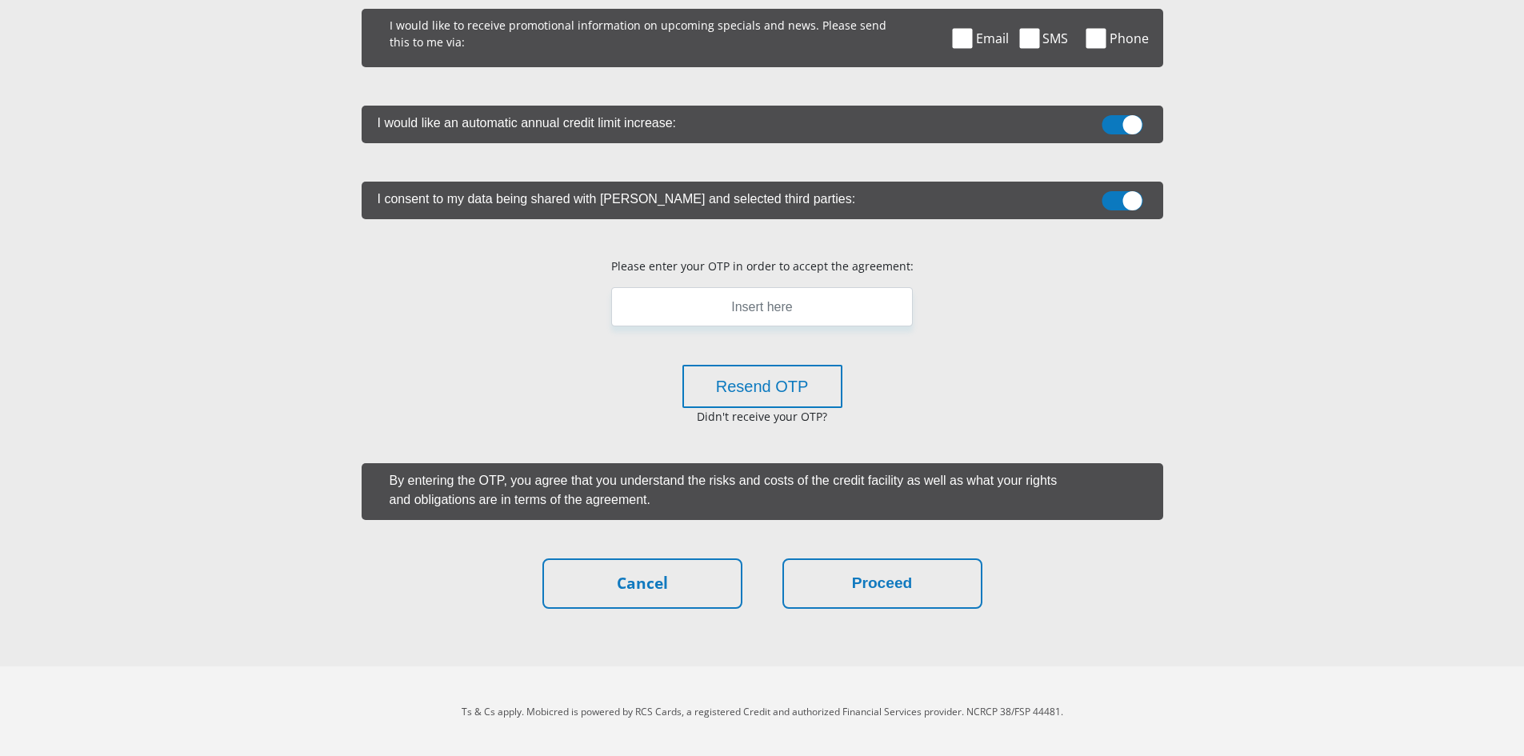
scroll to position [400, 0]
click at [806, 314] on input "text" at bounding box center [762, 305] width 302 height 39
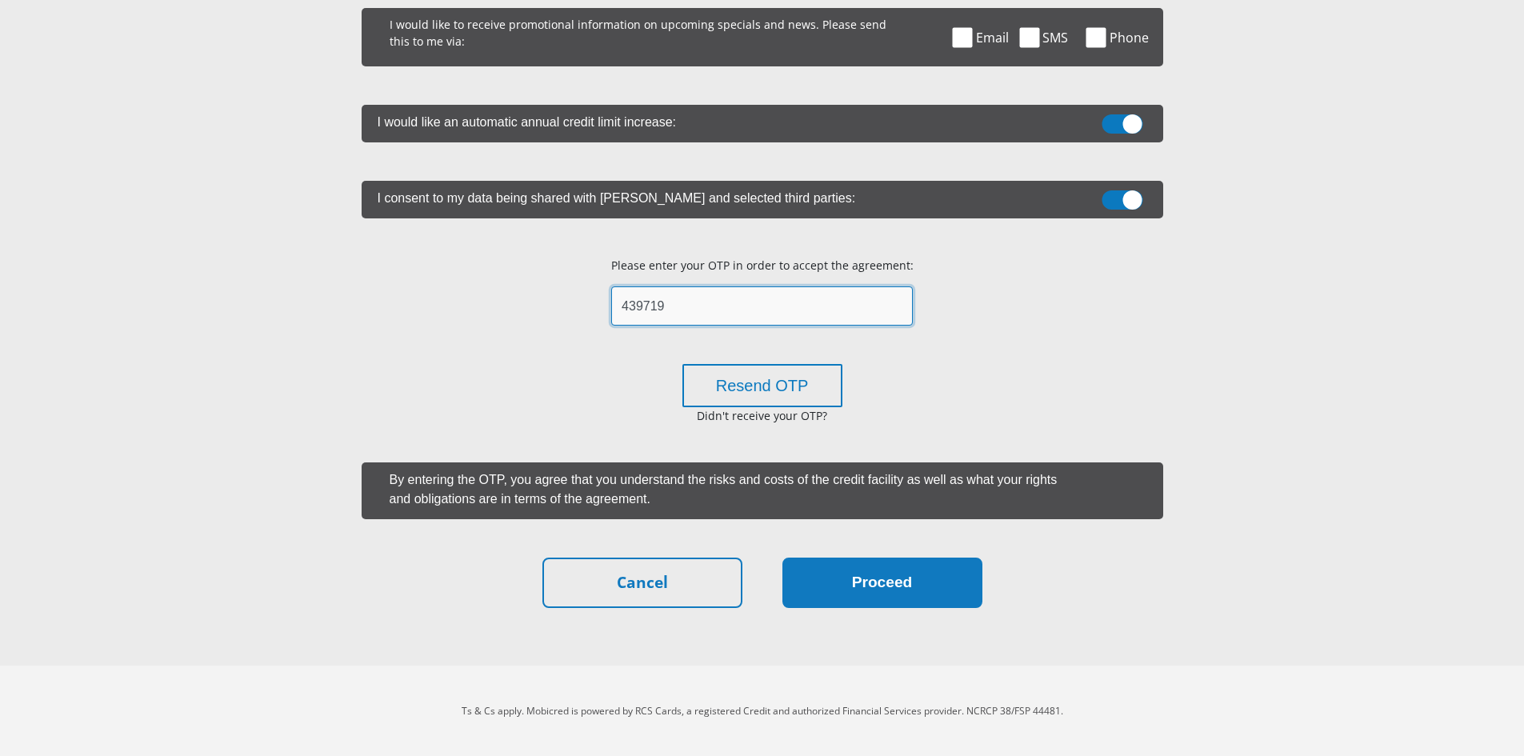
type input "439719"
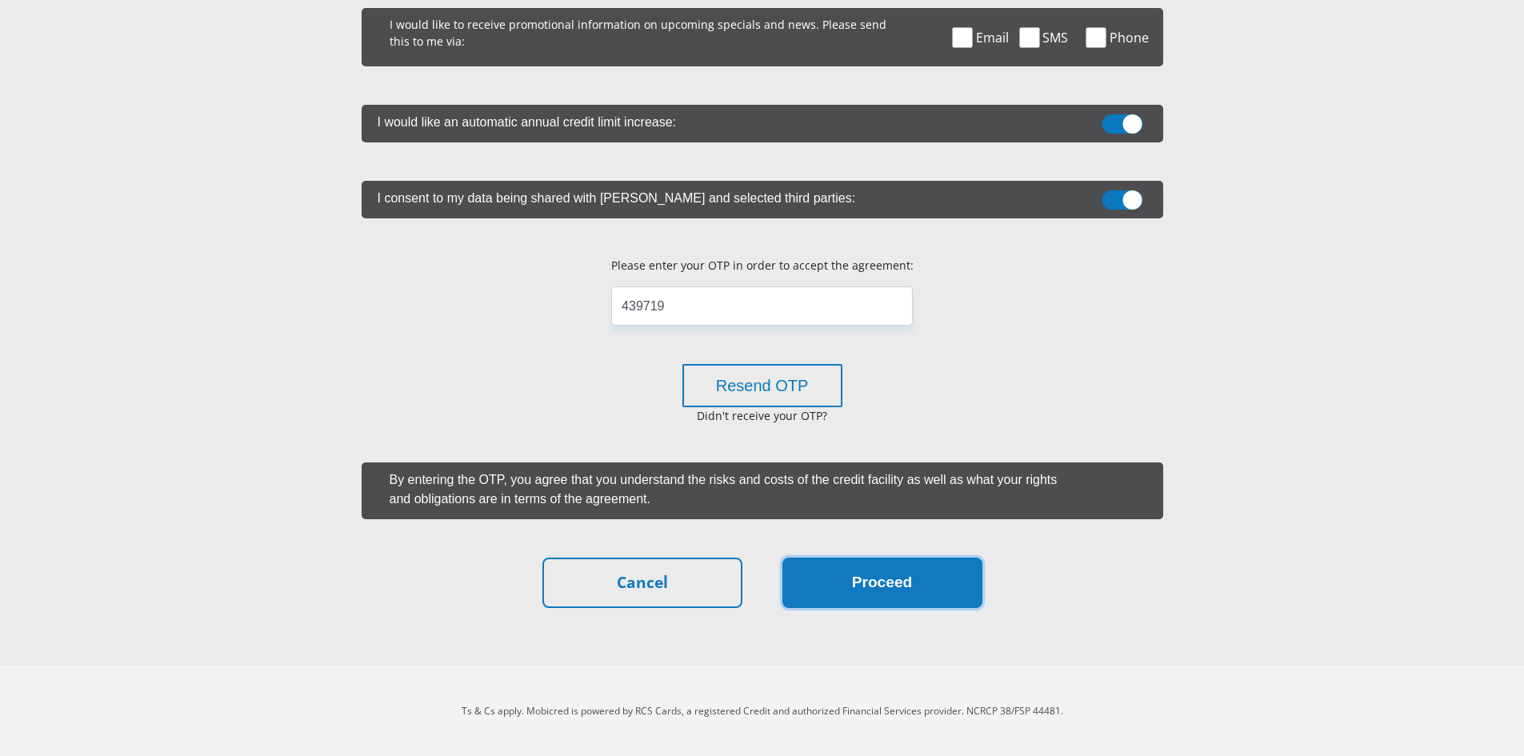
click at [875, 583] on button "Proceed" at bounding box center [883, 583] width 200 height 50
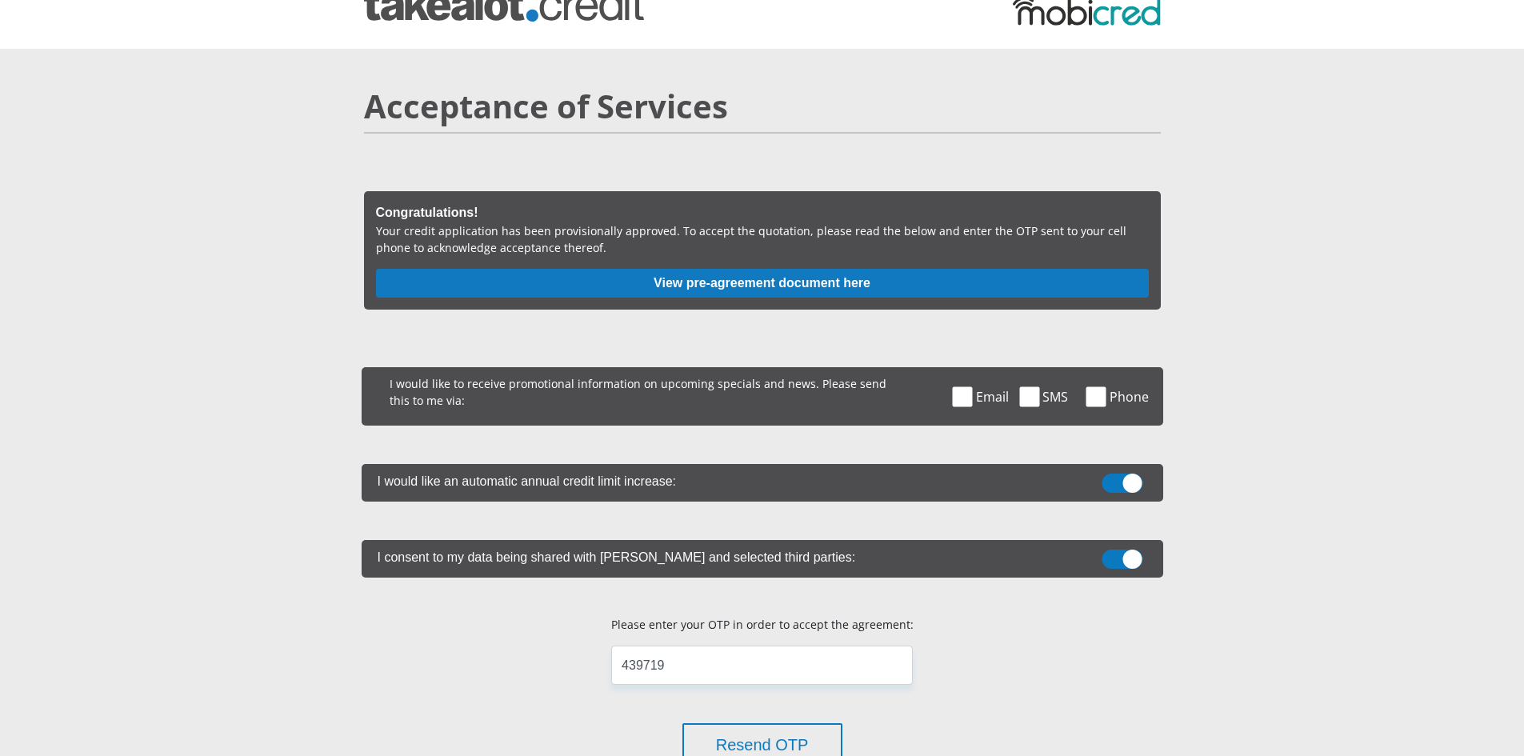
scroll to position [0, 0]
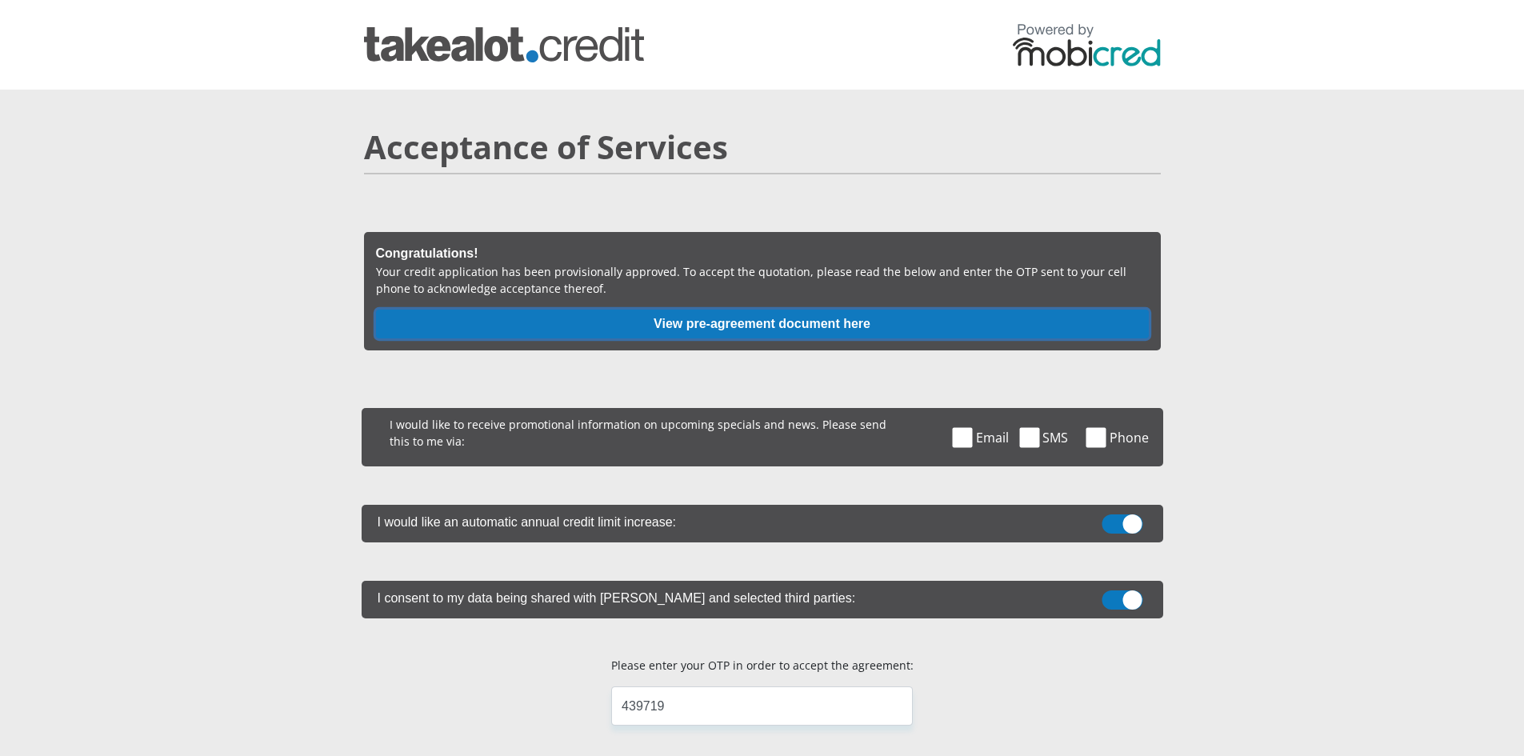
drag, startPoint x: 909, startPoint y: 330, endPoint x: 736, endPoint y: 320, distance: 173.1
click at [736, 320] on button "View pre-agreement document here" at bounding box center [762, 324] width 773 height 29
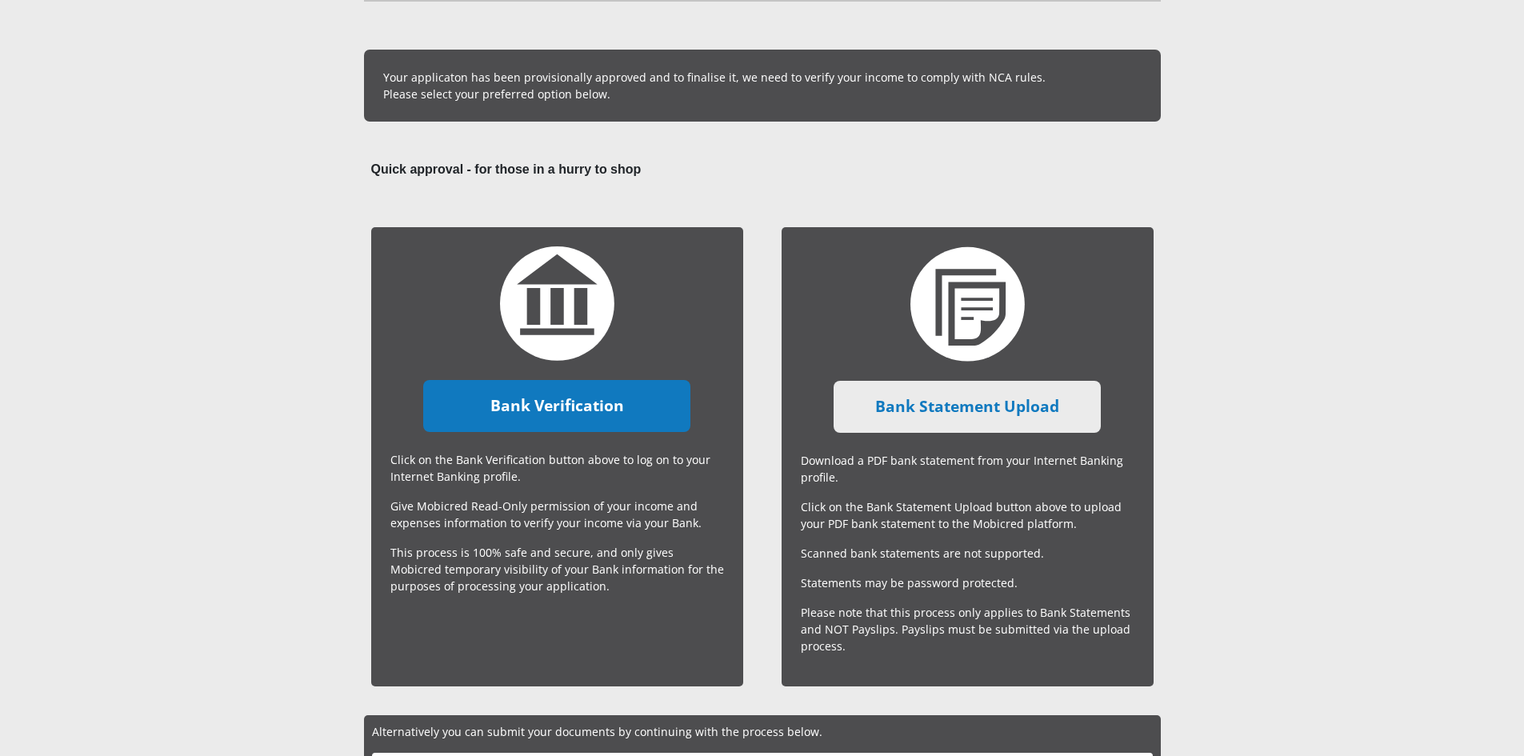
scroll to position [144, 0]
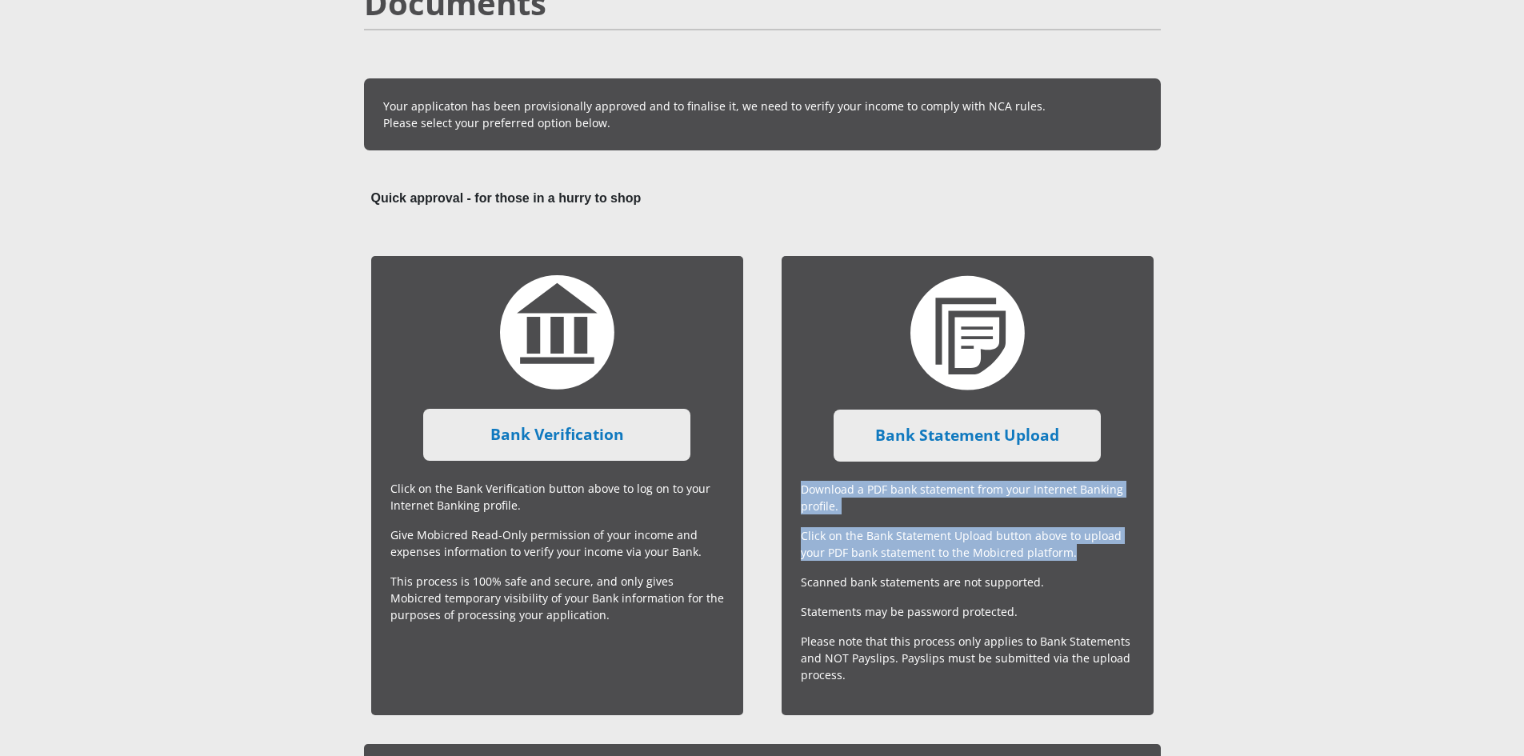
drag, startPoint x: 806, startPoint y: 479, endPoint x: 1082, endPoint y: 548, distance: 284.7
click at [1082, 548] on div "Bank Statement Upload Download a PDF bank statement from your Internet Banking …" at bounding box center [968, 485] width 372 height 459
click at [1082, 548] on p "Click on the Bank Statement Upload button above to upload your PDF bank stateme…" at bounding box center [968, 544] width 334 height 34
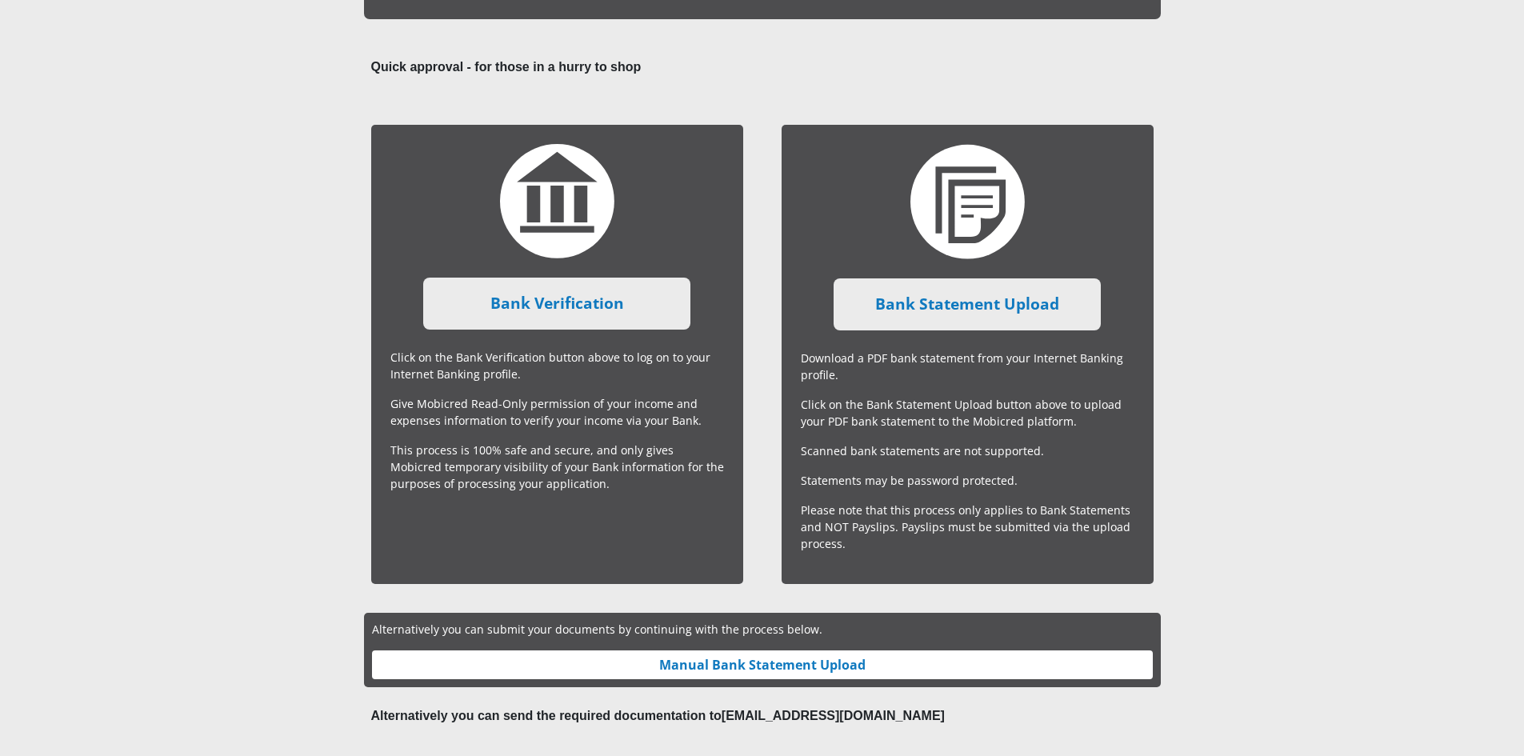
scroll to position [384, 0]
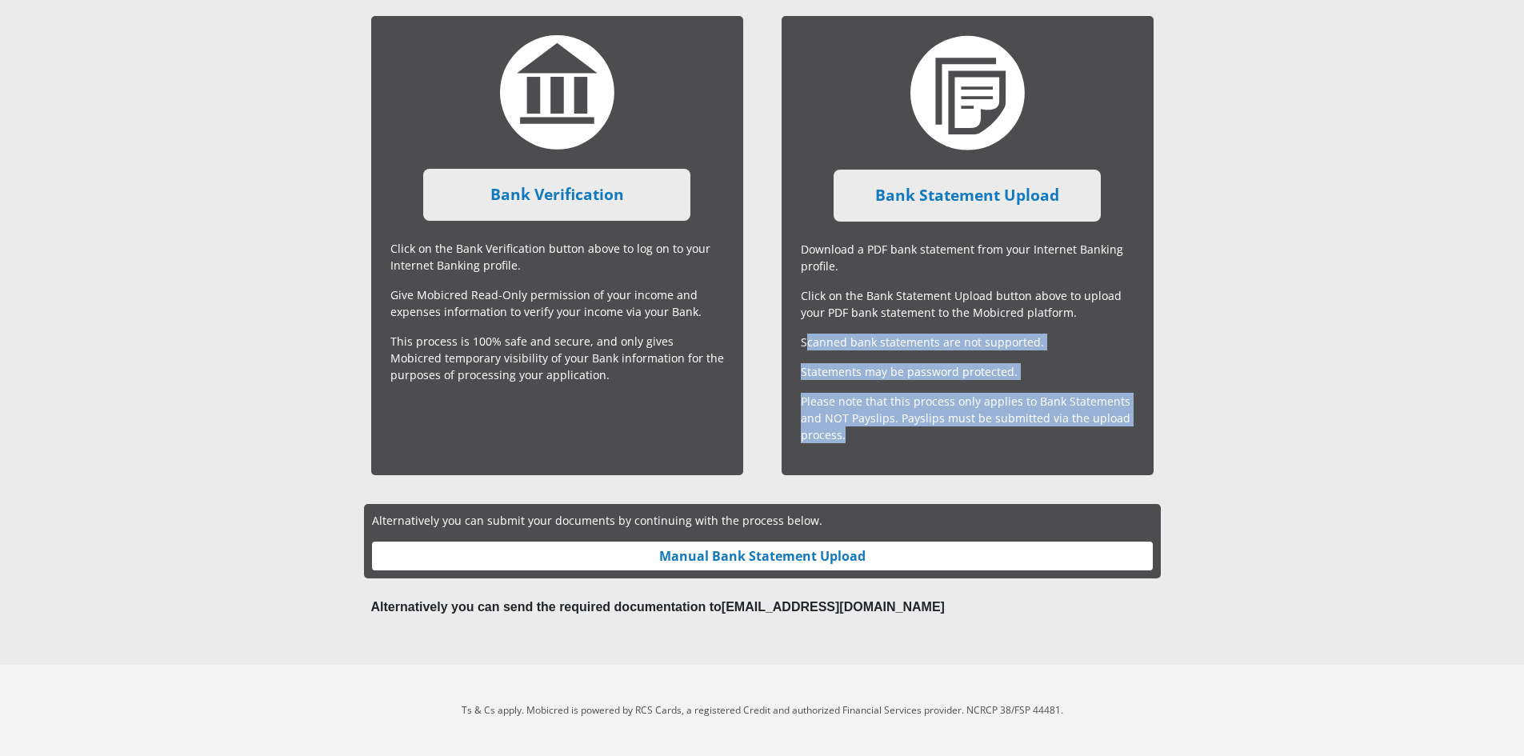
drag, startPoint x: 805, startPoint y: 337, endPoint x: 1104, endPoint y: 434, distance: 313.8
click at [1104, 434] on div "Bank Statement Upload Download a PDF bank statement from your Internet Banking …" at bounding box center [968, 245] width 372 height 459
click at [1104, 435] on p "Please note that this process only applies to Bank Statements and NOT Payslips.…" at bounding box center [968, 418] width 334 height 50
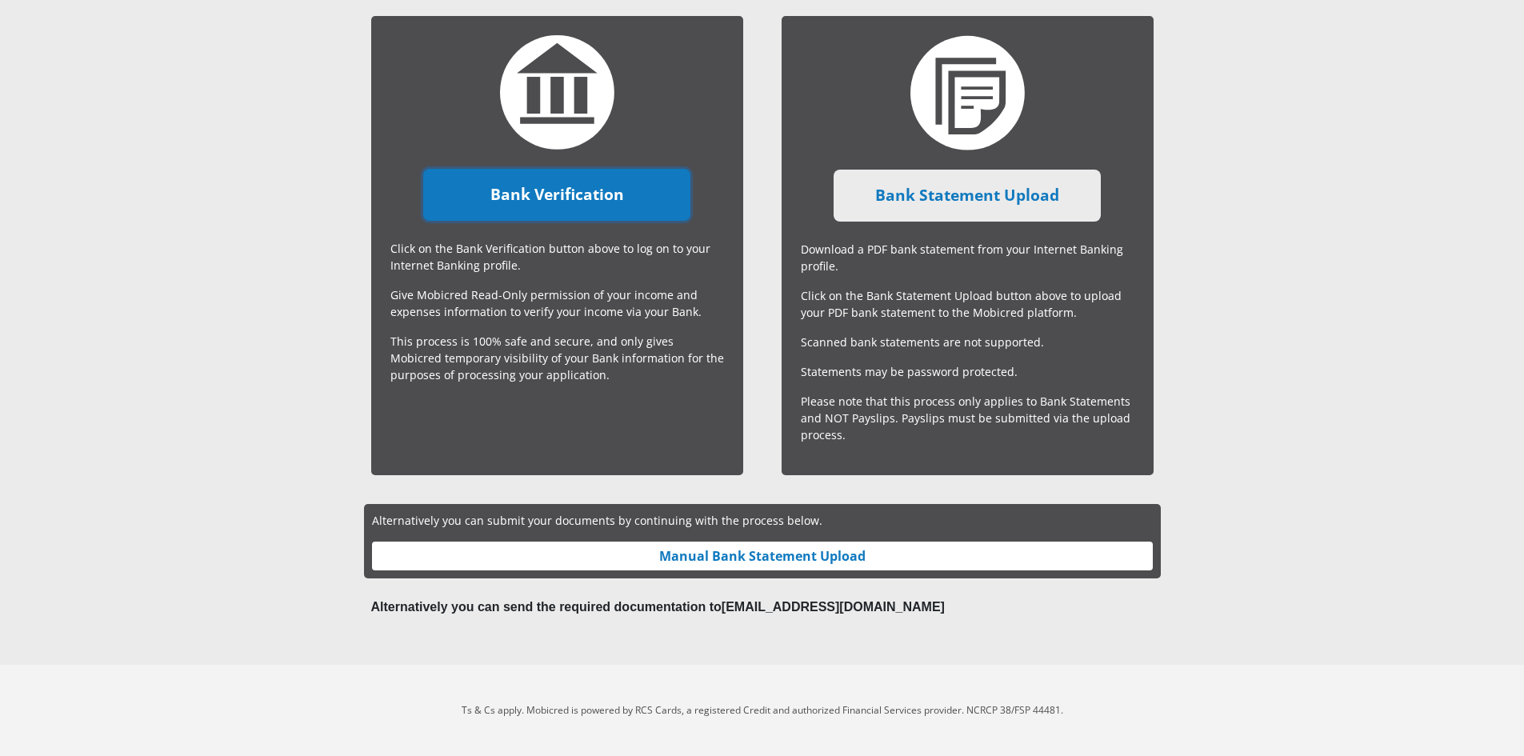
click at [599, 203] on link "Bank Verification" at bounding box center [556, 195] width 267 height 52
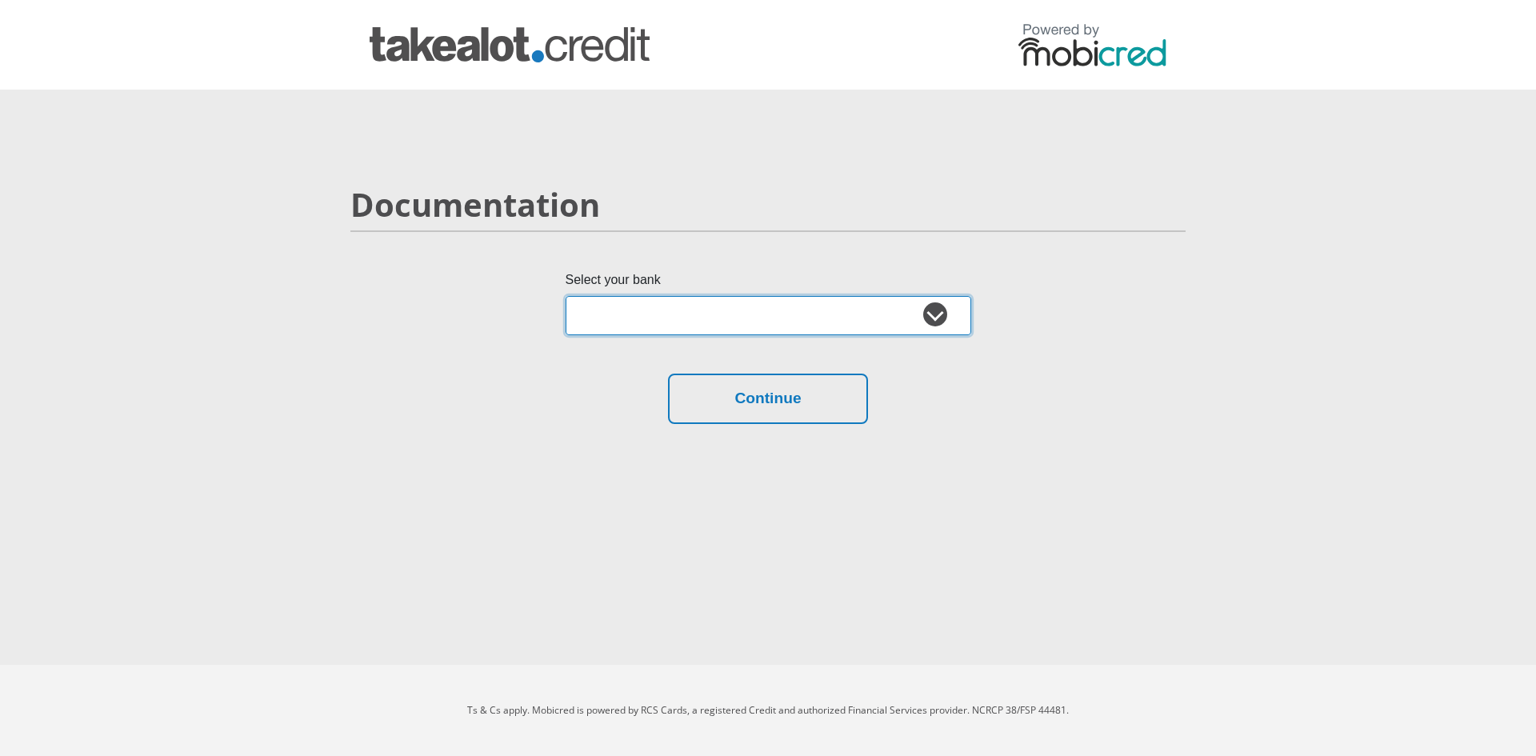
click at [703, 310] on select "Absa Capitec Bank Discovery Bank First National Bank Nedbank Standard Bank Tyme…" at bounding box center [769, 315] width 406 height 39
select select "{"id":"7","title":"Nedbank","institution":"Nedbank","alias":"nedbank","country"…"
click at [566, 296] on select "Absa Capitec Bank Discovery Bank First National Bank Nedbank Standard Bank Tyme…" at bounding box center [769, 315] width 406 height 39
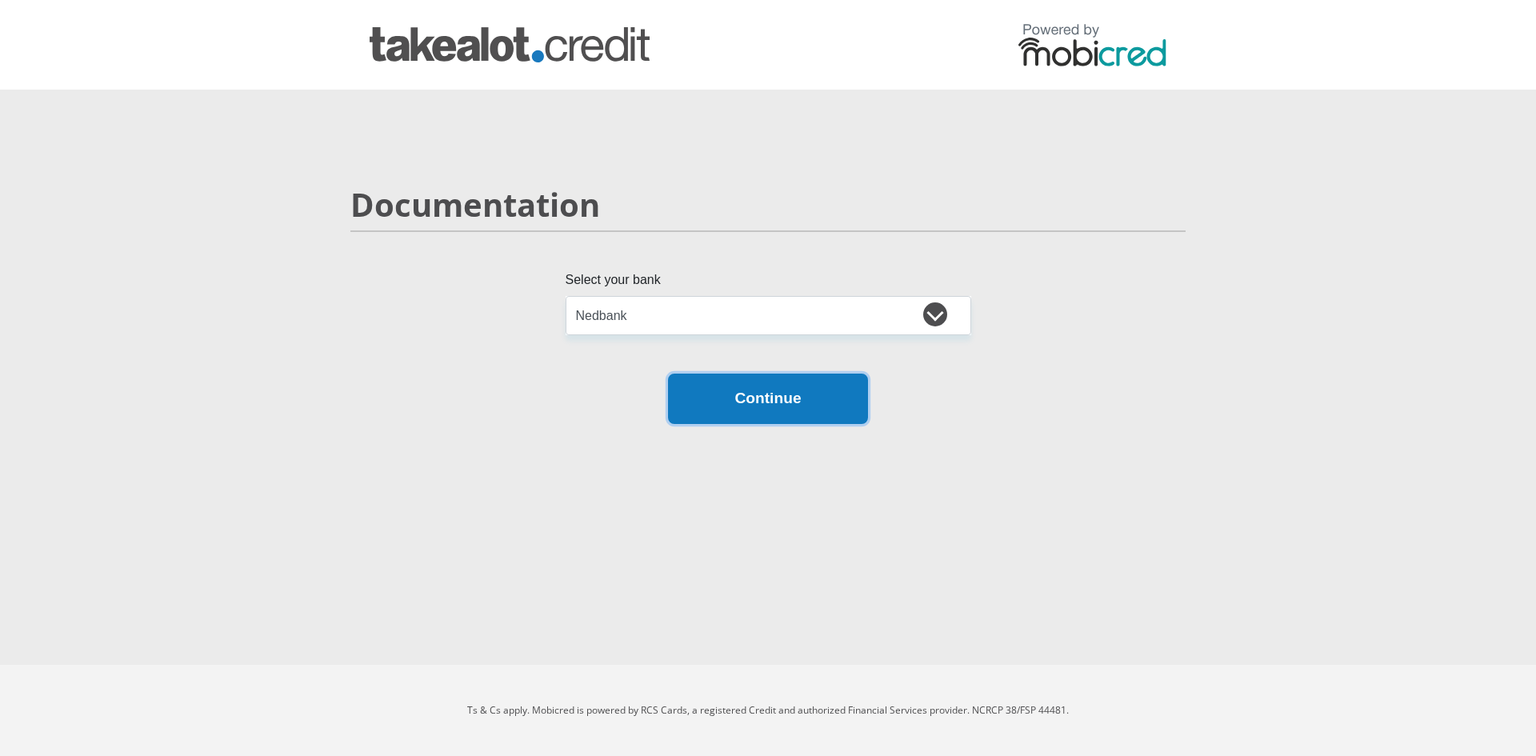
click at [753, 404] on button "Continue" at bounding box center [768, 399] width 200 height 50
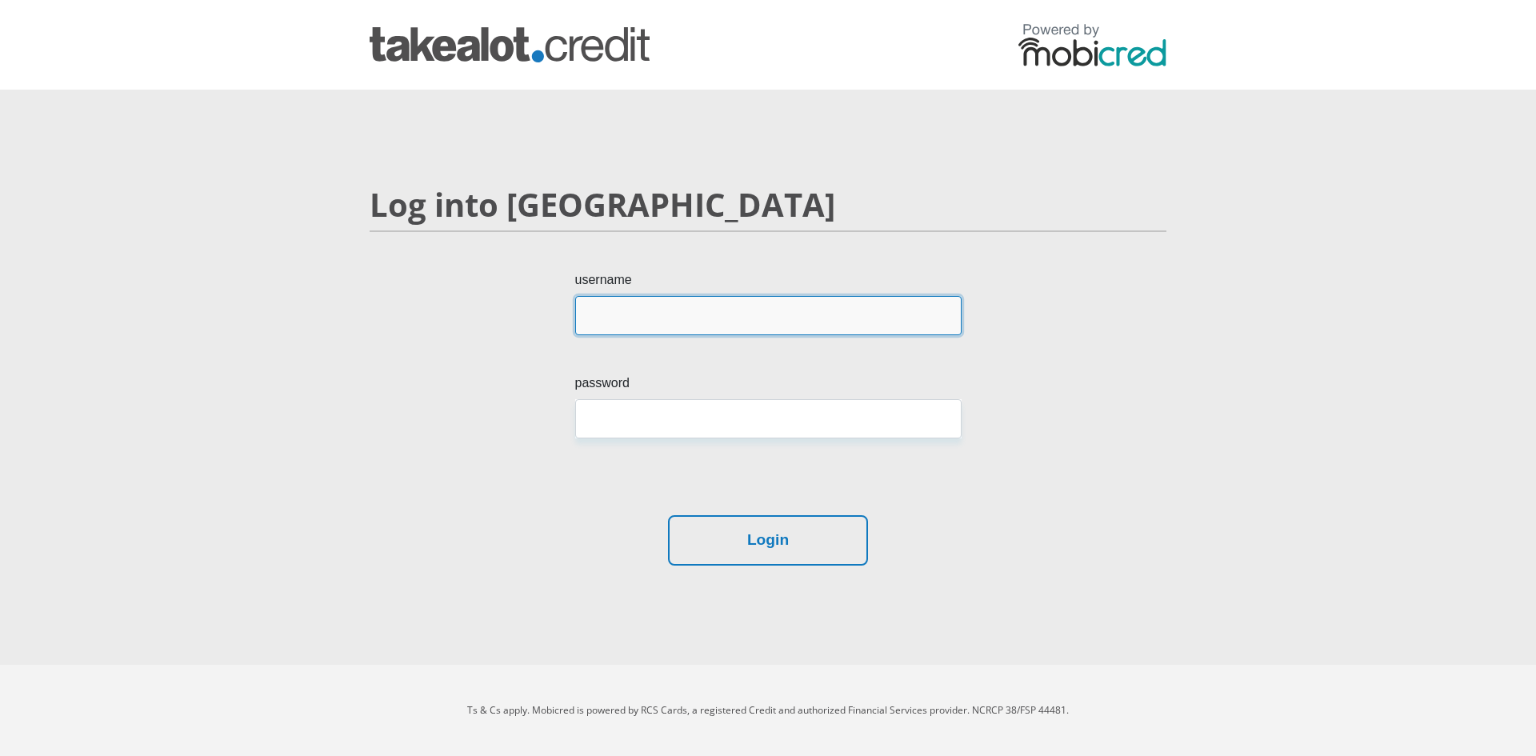
click at [702, 313] on input "username" at bounding box center [768, 315] width 387 height 39
click at [717, 299] on input "username" at bounding box center [768, 315] width 387 height 39
type input "AlbMun101"
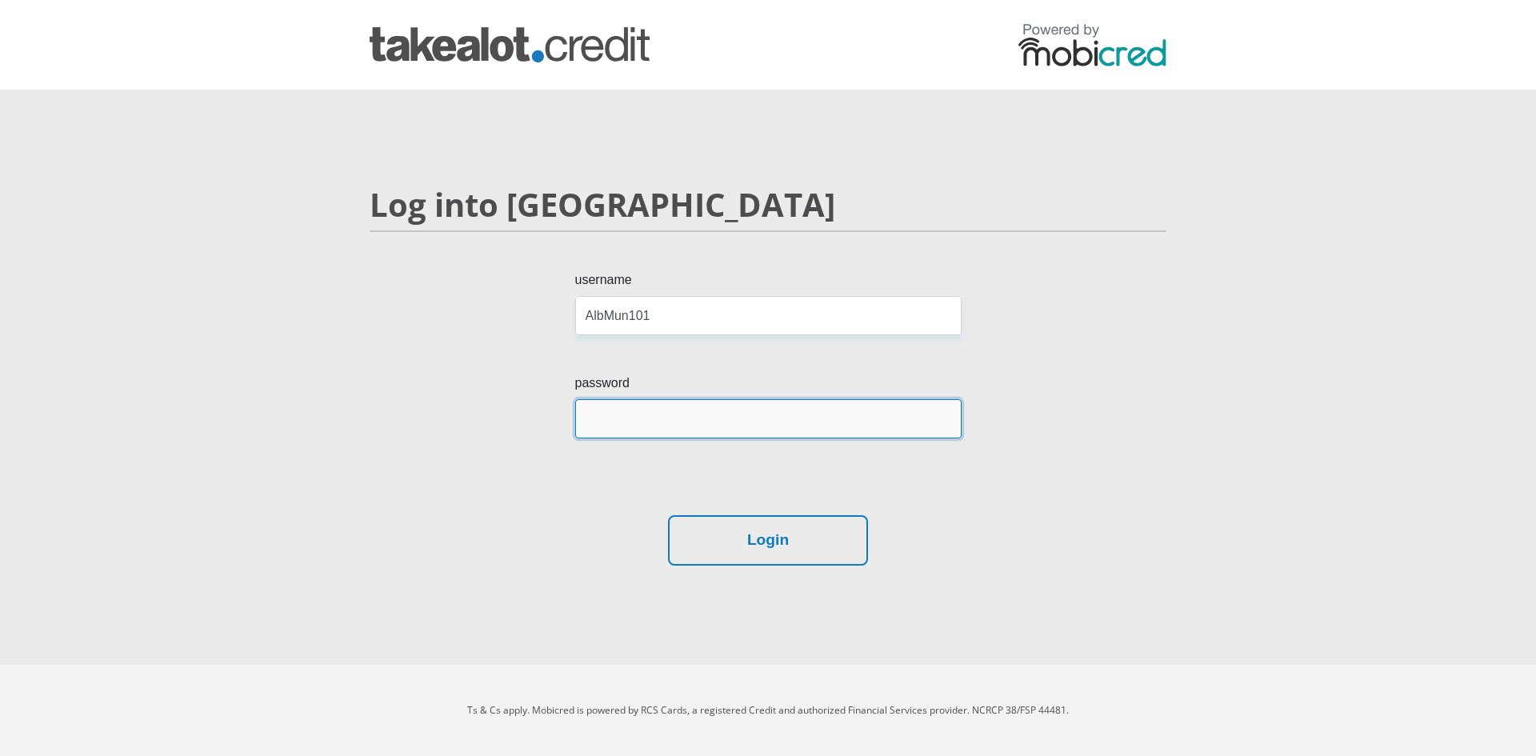
paste input "N3db@nk4061!"
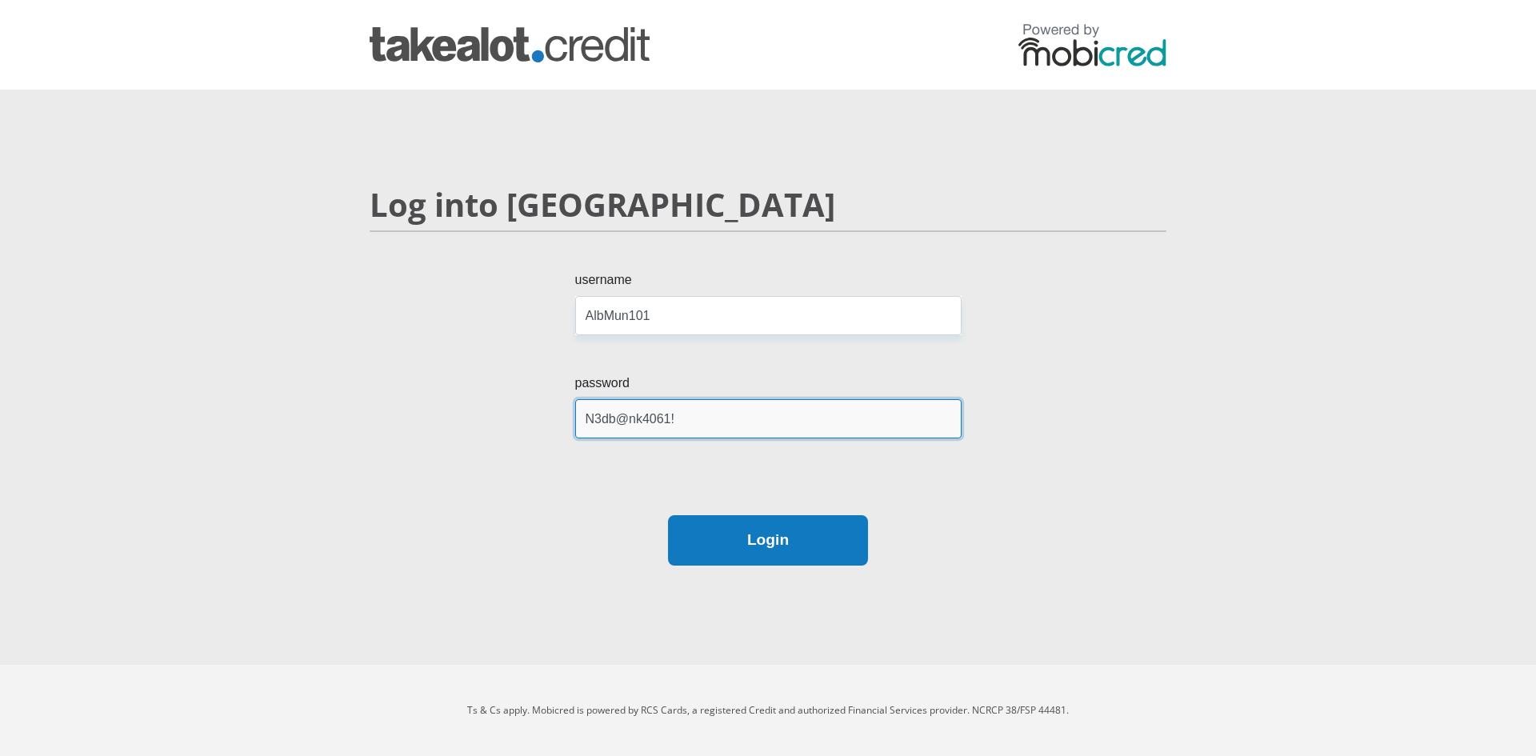
type input "N3db@nk4061!"
click at [795, 539] on button "Login" at bounding box center [768, 540] width 200 height 50
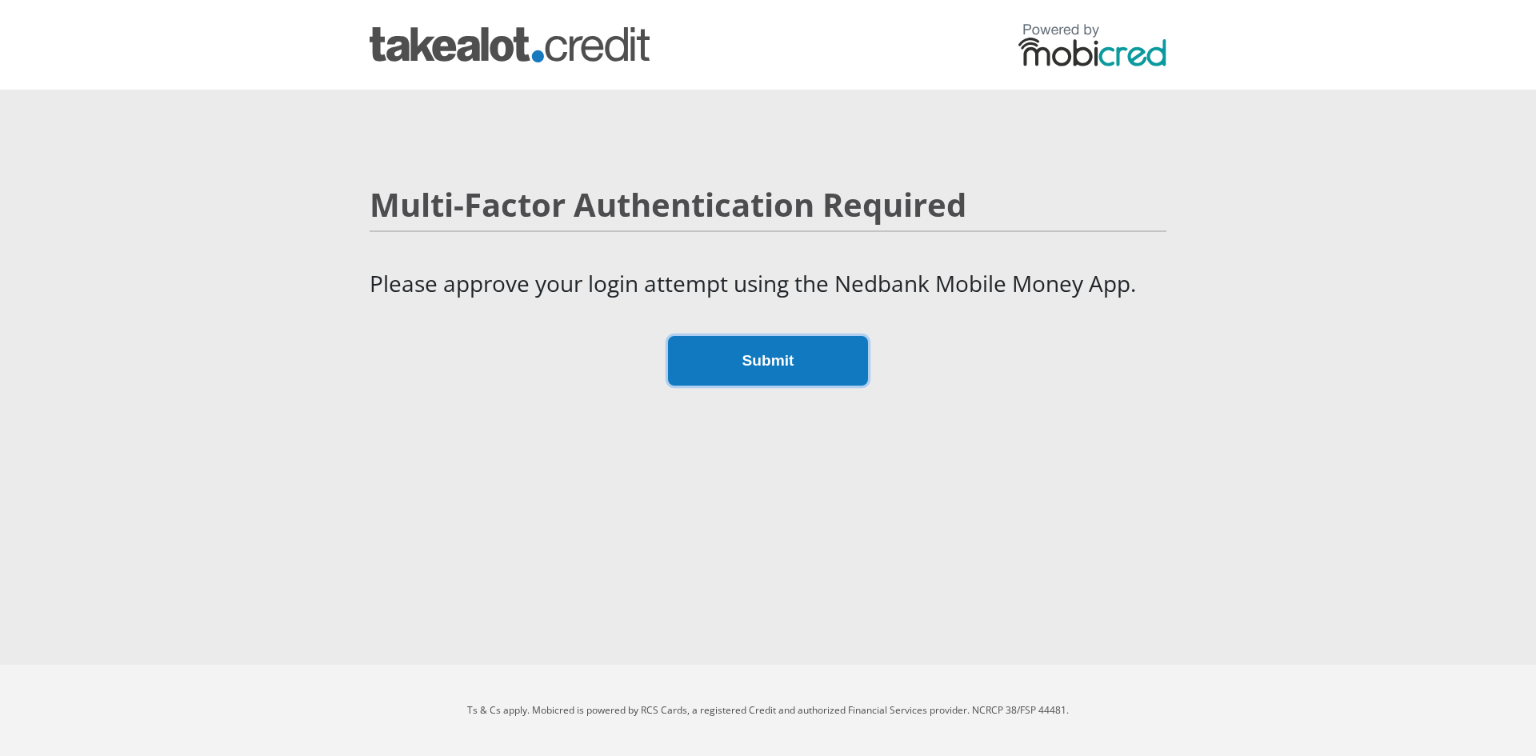
click at [750, 377] on button "Submit" at bounding box center [768, 361] width 200 height 50
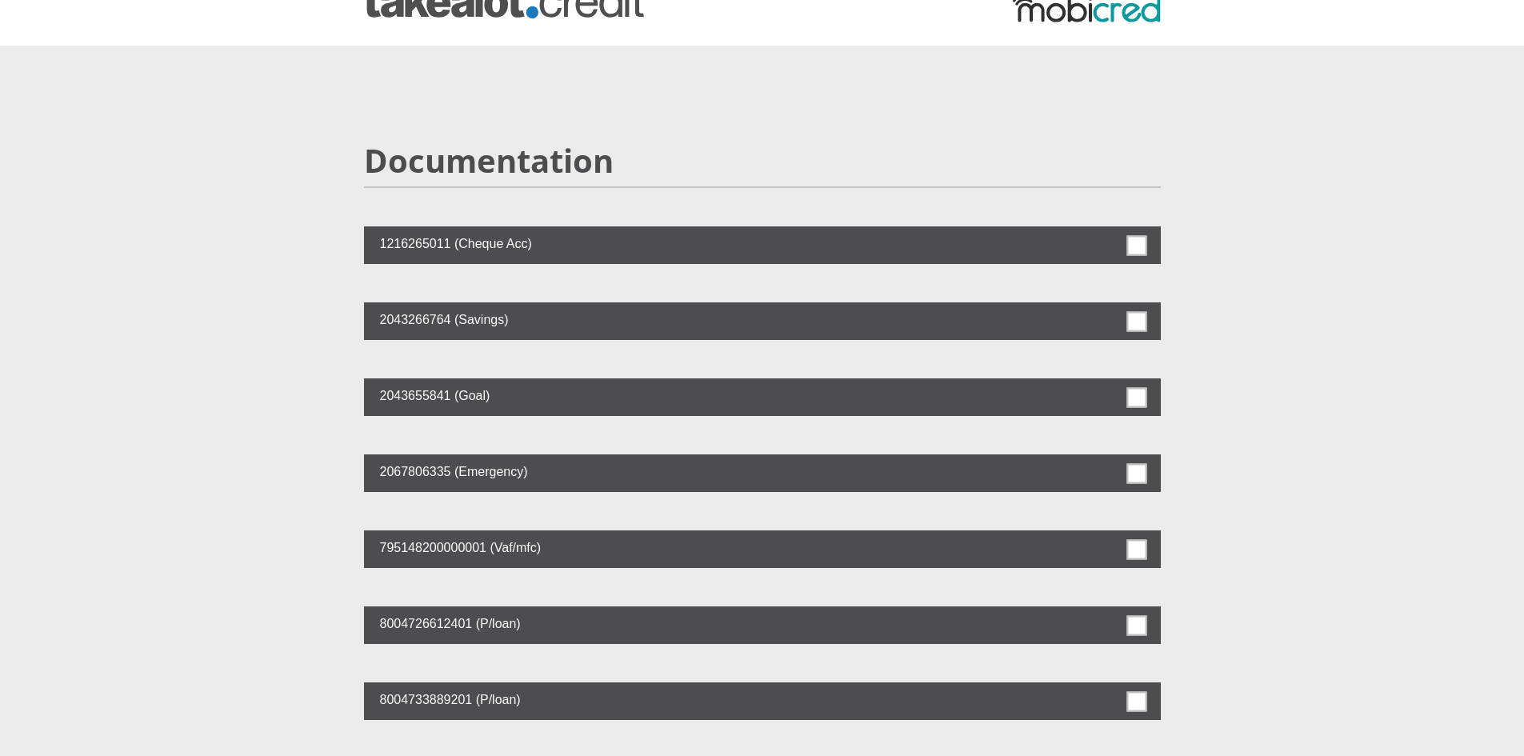
scroll to position [80, 0]
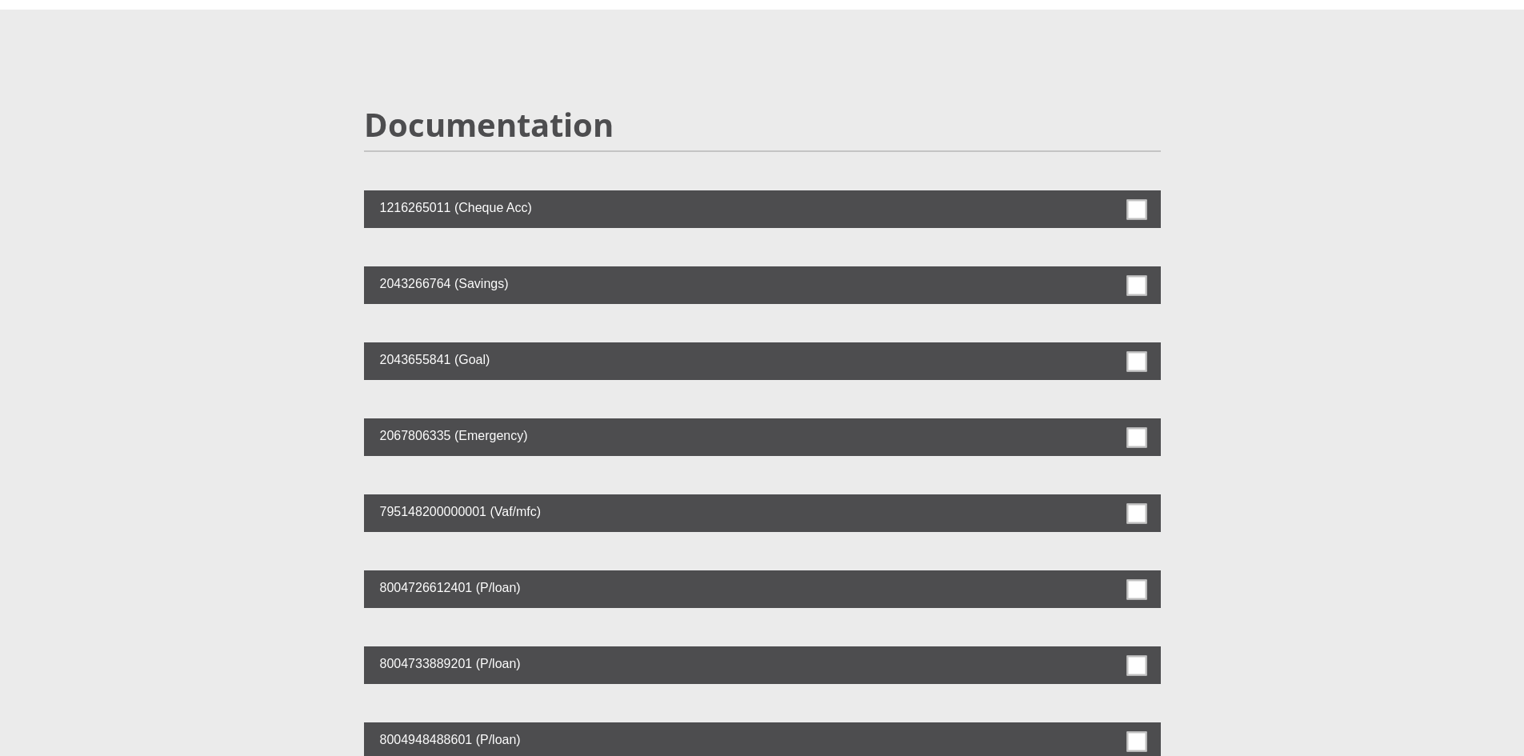
click at [1144, 211] on span at bounding box center [1137, 209] width 20 height 20
click at [1105, 194] on input "checkbox" at bounding box center [1105, 194] width 0 height 0
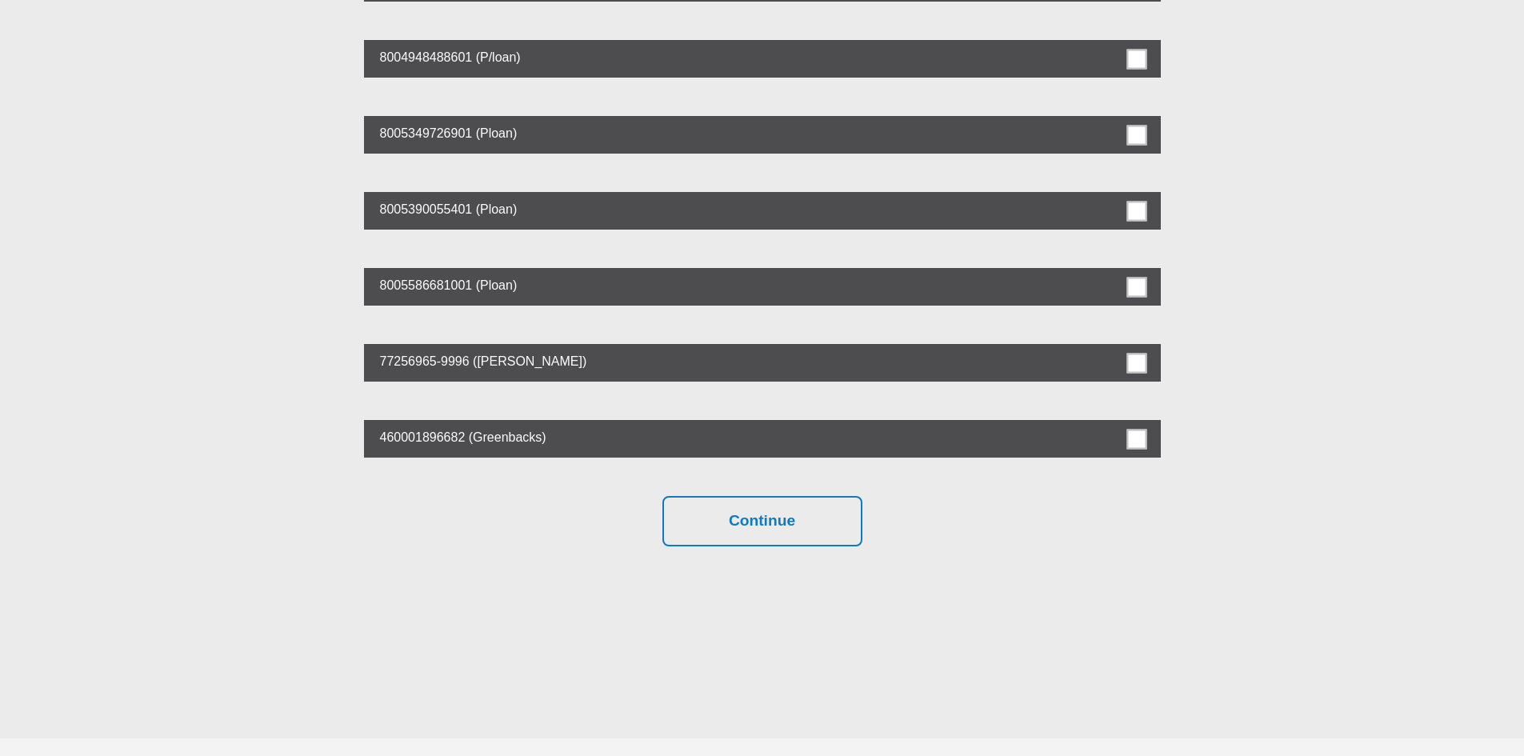
scroll to position [836, 0]
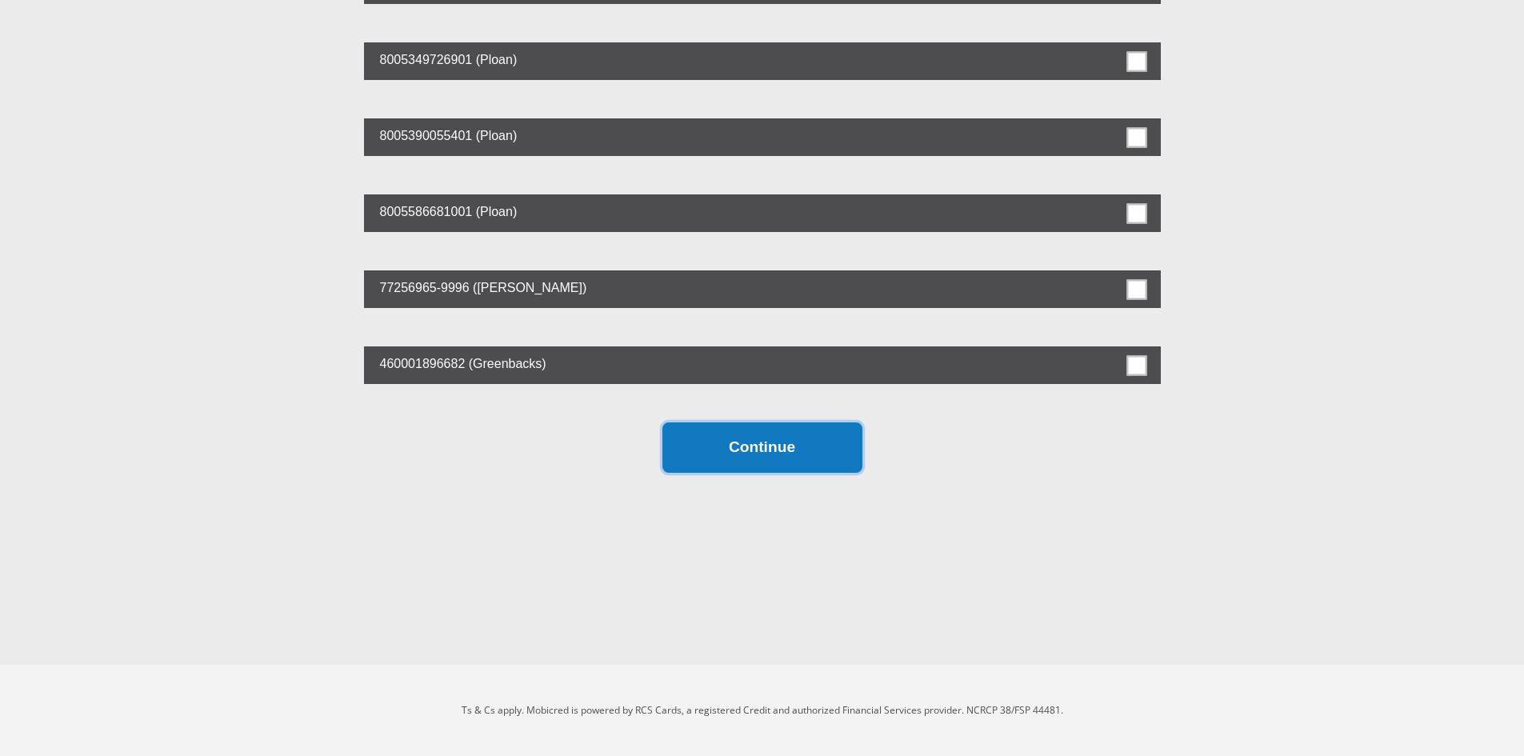
click at [827, 464] on button "Continue" at bounding box center [763, 448] width 200 height 50
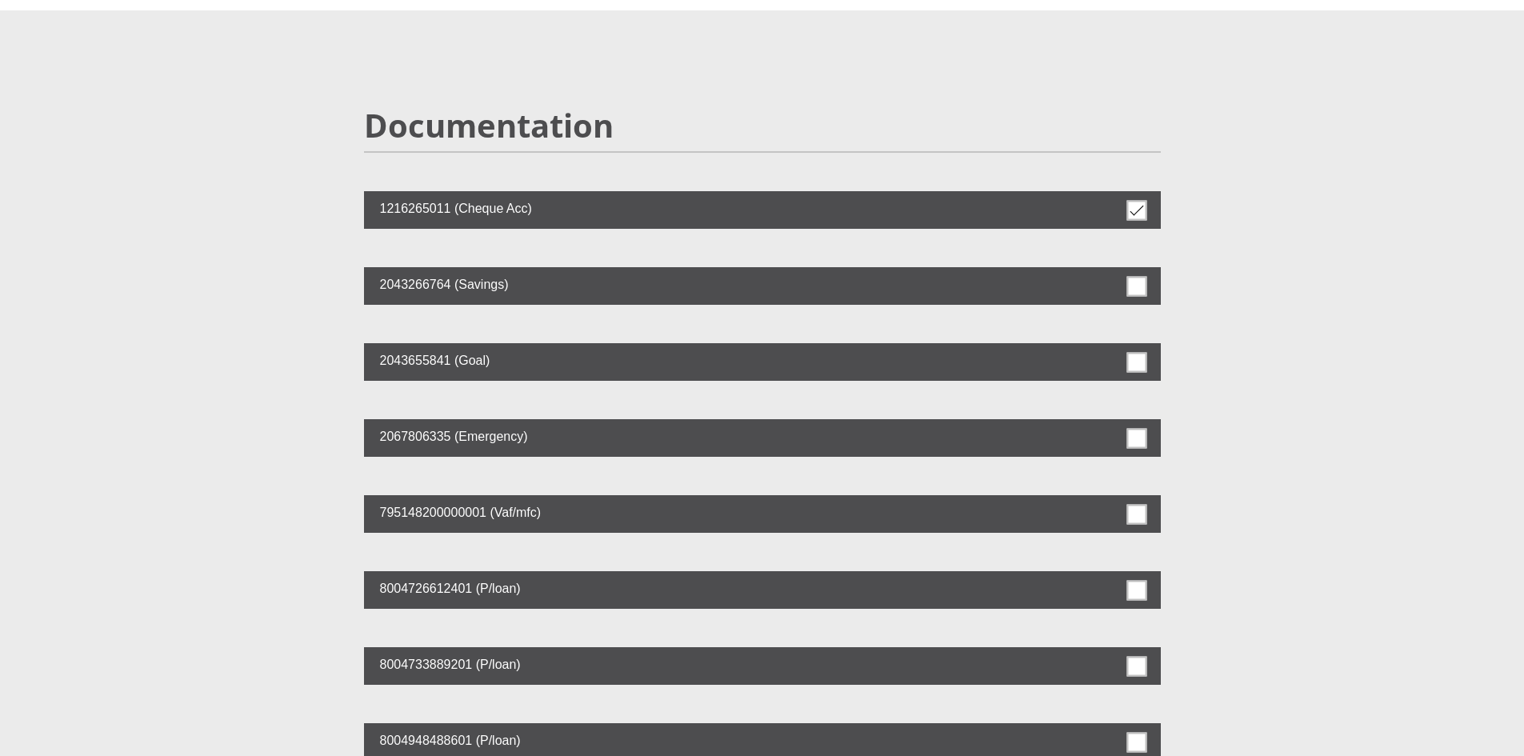
scroll to position [0, 0]
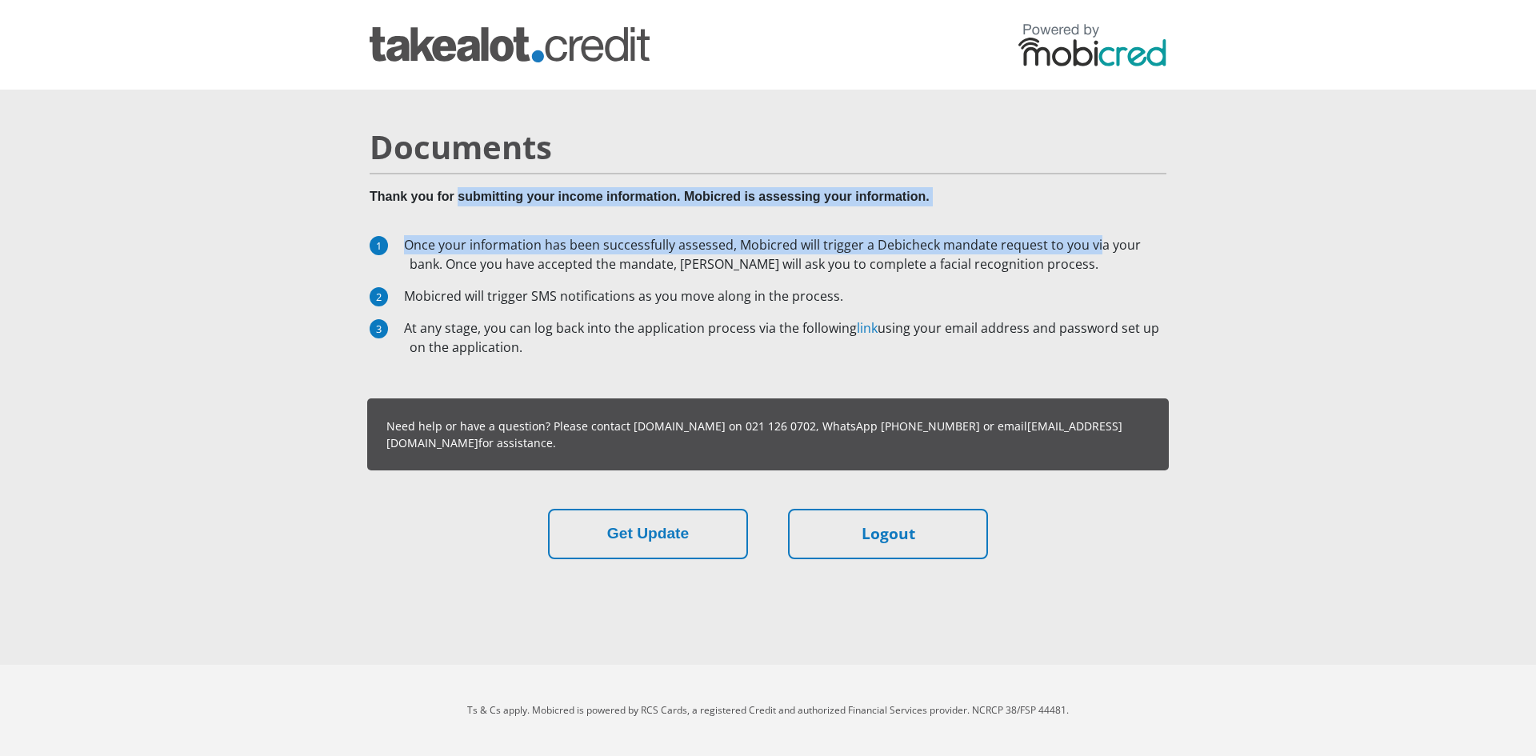
drag, startPoint x: 457, startPoint y: 202, endPoint x: 956, endPoint y: 281, distance: 505.5
click at [939, 233] on div "Documents Thank you for submitting your income information. Mobicred is assessi…" at bounding box center [768, 344] width 912 height 508
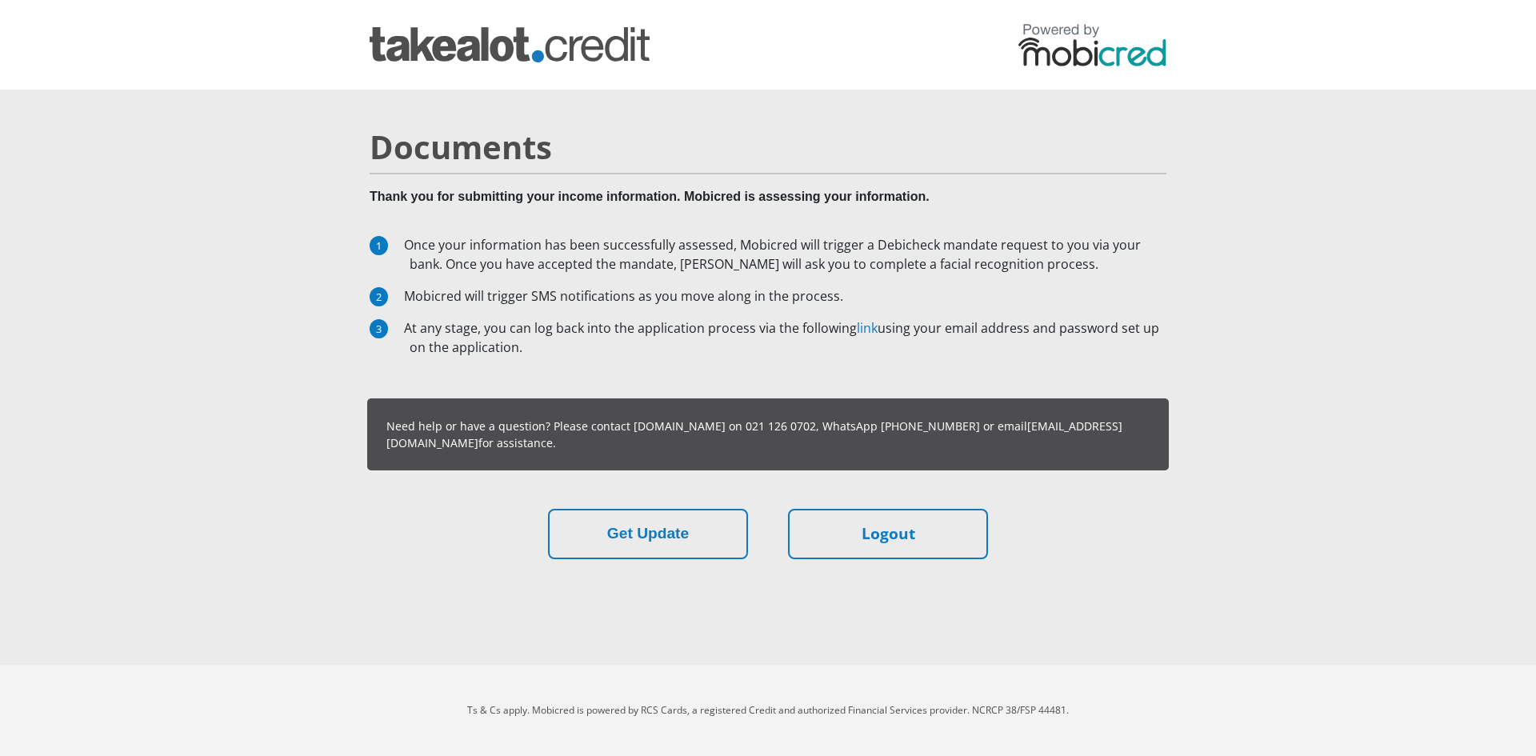
click at [955, 282] on ol "Once your information has been successfully assessed, Mobicred will trigger a D…" at bounding box center [772, 296] width 789 height 122
drag, startPoint x: 426, startPoint y: 291, endPoint x: 887, endPoint y: 346, distance: 464.9
click at [887, 346] on ol "Once your information has been successfully assessed, Mobicred will trigger a D…" at bounding box center [772, 296] width 789 height 122
click at [887, 346] on li "At any stage, you can log back into the application process via the following l…" at bounding box center [788, 337] width 757 height 38
drag, startPoint x: 415, startPoint y: 243, endPoint x: 965, endPoint y: 302, distance: 552.9
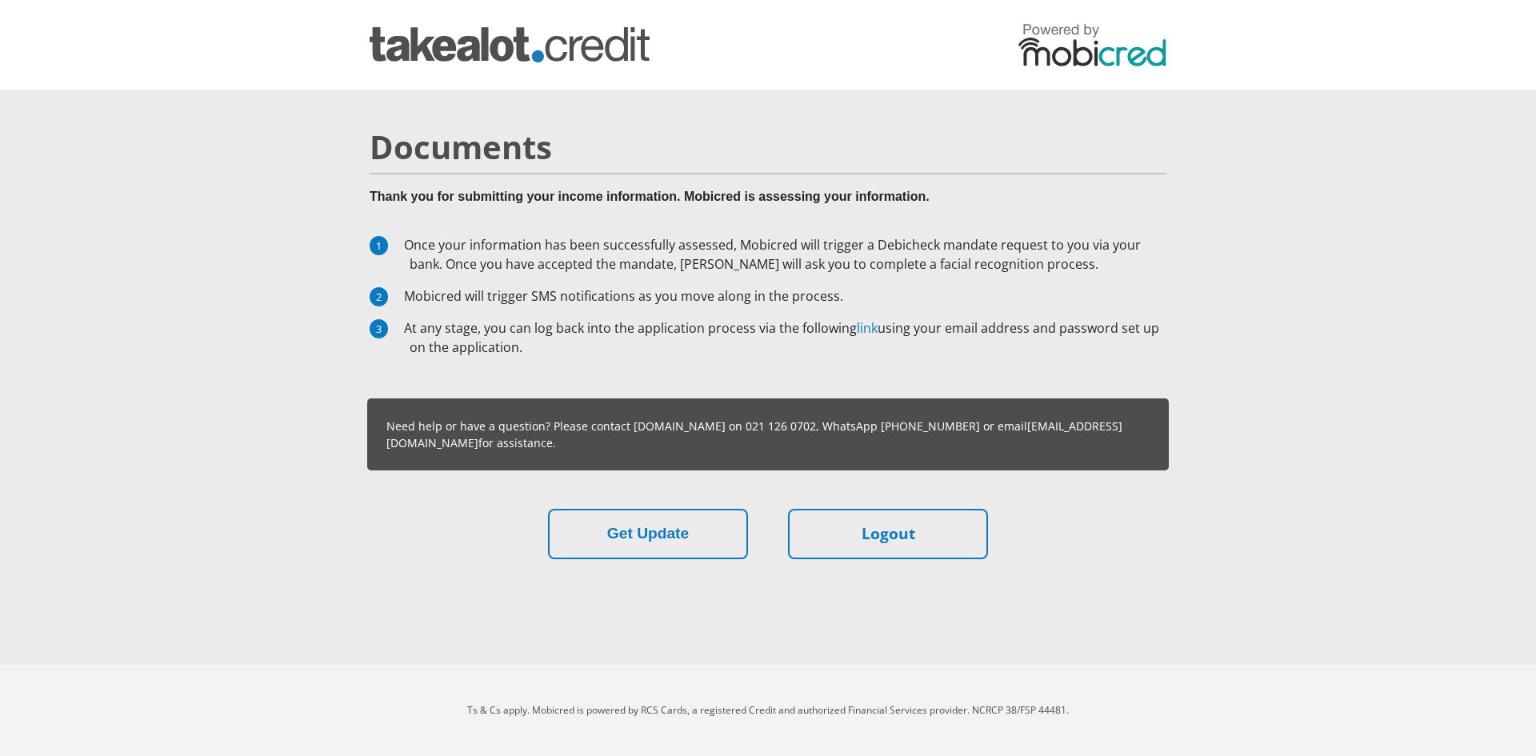
click at [965, 302] on ol "Once your information has been successfully assessed, Mobicred will trigger a D…" at bounding box center [772, 296] width 789 height 122
click at [965, 302] on li "Mobicred will trigger SMS notifications as you move along in the process." at bounding box center [788, 295] width 757 height 19
click at [623, 539] on button "Get Update" at bounding box center [648, 534] width 200 height 50
